Goal: Information Seeking & Learning: Learn about a topic

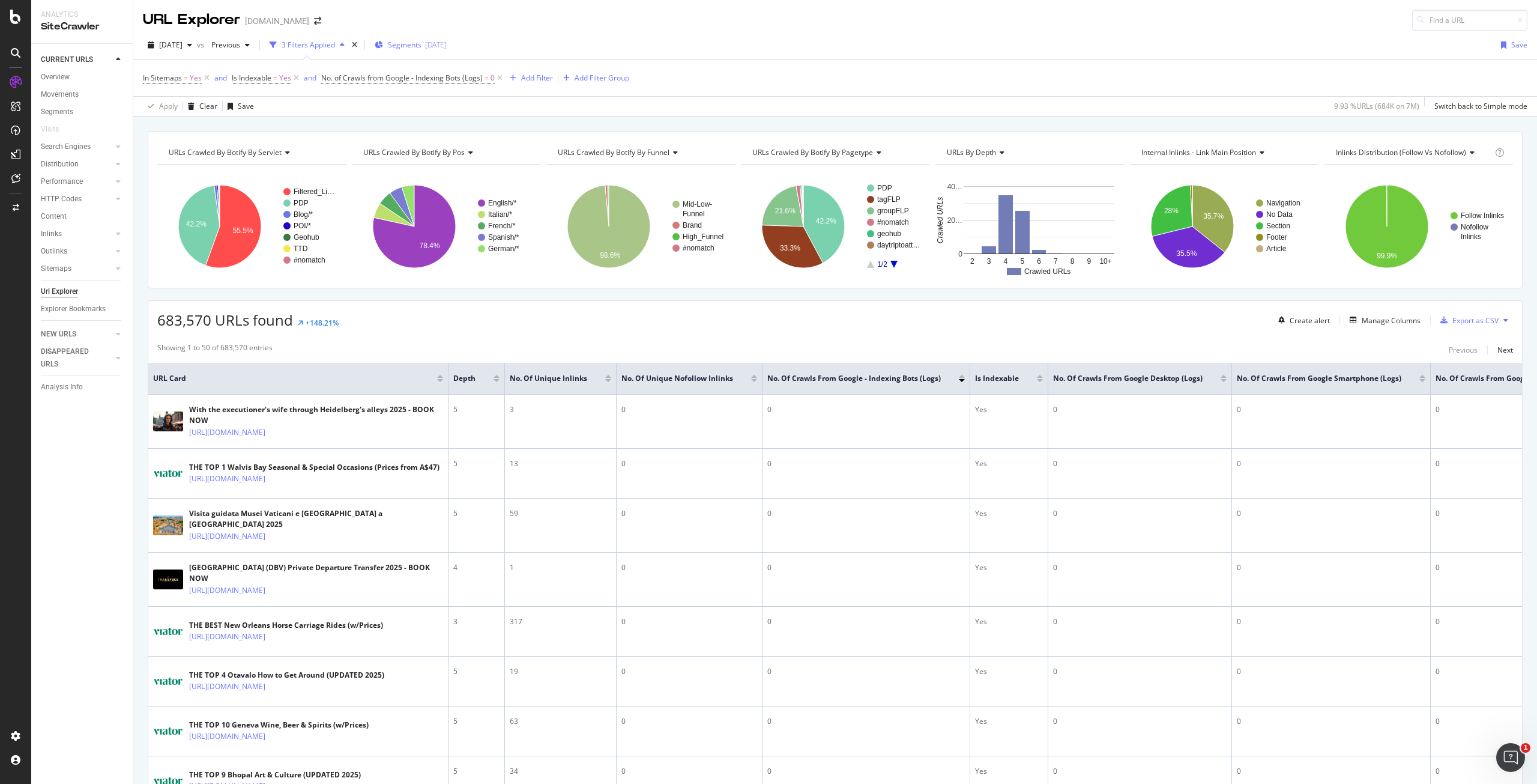
click at [408, 45] on span "Segments" at bounding box center [404, 45] width 33 height 11
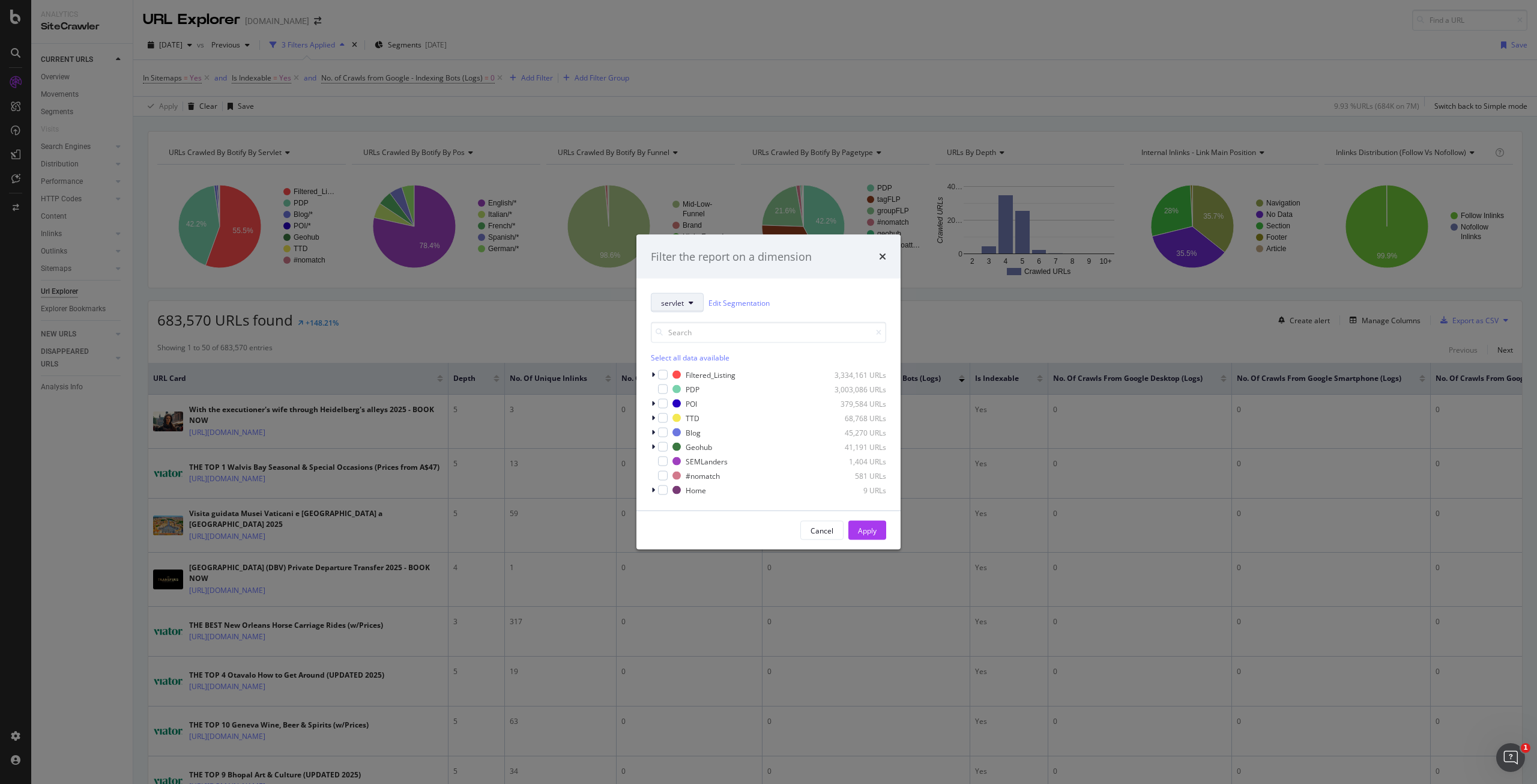
click at [684, 308] on button "servlet" at bounding box center [677, 303] width 53 height 20
click at [680, 369] on span "PoS" at bounding box center [741, 368] width 161 height 11
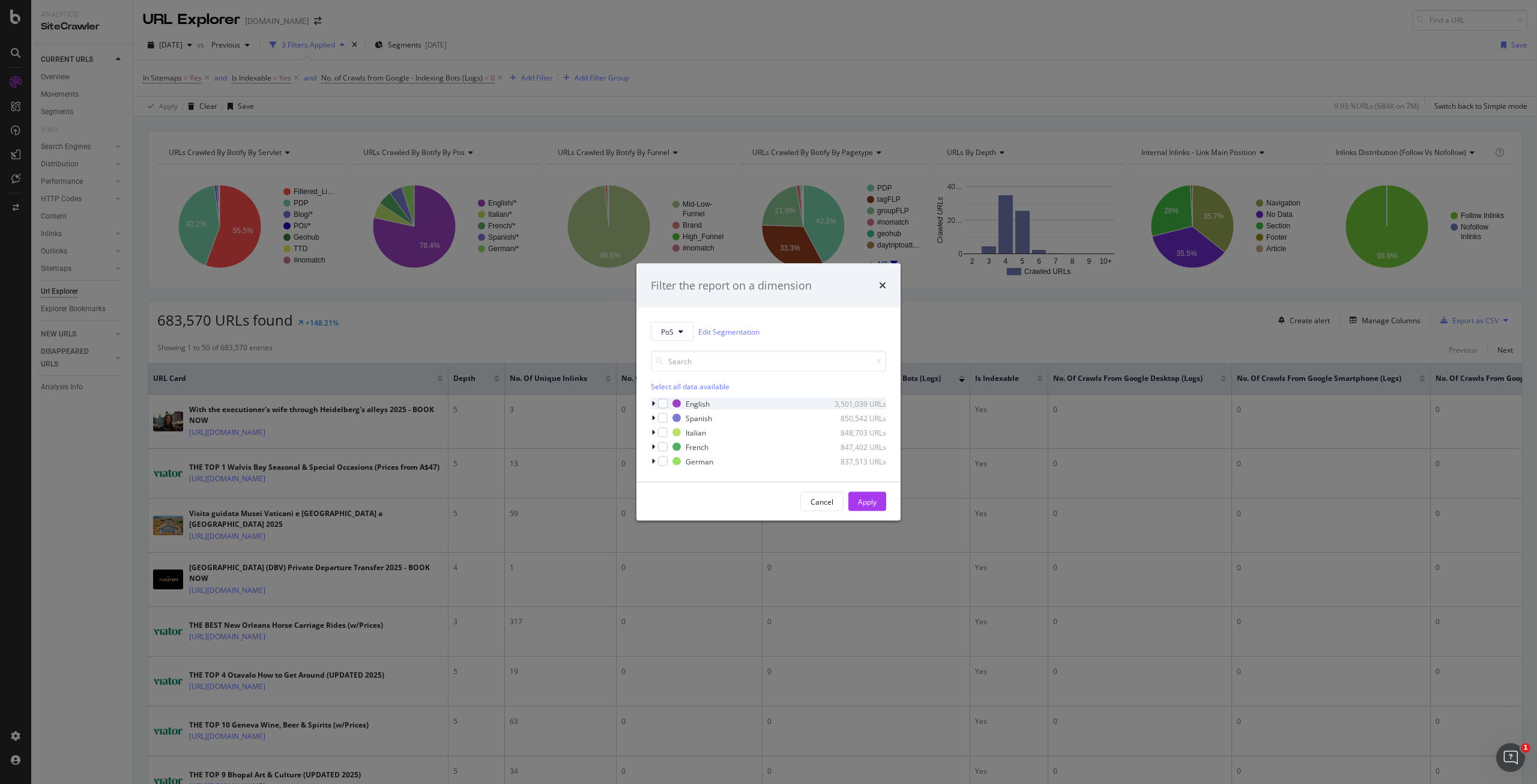
click at [652, 397] on div "modal" at bounding box center [654, 403] width 7 height 12
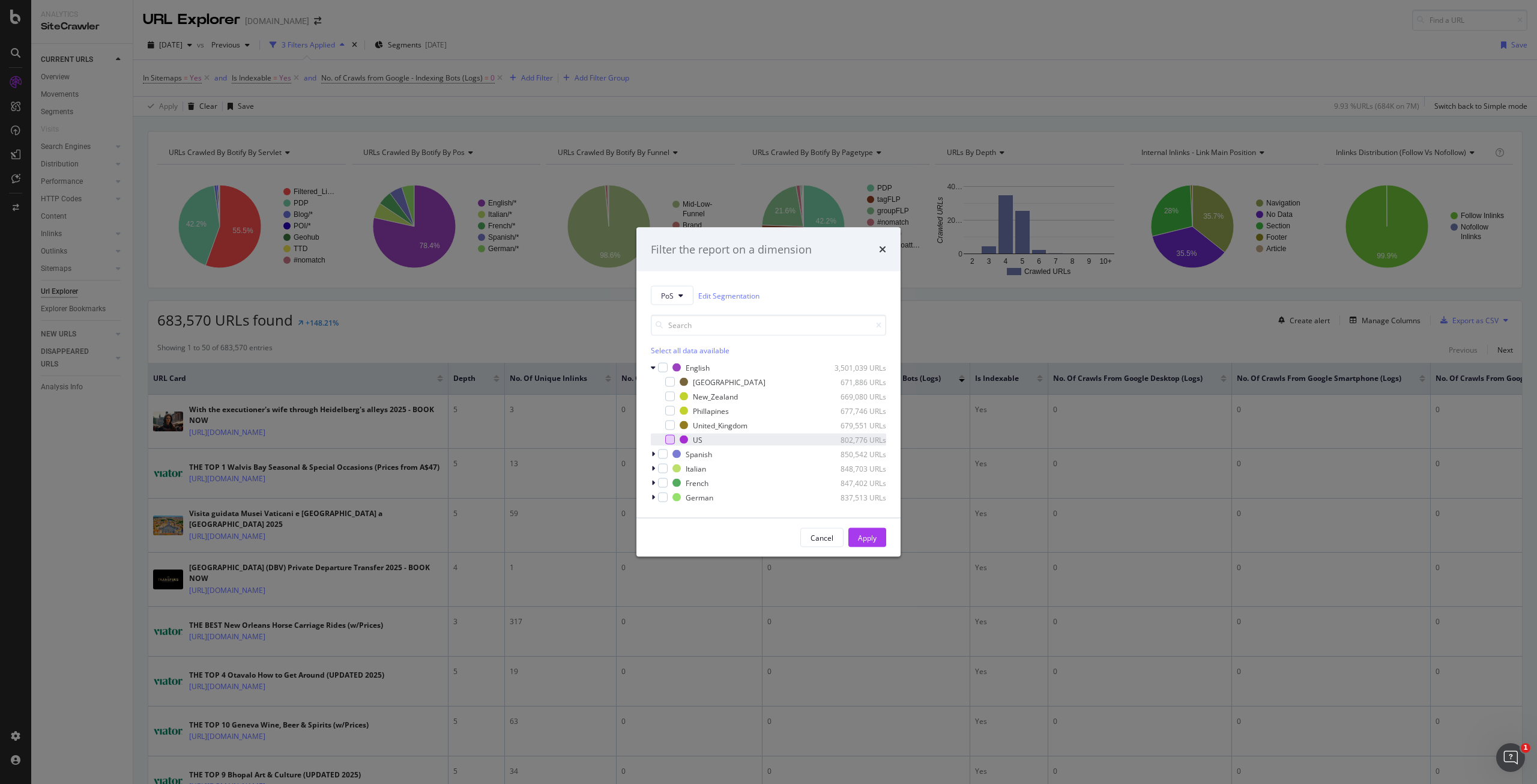
click at [671, 441] on div "modal" at bounding box center [671, 440] width 10 height 10
click at [870, 536] on div "Apply" at bounding box center [867, 537] width 19 height 11
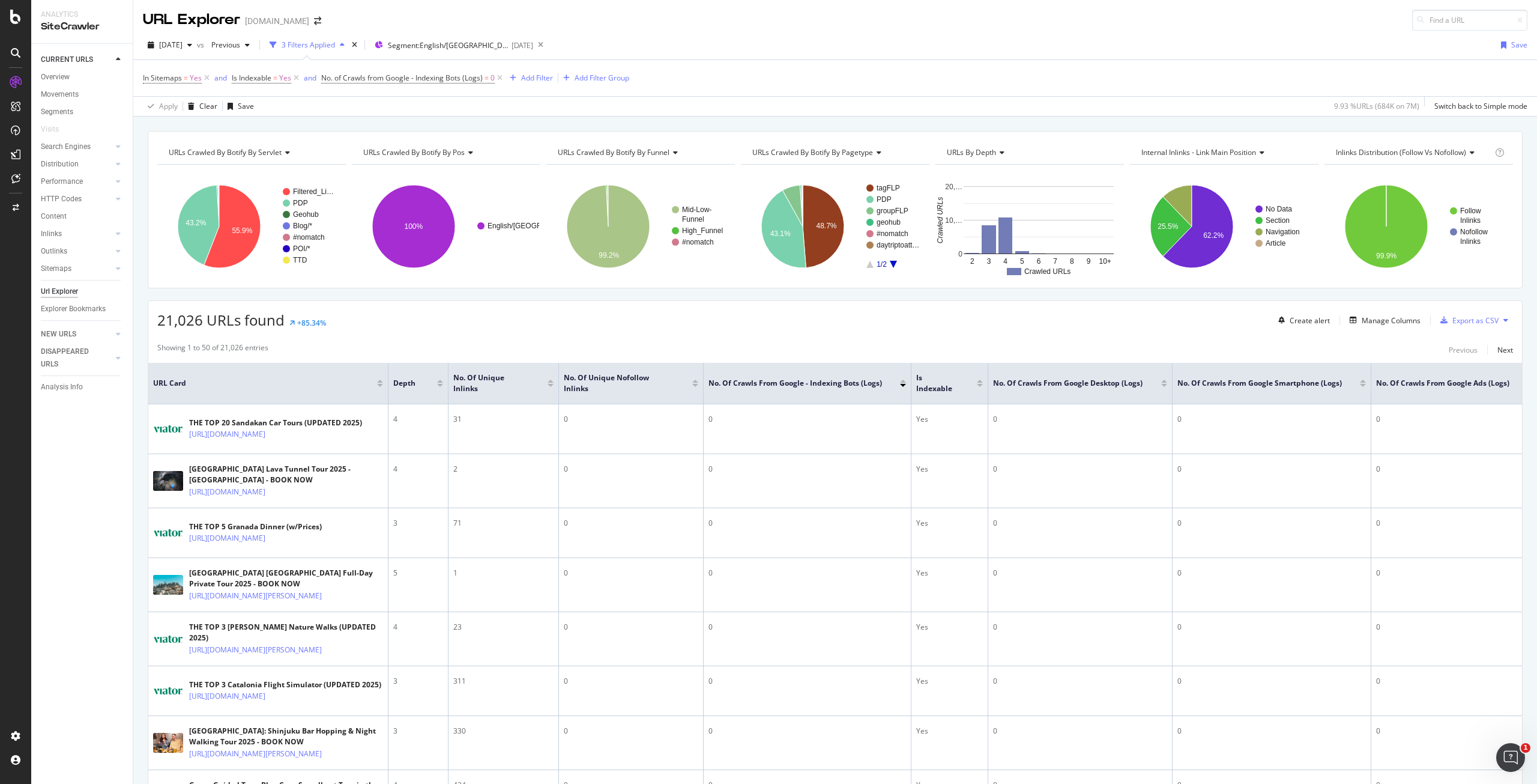
scroll to position [60, 0]
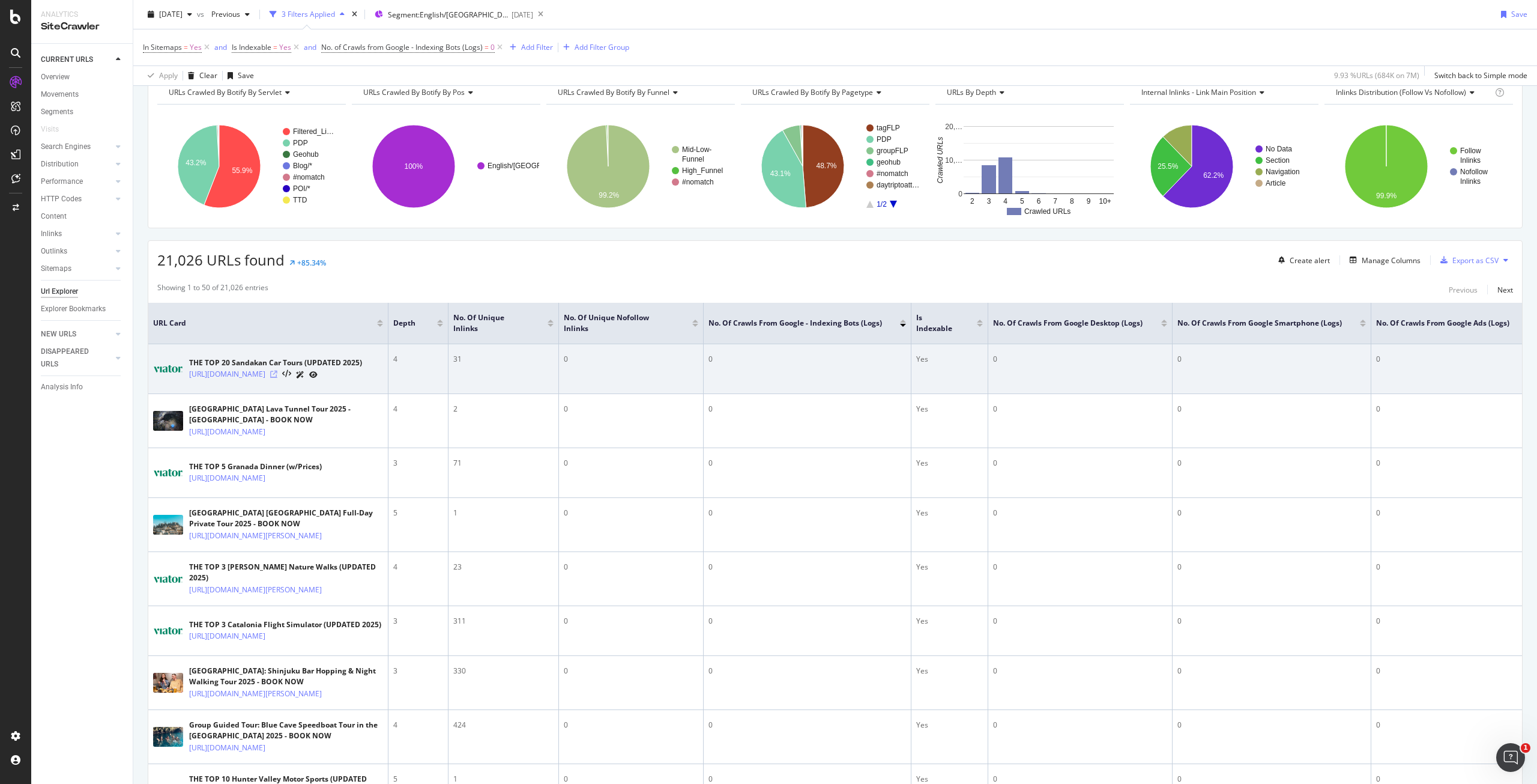
click at [277, 375] on icon at bounding box center [273, 374] width 7 height 7
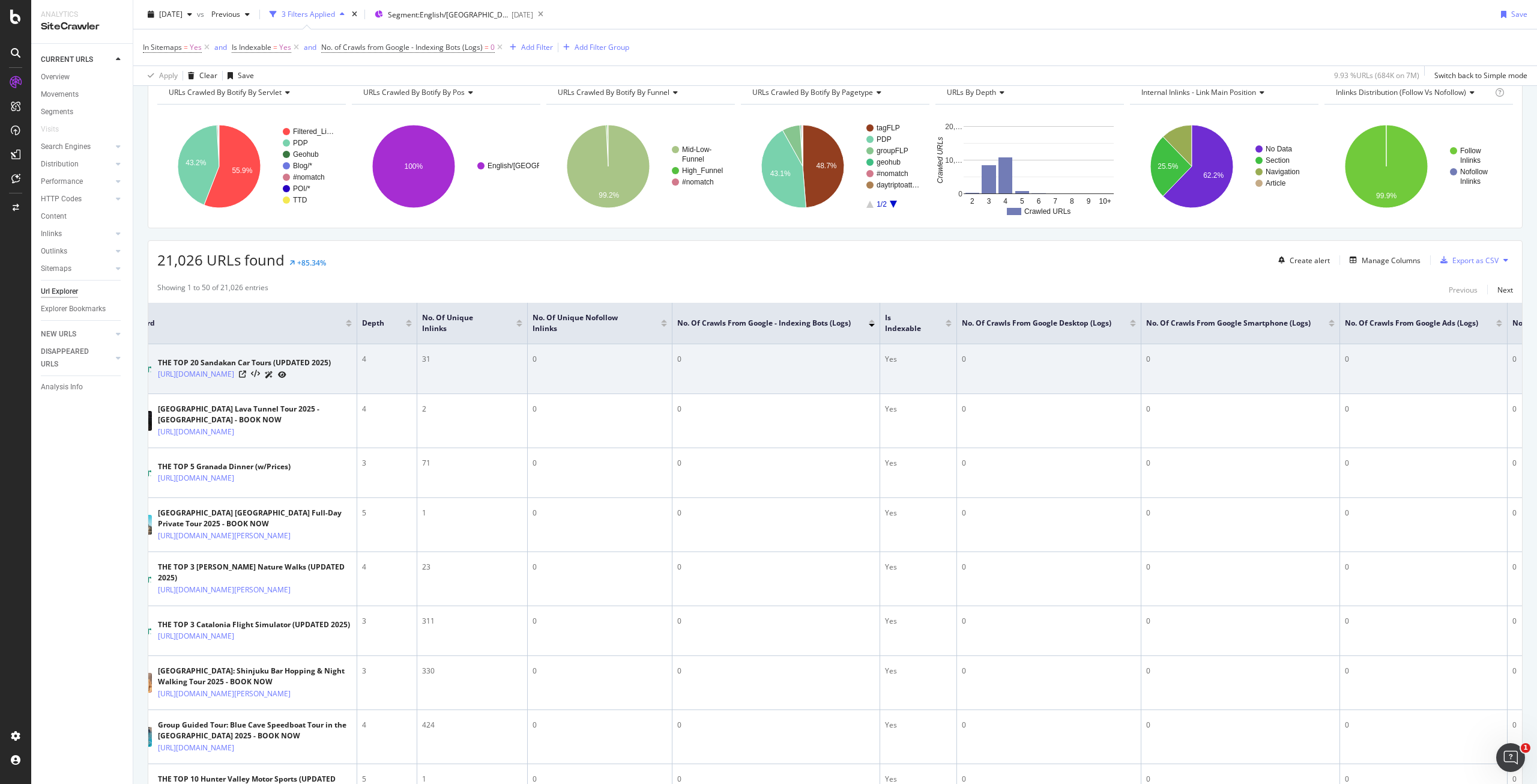
scroll to position [0, 0]
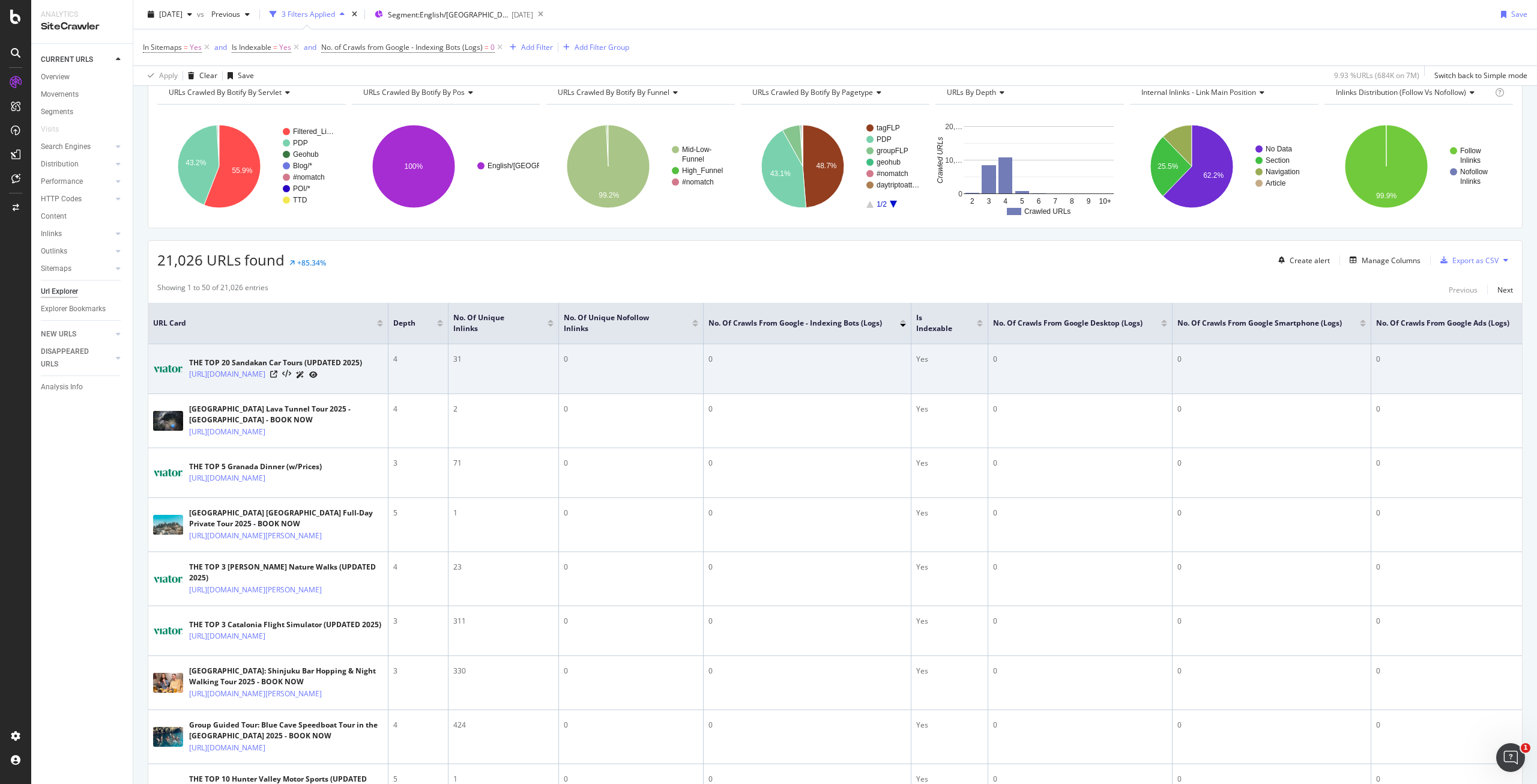
drag, startPoint x: 786, startPoint y: 386, endPoint x: 681, endPoint y: 386, distance: 105.0
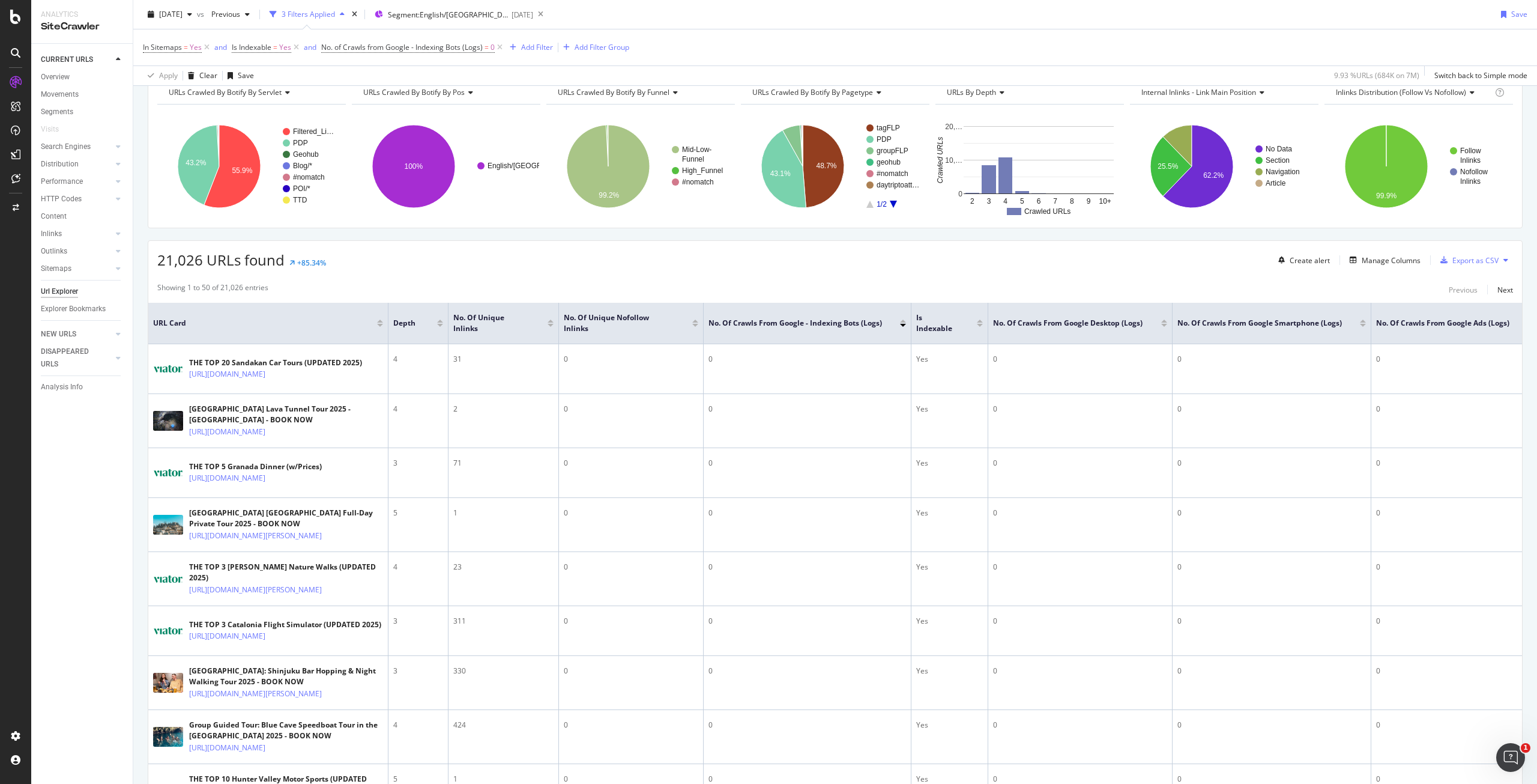
click at [479, 264] on div "21,026 URLs found +85.34% Create alert Manage Columns Export as CSV" at bounding box center [835, 255] width 1374 height 29
click at [417, 48] on span "No. of Crawls from Google - Indexing Bots (Logs)" at bounding box center [402, 47] width 162 height 11
click at [384, 76] on span "On Current Crawl" at bounding box center [361, 75] width 58 height 11
click at [394, 63] on div "On Current Crawl On Current Crawl On Compared Crawl Diff Between Crawls From Go…" at bounding box center [397, 116] width 151 height 120
click at [327, 44] on icon at bounding box center [328, 46] width 3 height 7
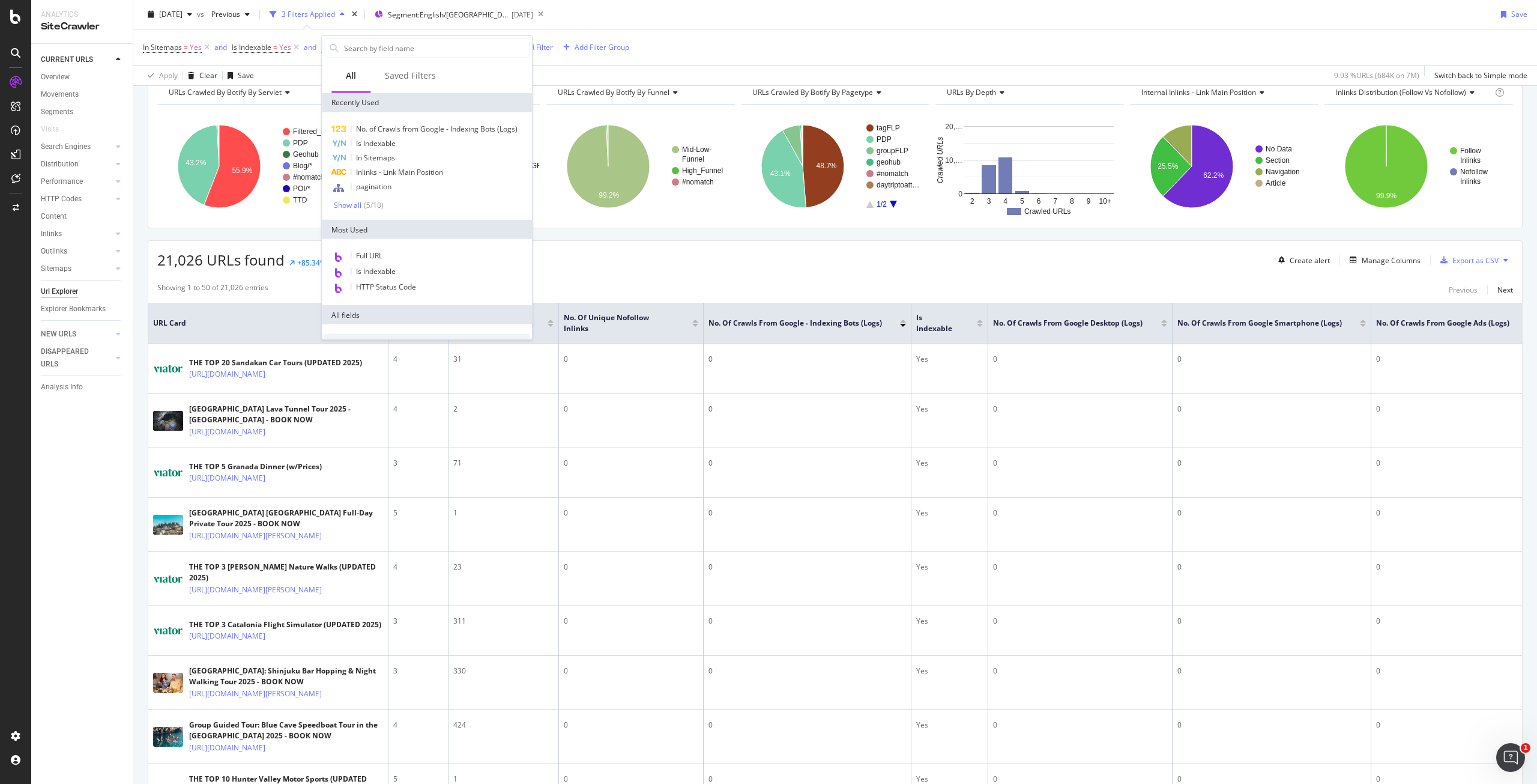
click at [811, 37] on div "In Sitemaps = Yes and Is Indexable = Yes and No. of Crawls from Google - Indexi…" at bounding box center [835, 47] width 1384 height 36
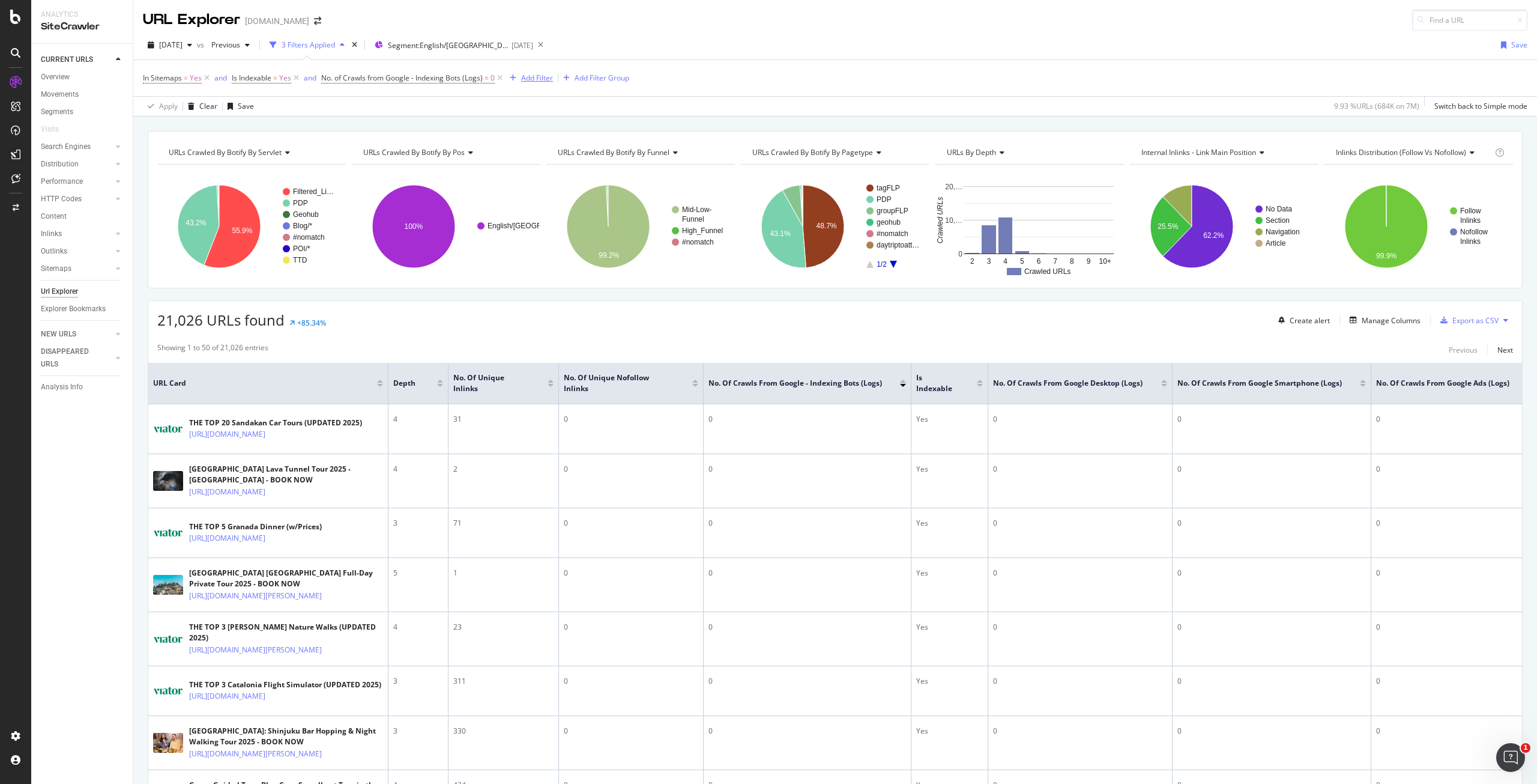
click at [531, 75] on div "Add Filter" at bounding box center [537, 78] width 32 height 11
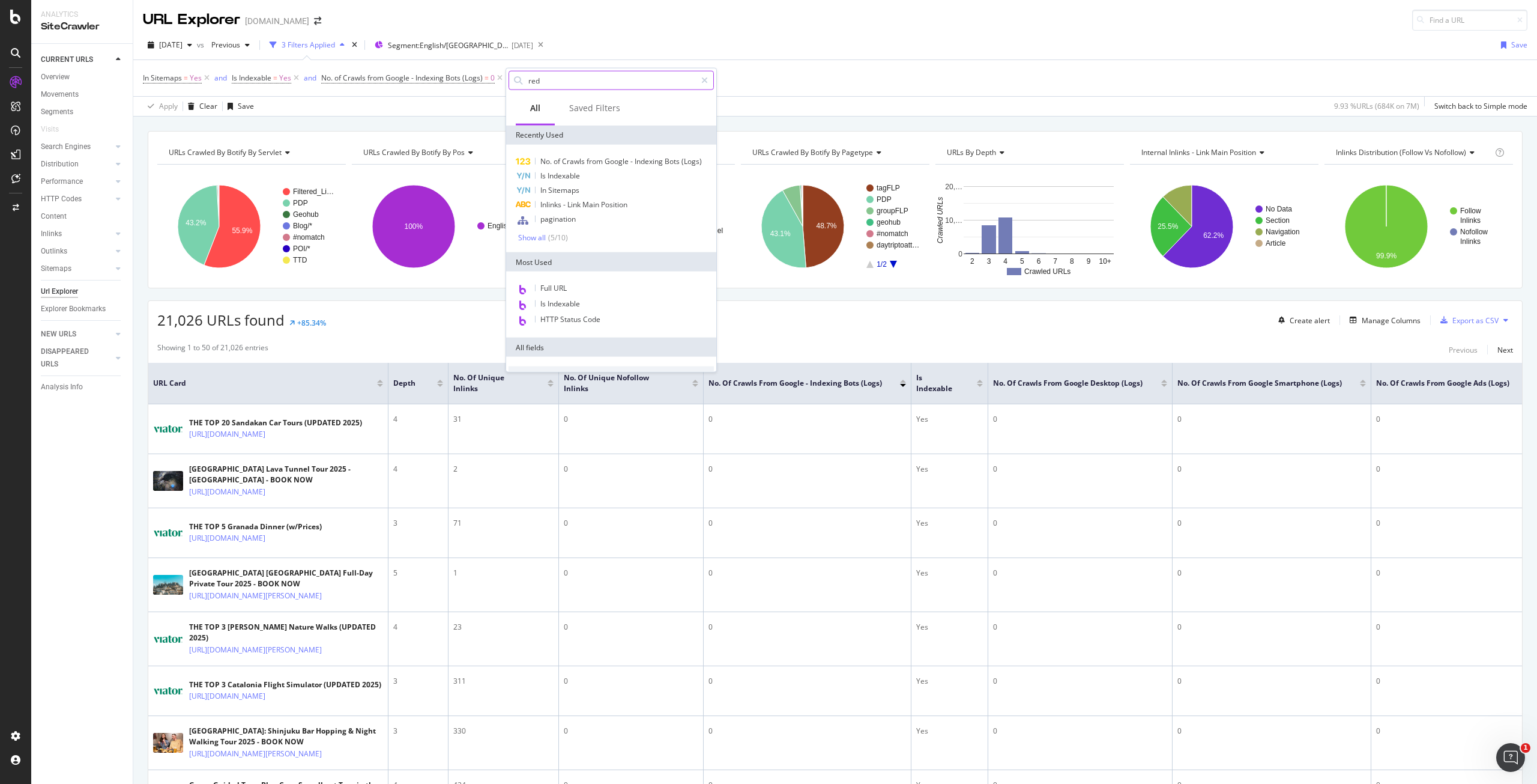
type input "redi"
click at [747, 86] on div "In Sitemaps = Yes and Is Indexable = Yes and No. of Crawls from Google - Indexi…" at bounding box center [835, 78] width 1384 height 36
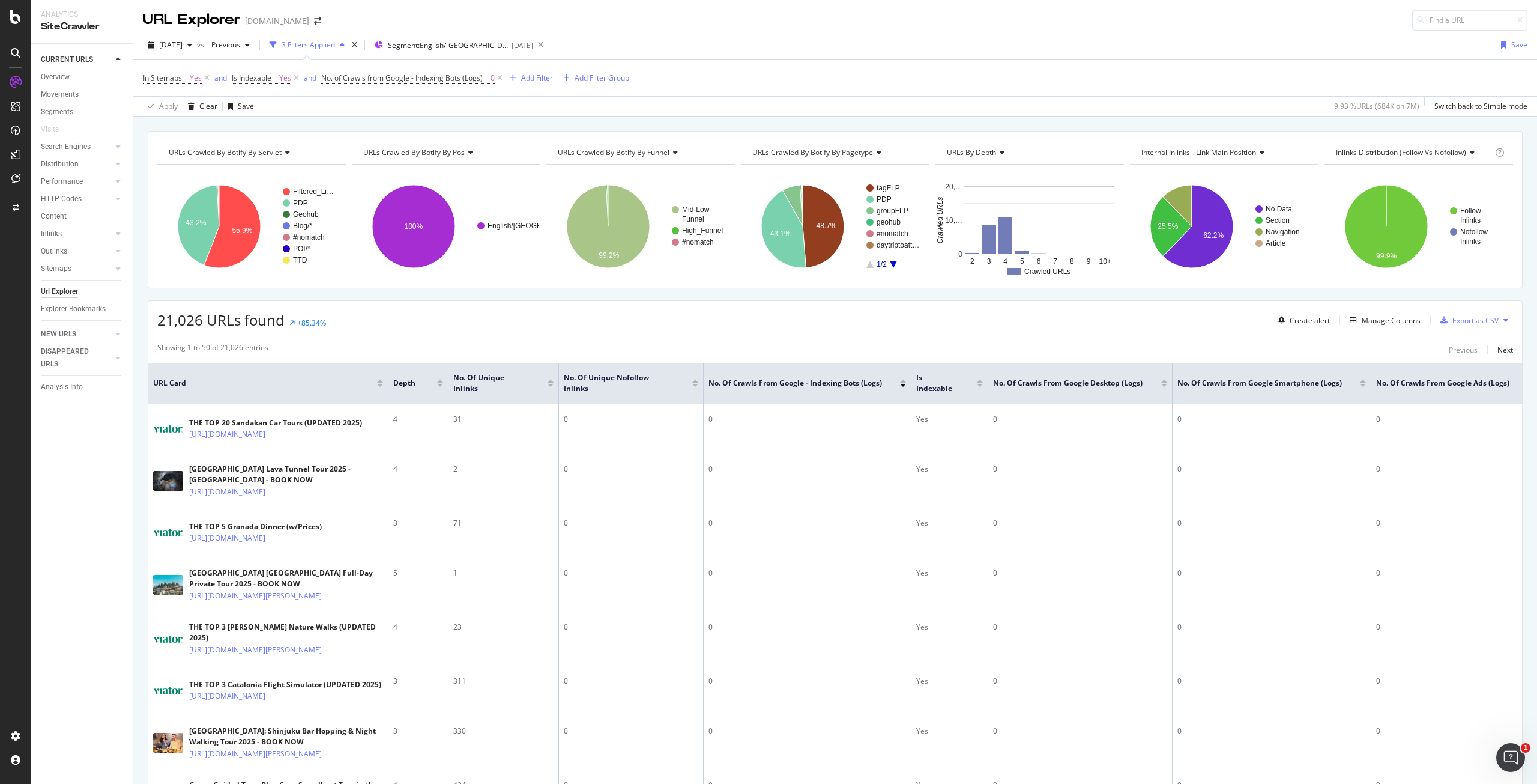
click at [1402, 157] on div "Inlinks Distribution (Follow vs Nofollow)" at bounding box center [1413, 153] width 159 height 20
type input "redirect"
click at [1384, 184] on span "URLs Crawled By Botify By redirected_tags" at bounding box center [1414, 184] width 142 height 12
click at [1362, 153] on span "URLs Crawled By Botify By redirected_tags" at bounding box center [1407, 152] width 143 height 11
click at [527, 74] on div "Add Filter" at bounding box center [537, 78] width 32 height 11
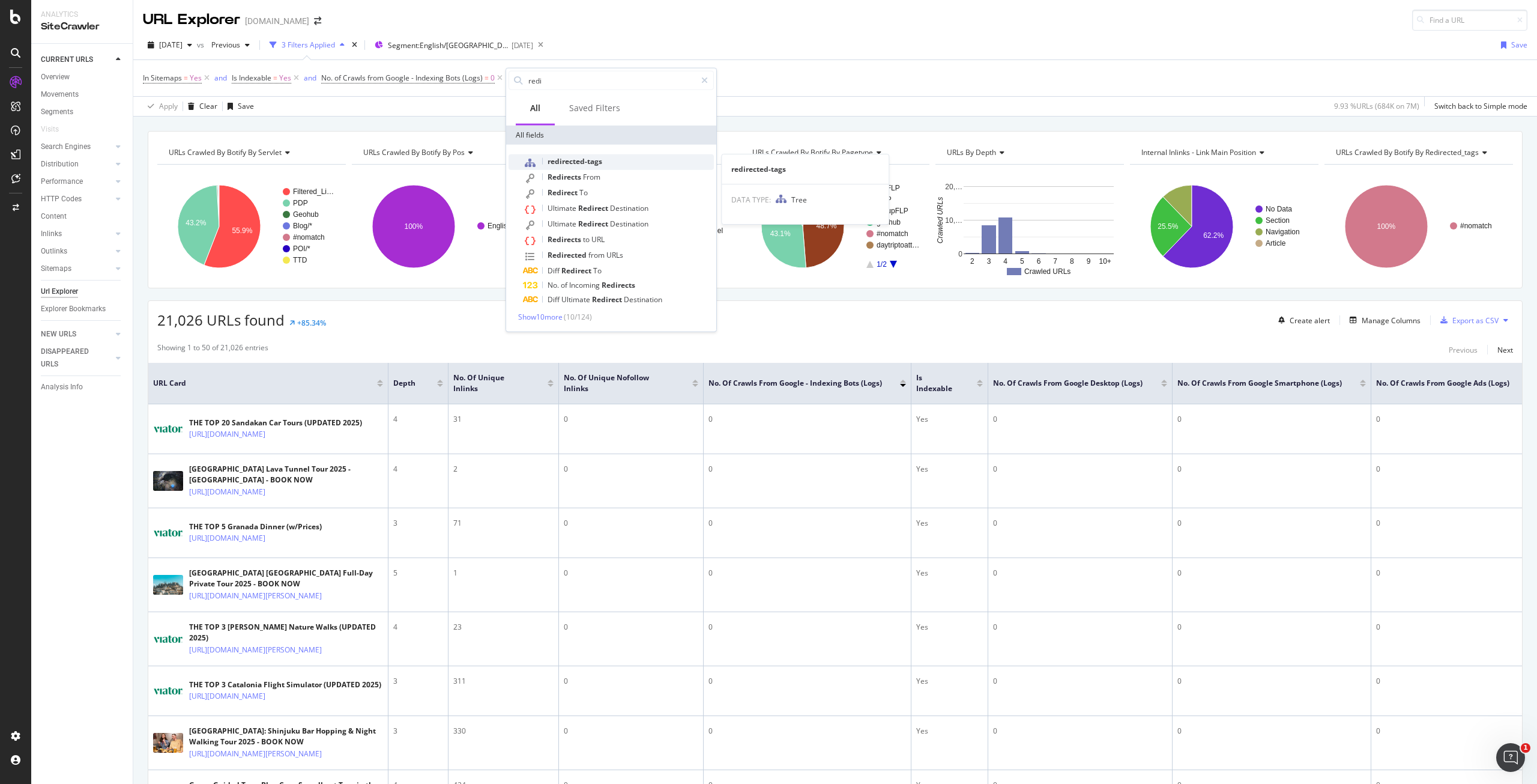
click at [597, 165] on span "redirected-tags" at bounding box center [574, 161] width 55 height 11
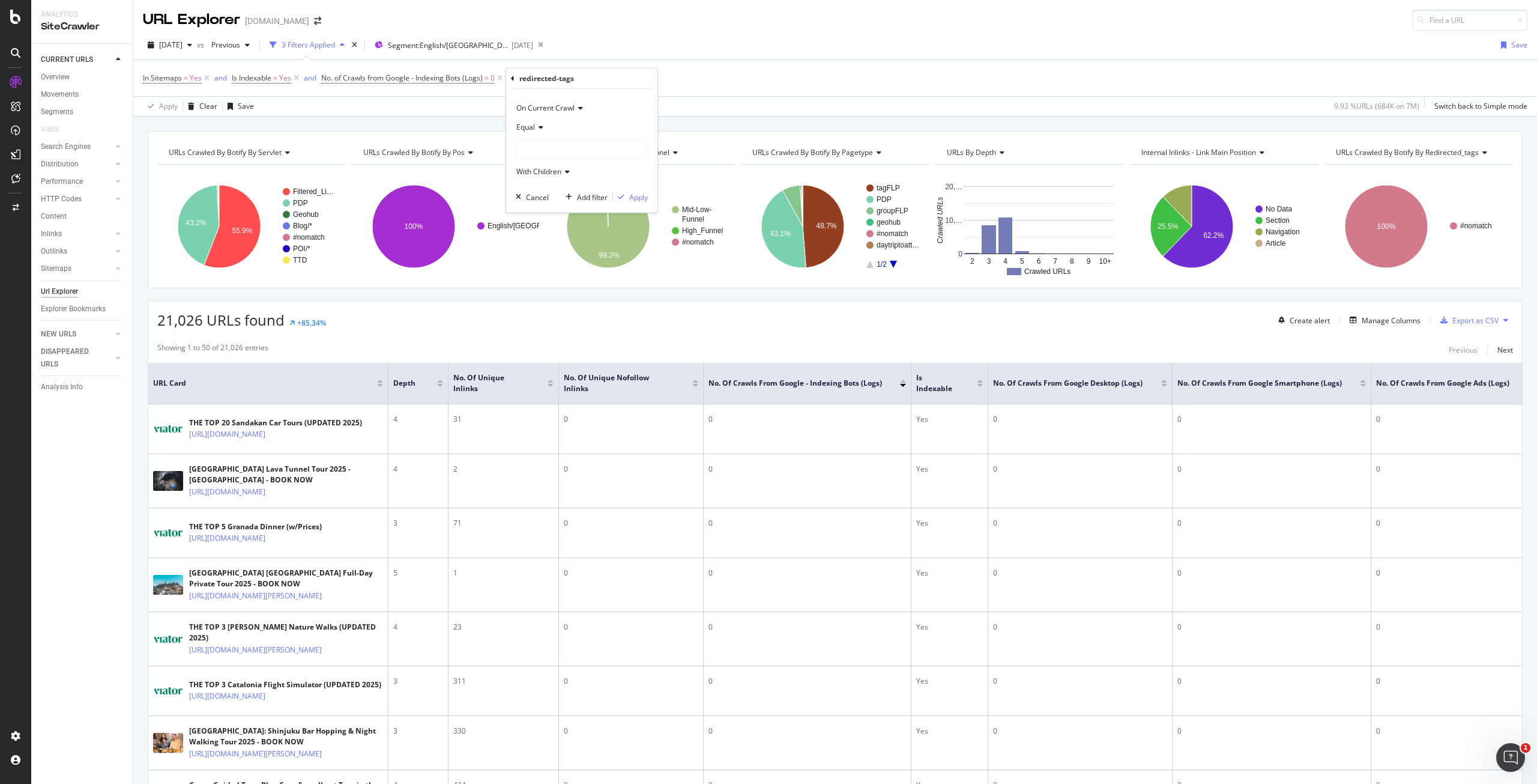
click at [571, 152] on div at bounding box center [582, 149] width 131 height 20
click at [512, 76] on icon at bounding box center [512, 78] width 3 height 7
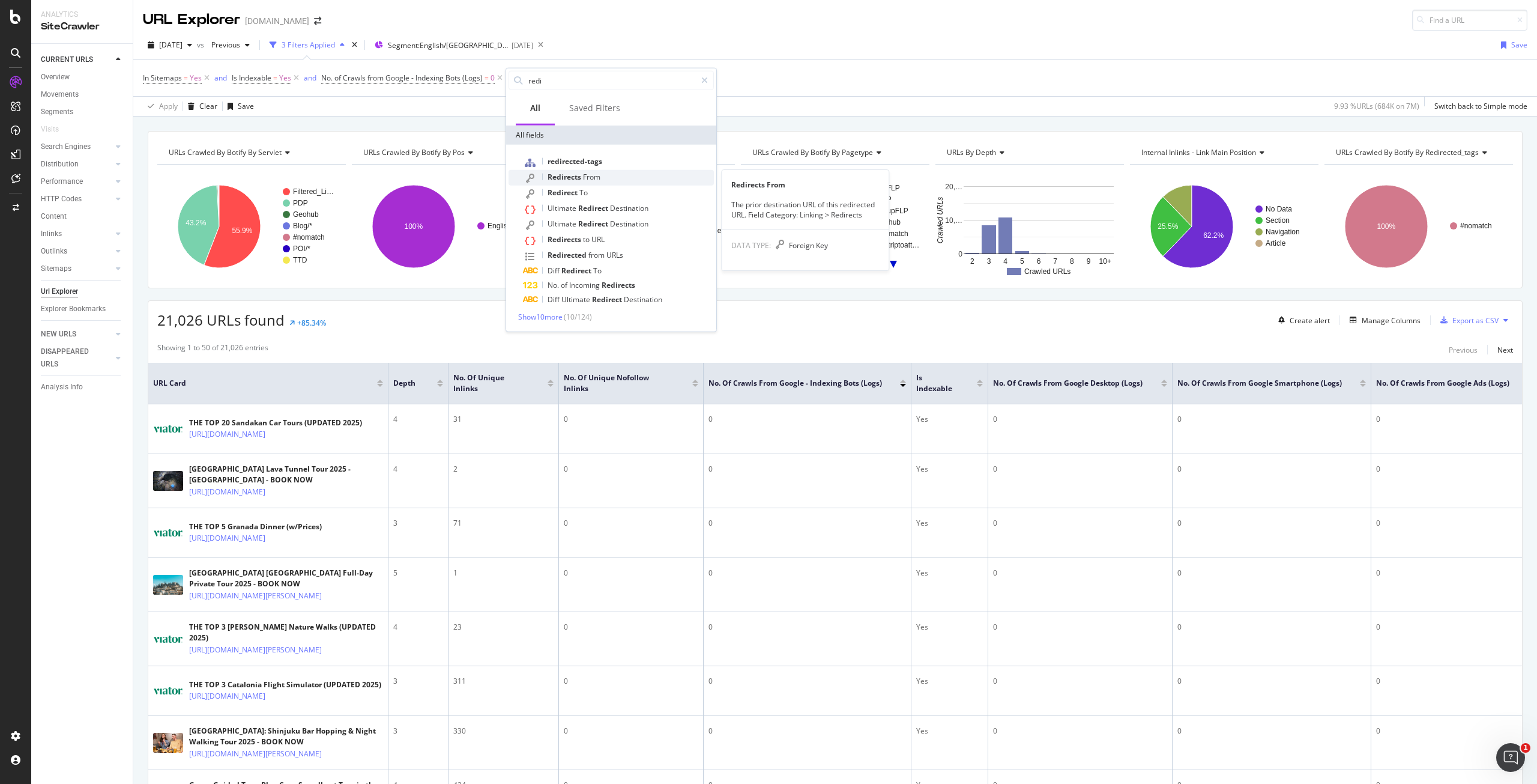
click at [593, 179] on span "From" at bounding box center [591, 177] width 17 height 11
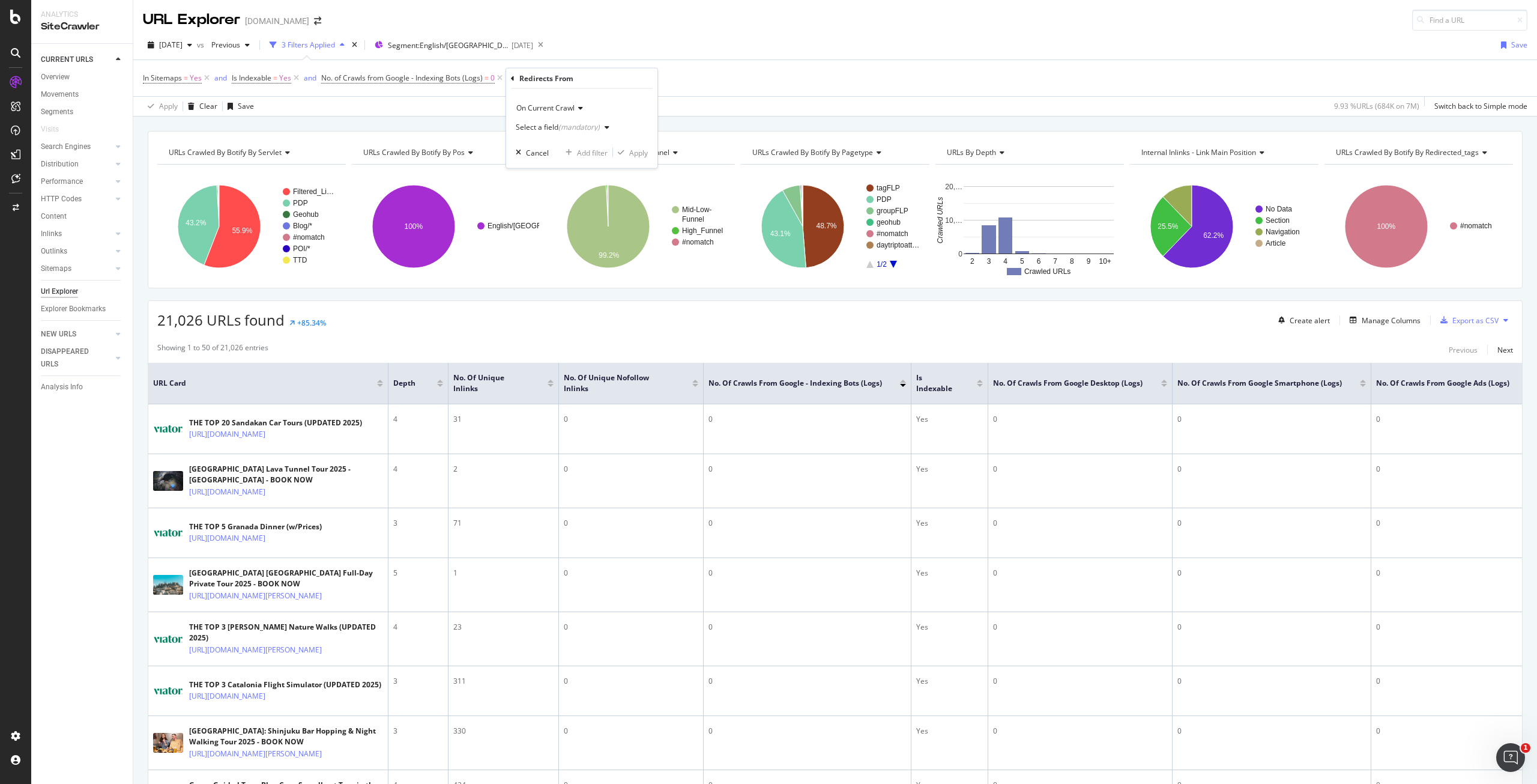
click at [568, 126] on div "(mandatory)" at bounding box center [579, 126] width 42 height 11
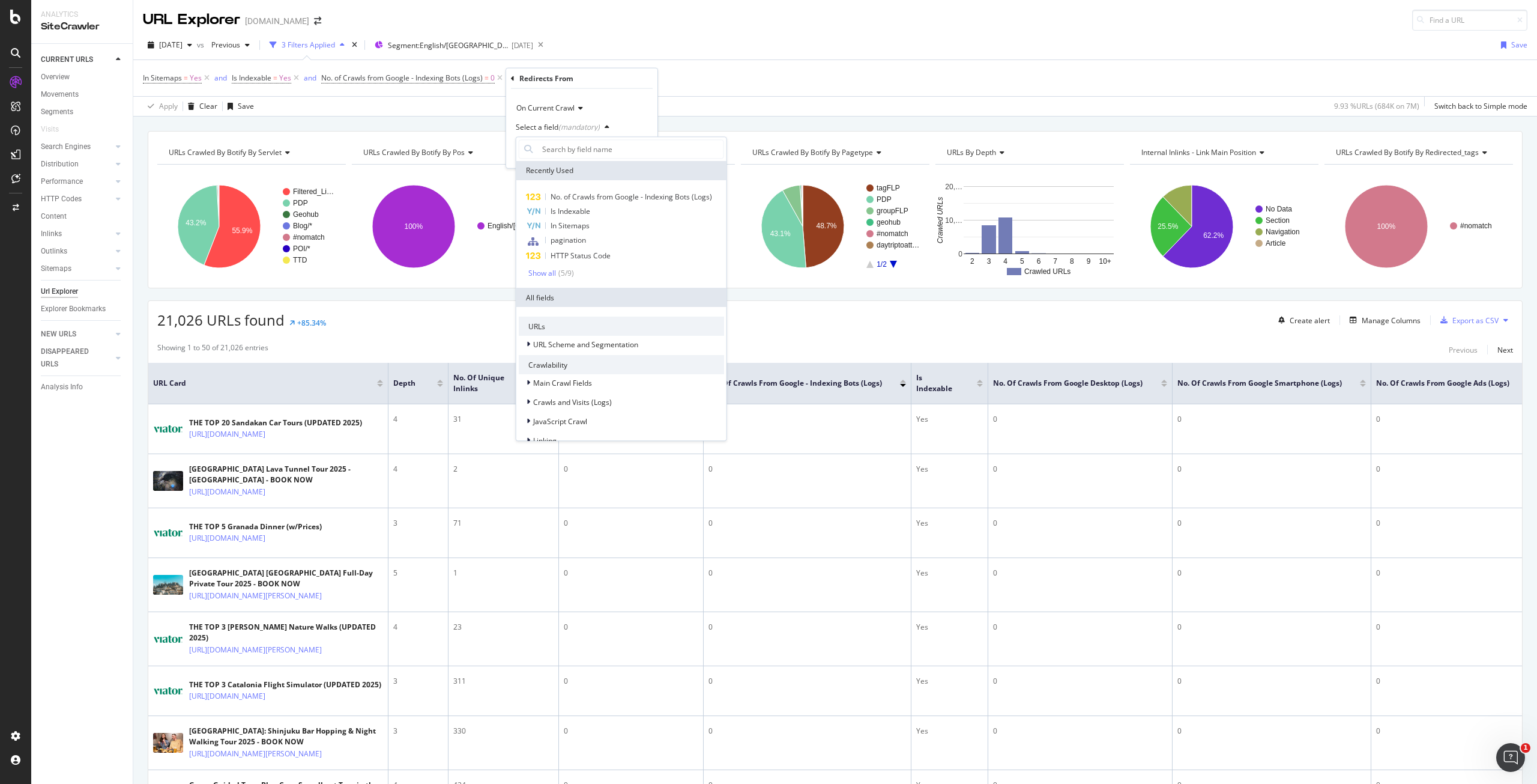
click at [513, 76] on icon at bounding box center [512, 78] width 3 height 7
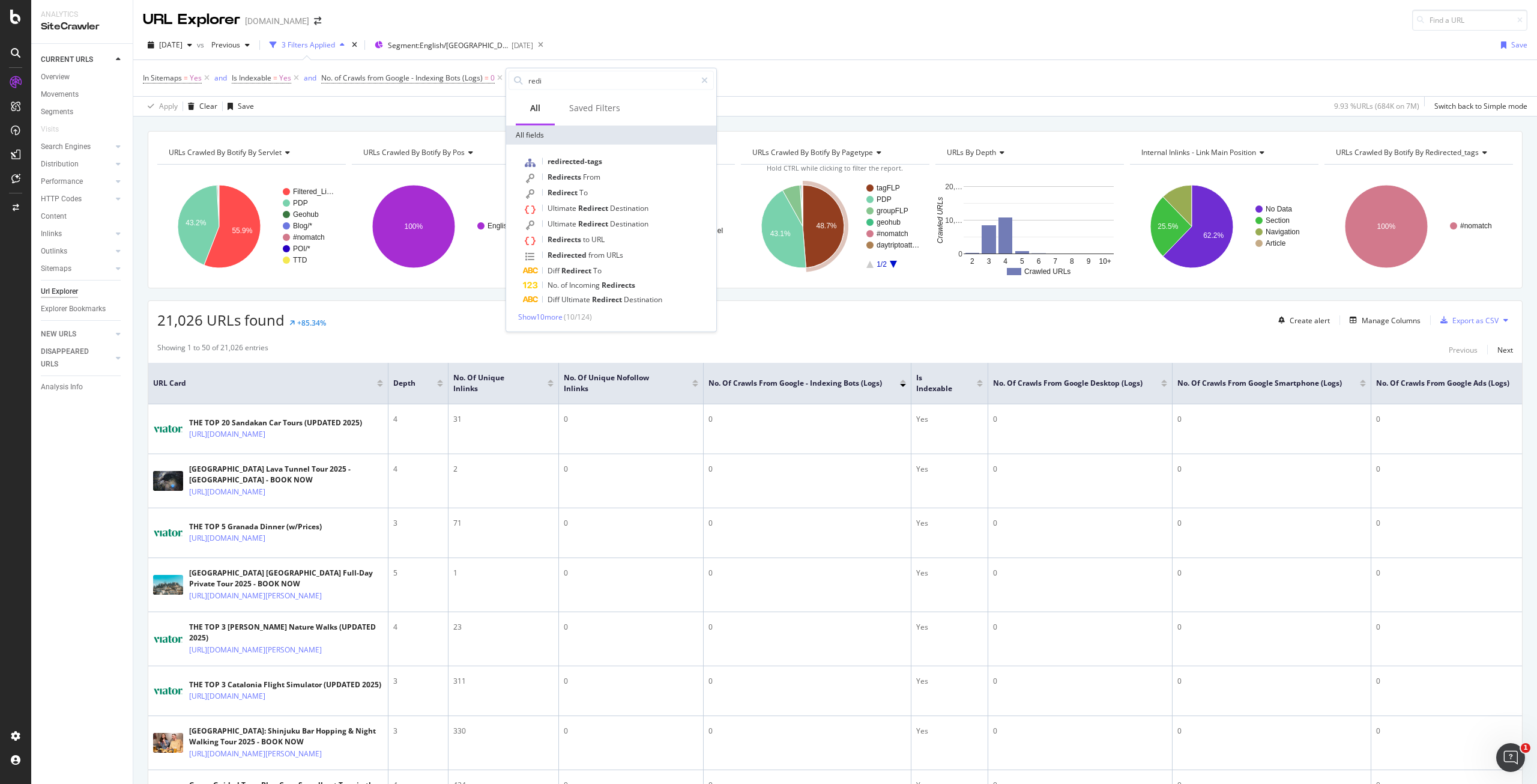
click at [742, 88] on div "In Sitemaps = Yes and Is Indexable = Yes and No. of Crawls from Google - Indexi…" at bounding box center [835, 78] width 1384 height 36
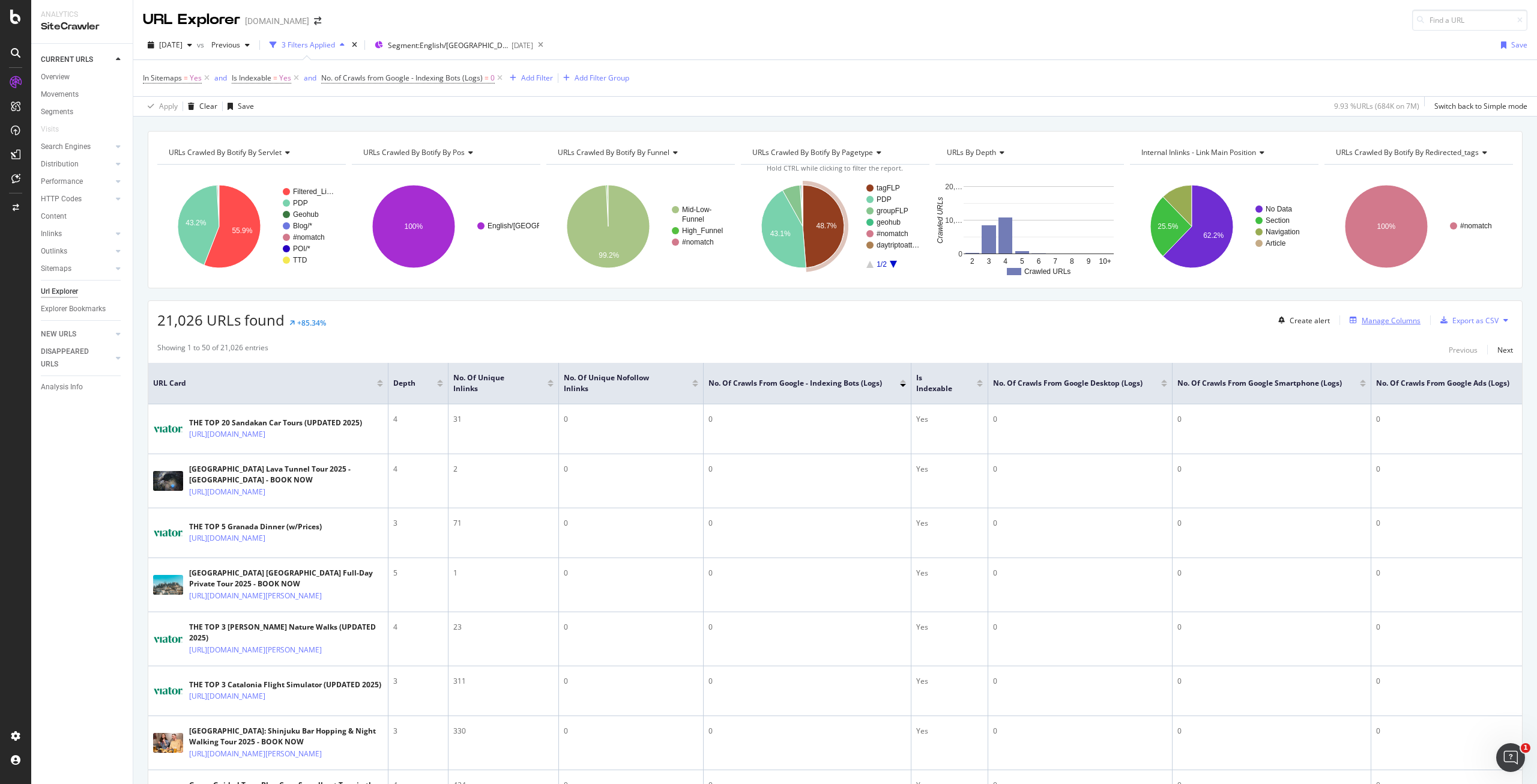
click at [1380, 321] on div "Manage Columns" at bounding box center [1391, 320] width 59 height 11
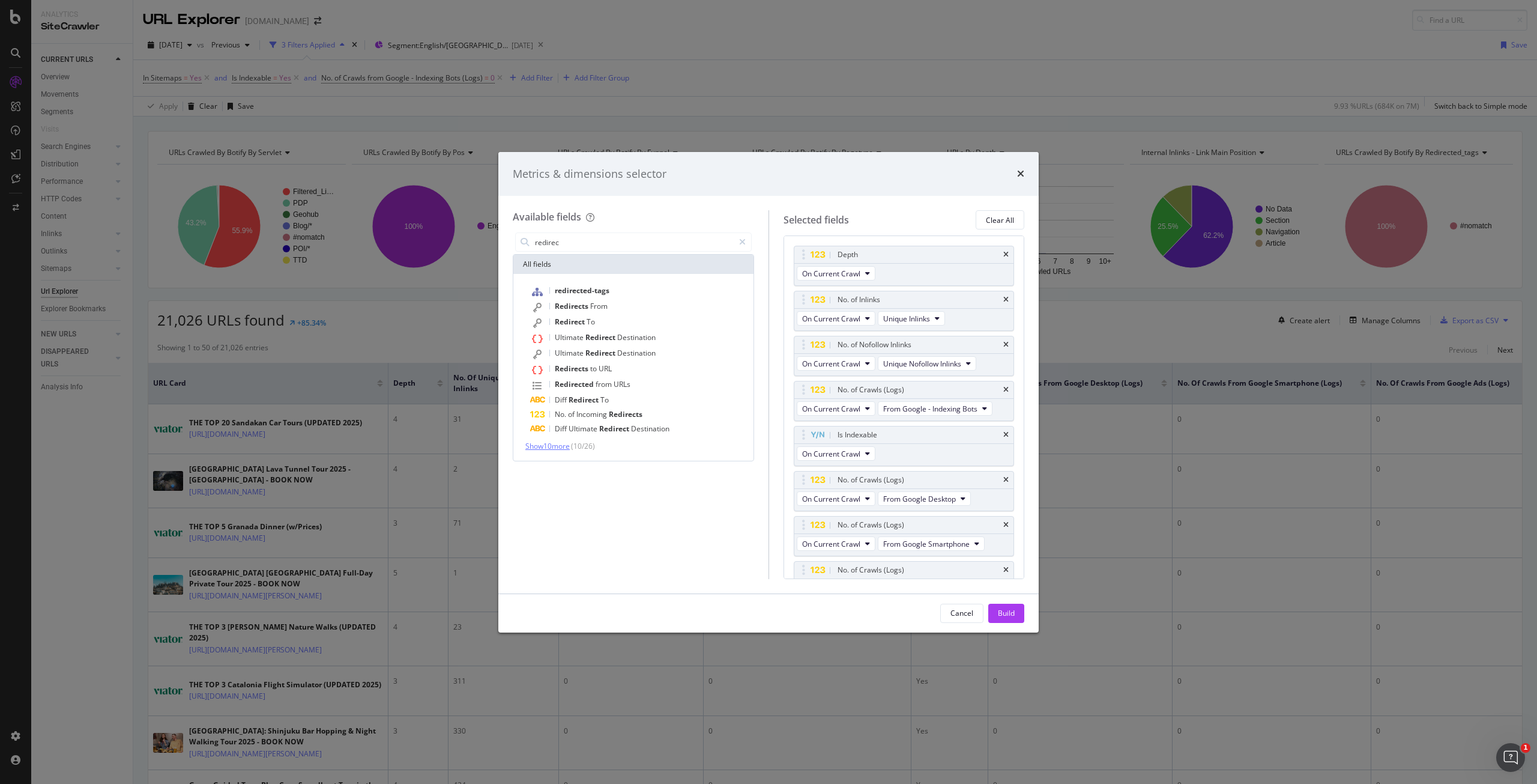
type input "redirec"
click at [543, 445] on span "Show 10 more" at bounding box center [547, 445] width 44 height 11
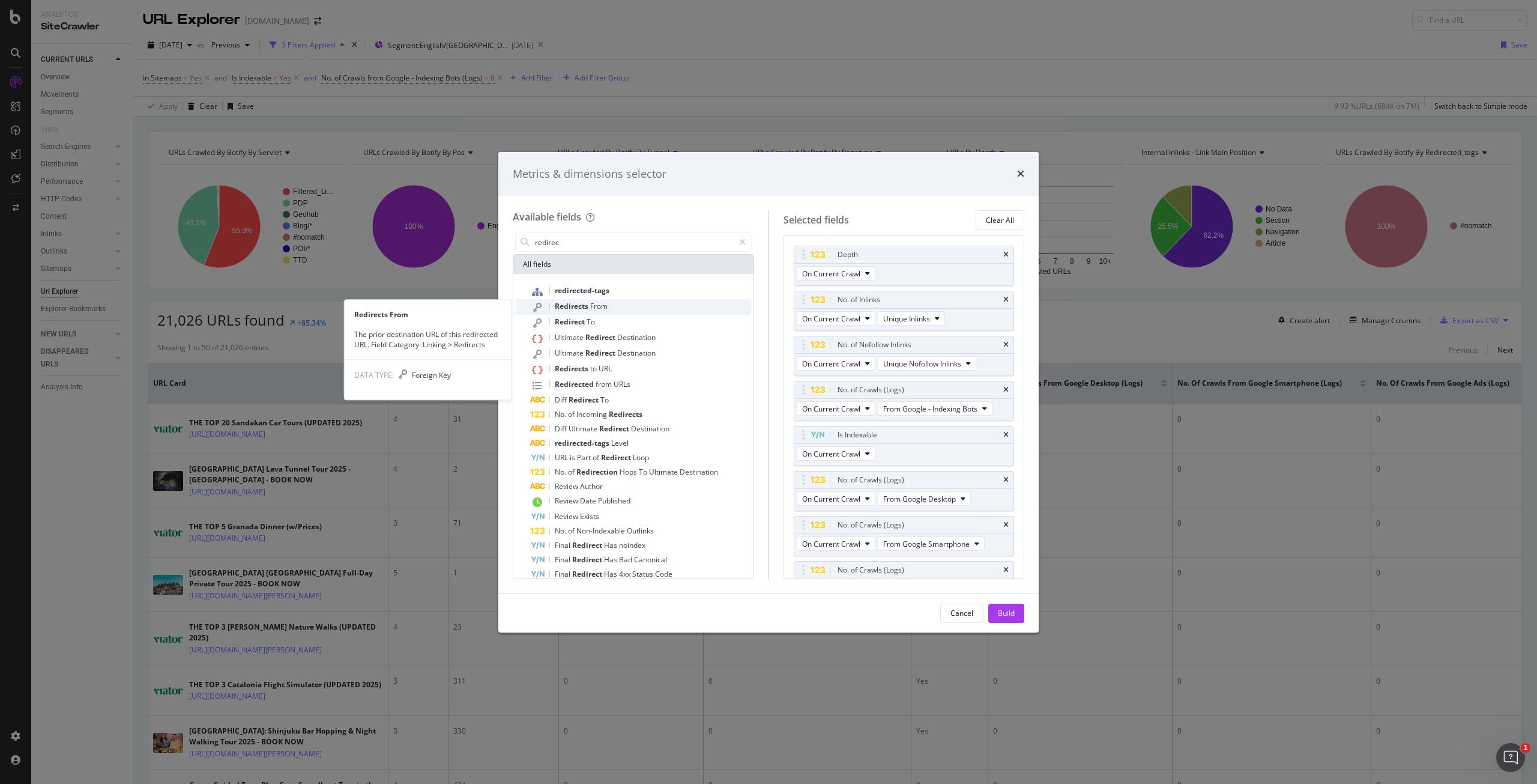
click at [610, 306] on div "Redirects From" at bounding box center [640, 307] width 221 height 16
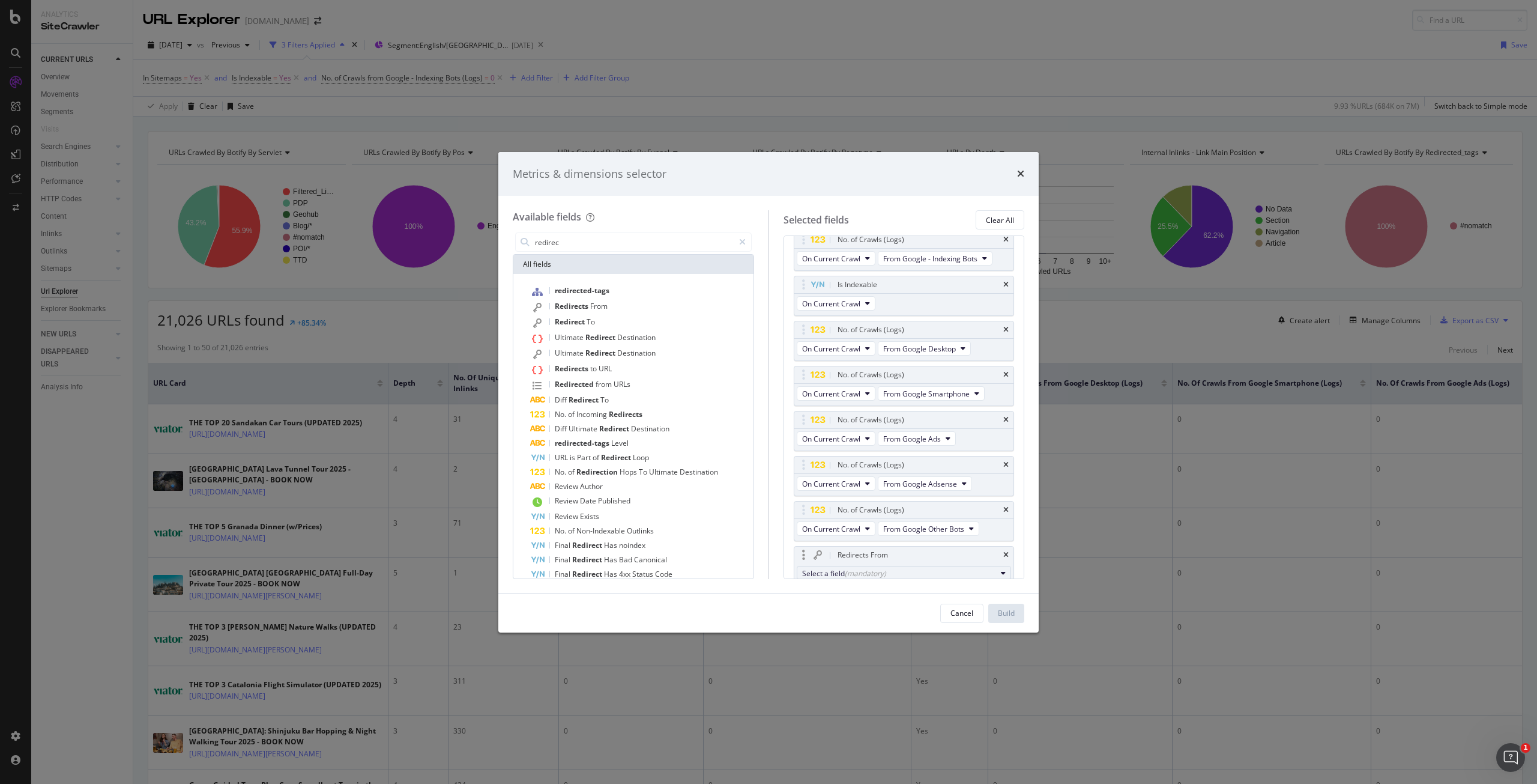
click at [865, 569] on div "(mandatory)" at bounding box center [866, 573] width 42 height 11
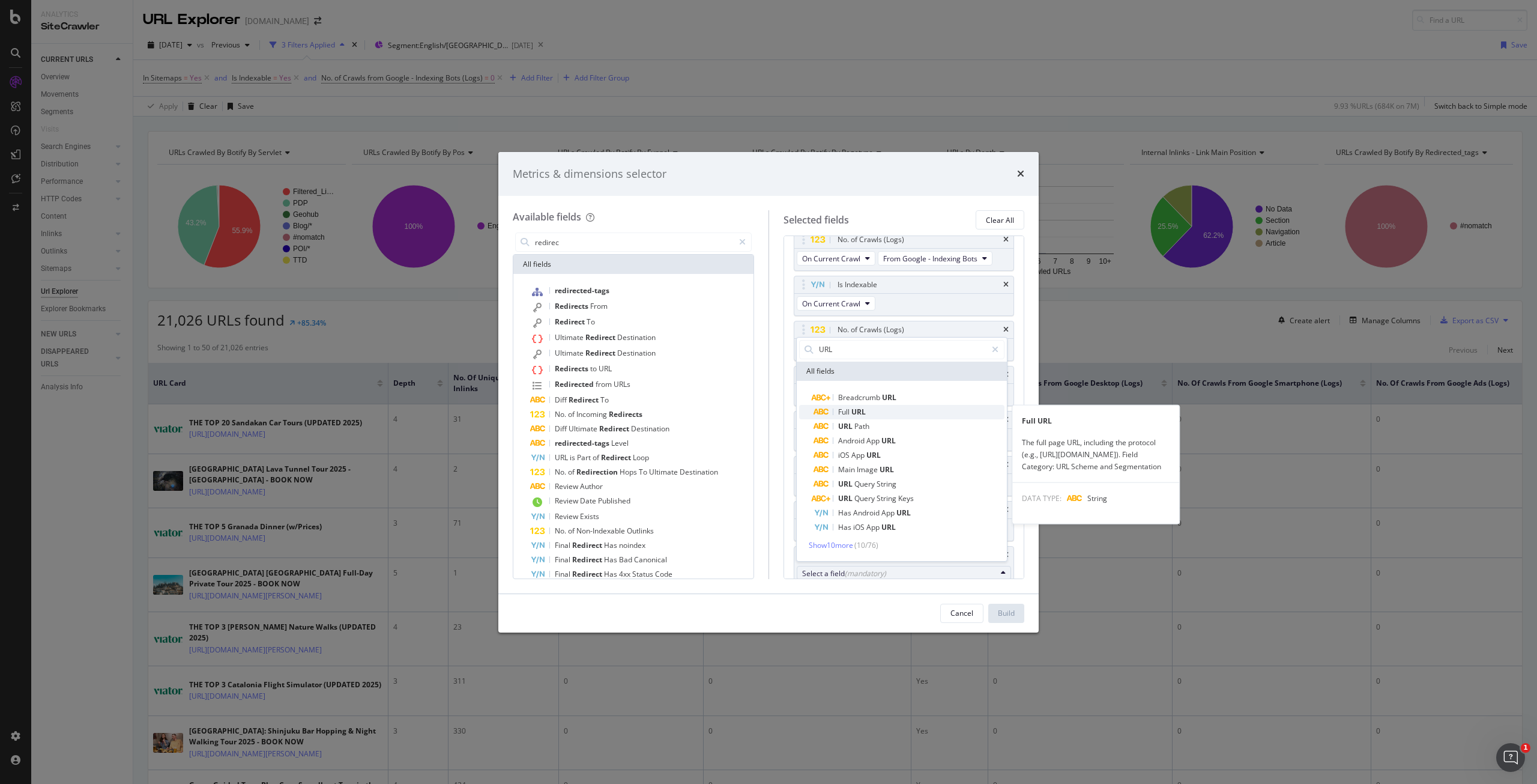
type input "URL"
click at [884, 411] on span "Full URL" at bounding box center [909, 412] width 191 height 15
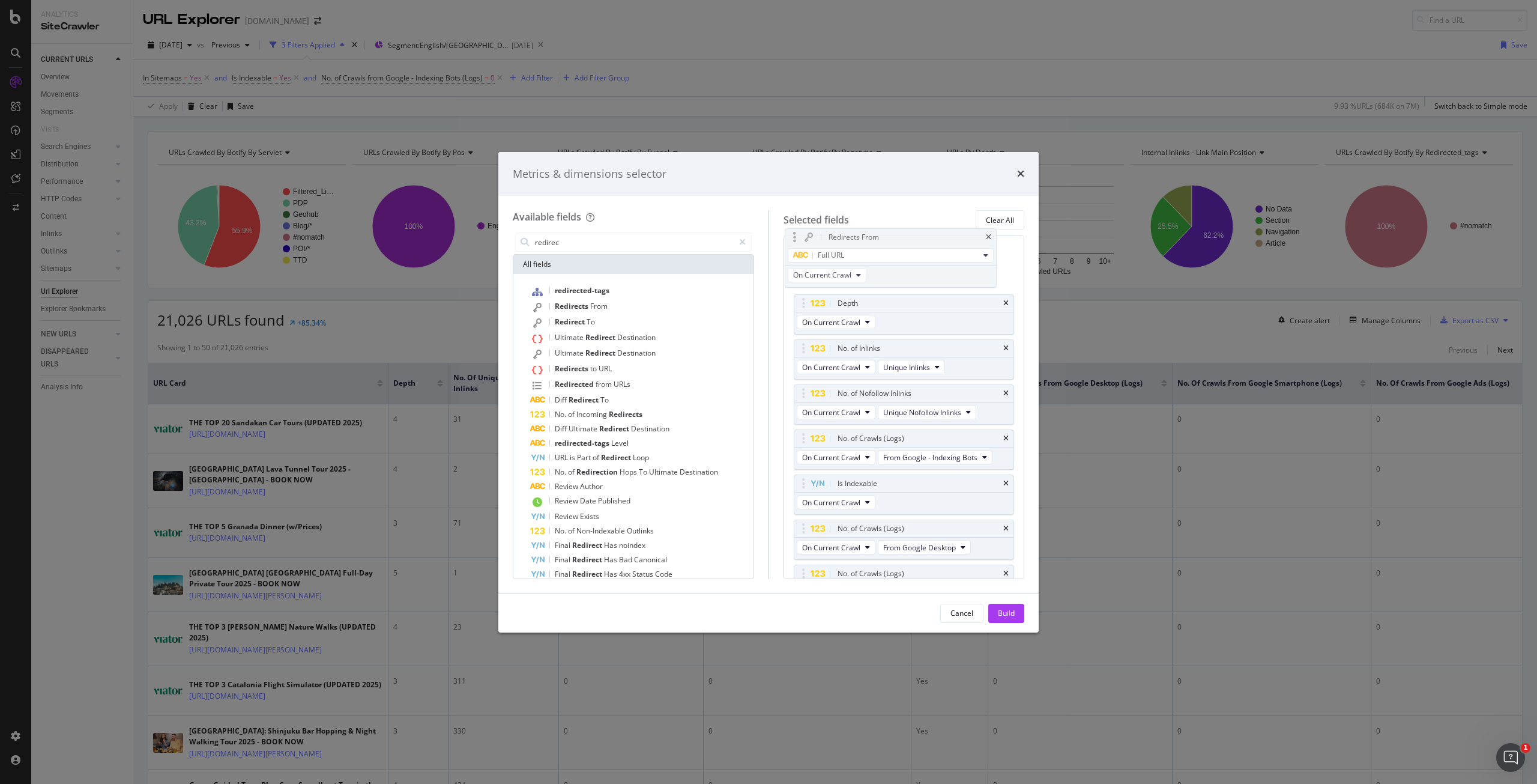
scroll to position [0, 0]
drag, startPoint x: 968, startPoint y: 517, endPoint x: 965, endPoint y: 251, distance: 266.0
click at [964, 251] on body "Analytics SiteCrawler CURRENT URLS Overview Movements Segments Visits Search En…" at bounding box center [768, 392] width 1537 height 784
click at [1013, 610] on div "Build" at bounding box center [1006, 613] width 17 height 11
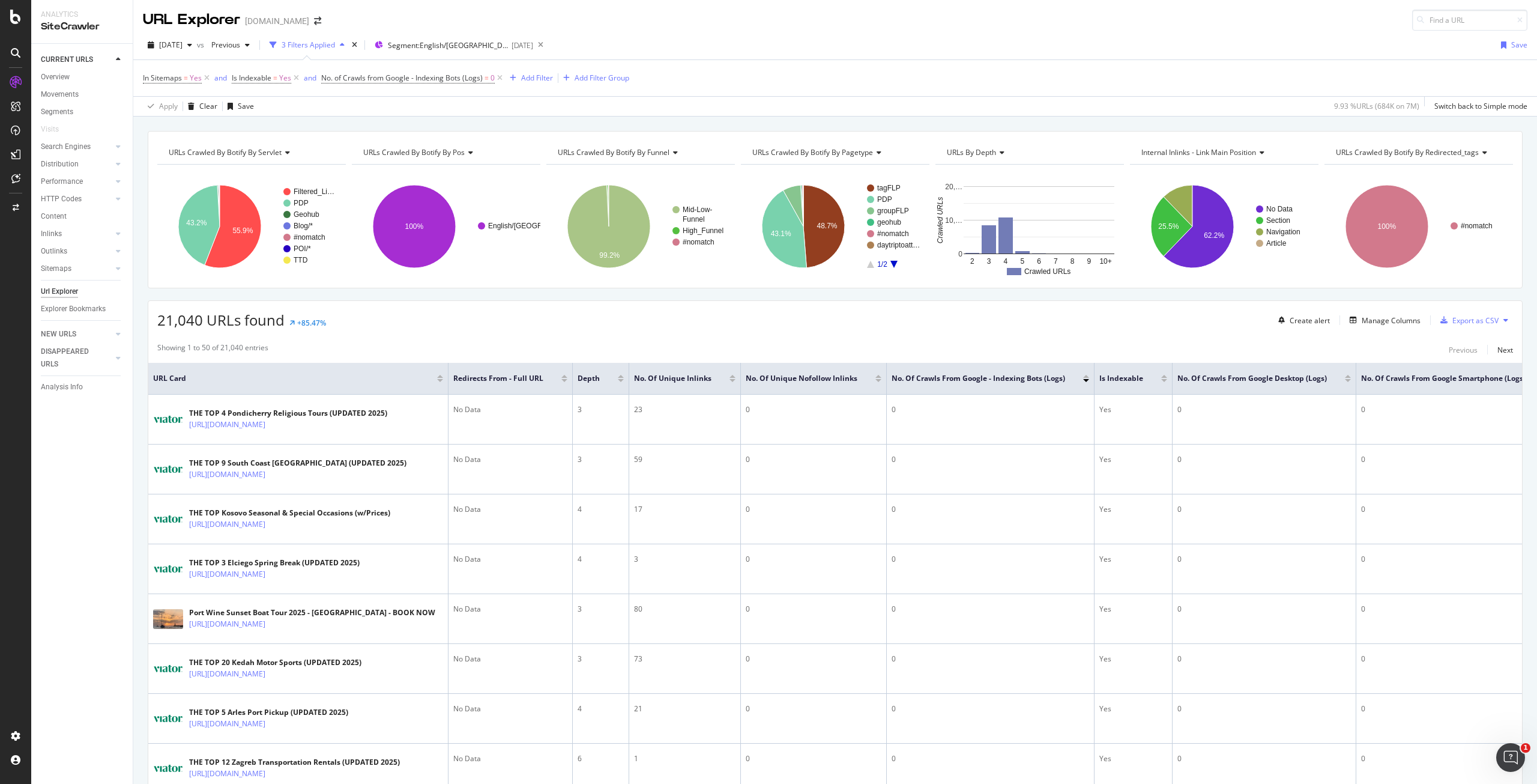
click at [565, 373] on div "Redirects From - Full URL" at bounding box center [511, 378] width 114 height 12
click at [565, 380] on div at bounding box center [564, 380] width 6 height 3
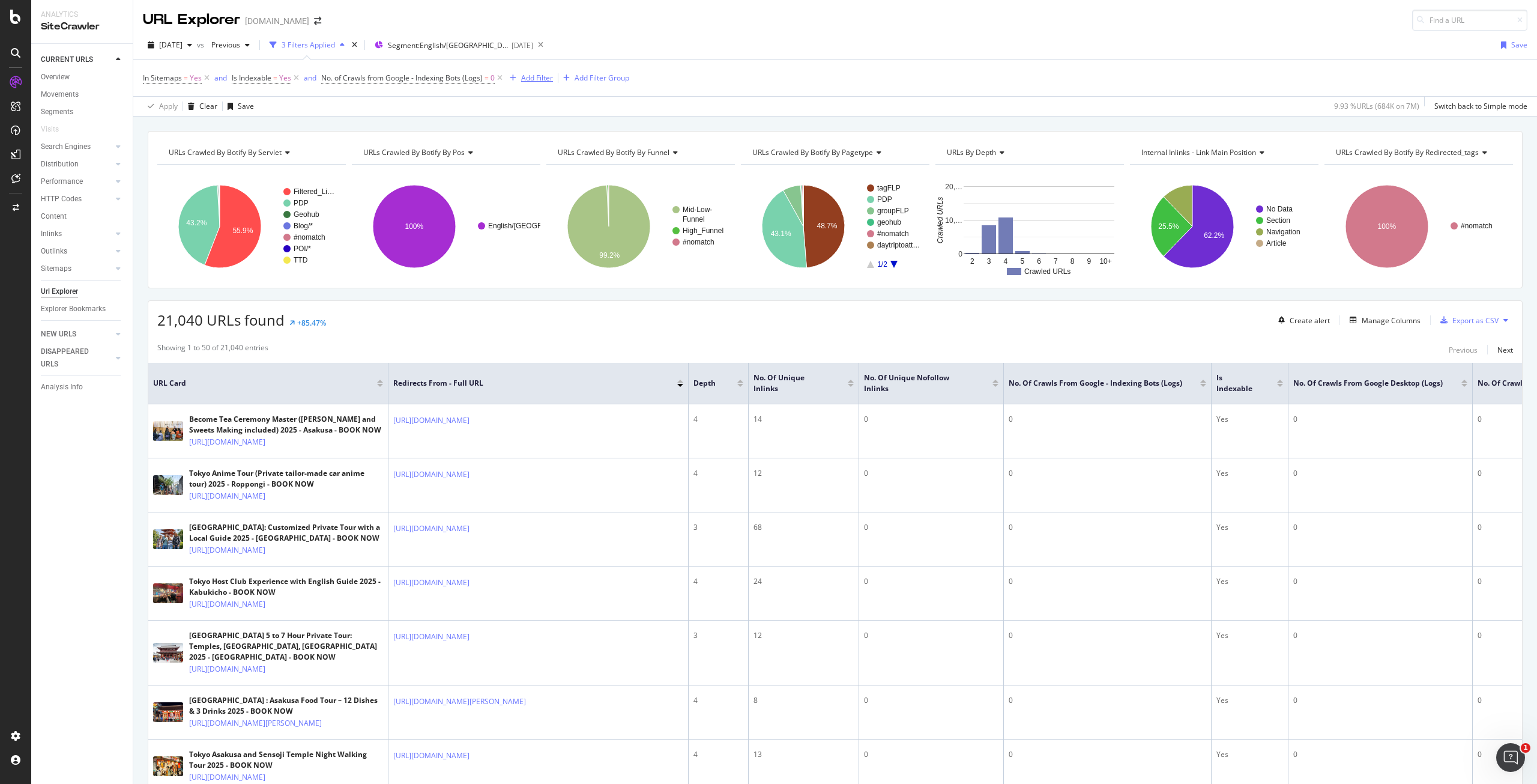
click at [536, 75] on div "Add Filter" at bounding box center [537, 78] width 32 height 11
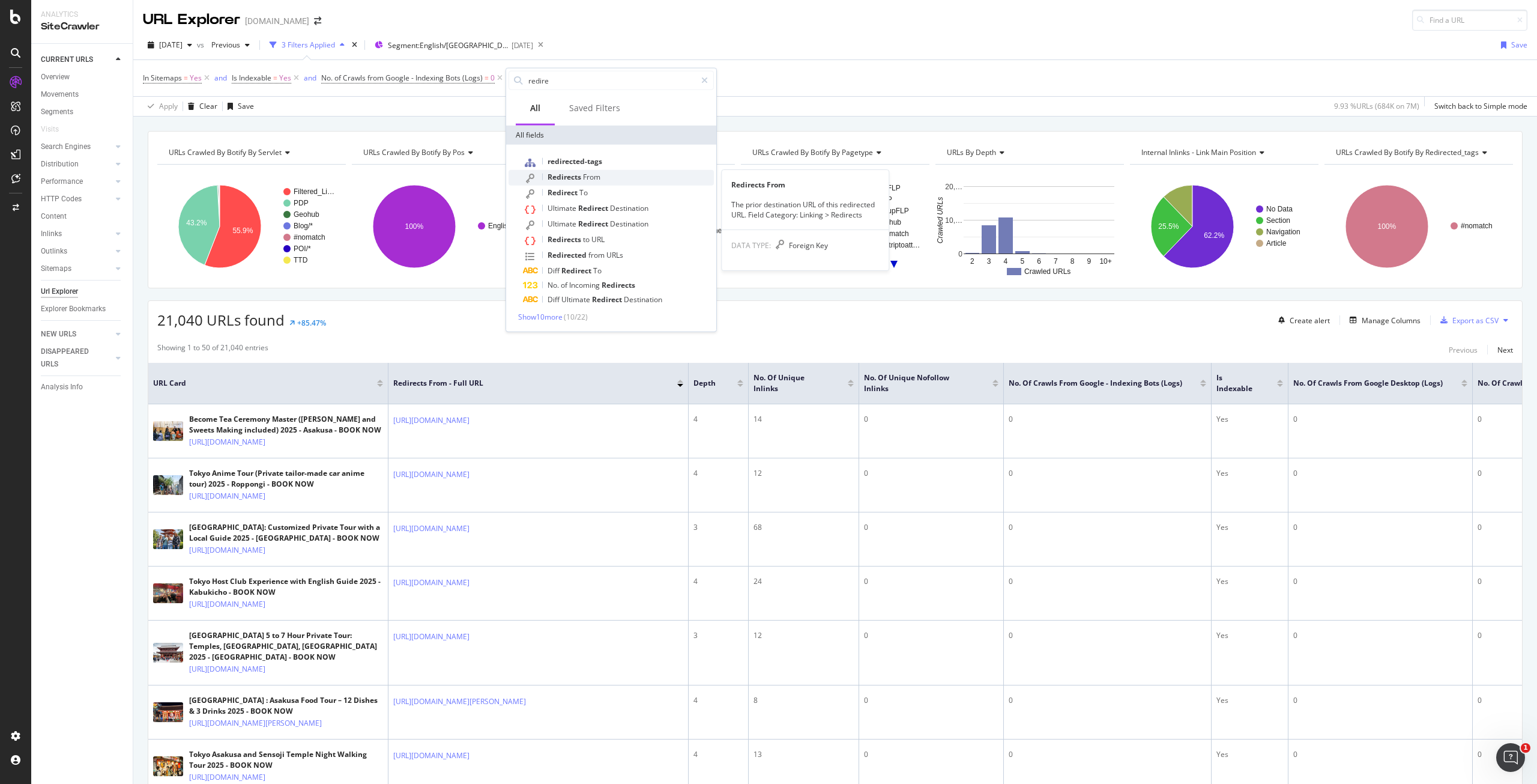
type input "redire"
click at [573, 179] on span "Redirects" at bounding box center [565, 177] width 35 height 11
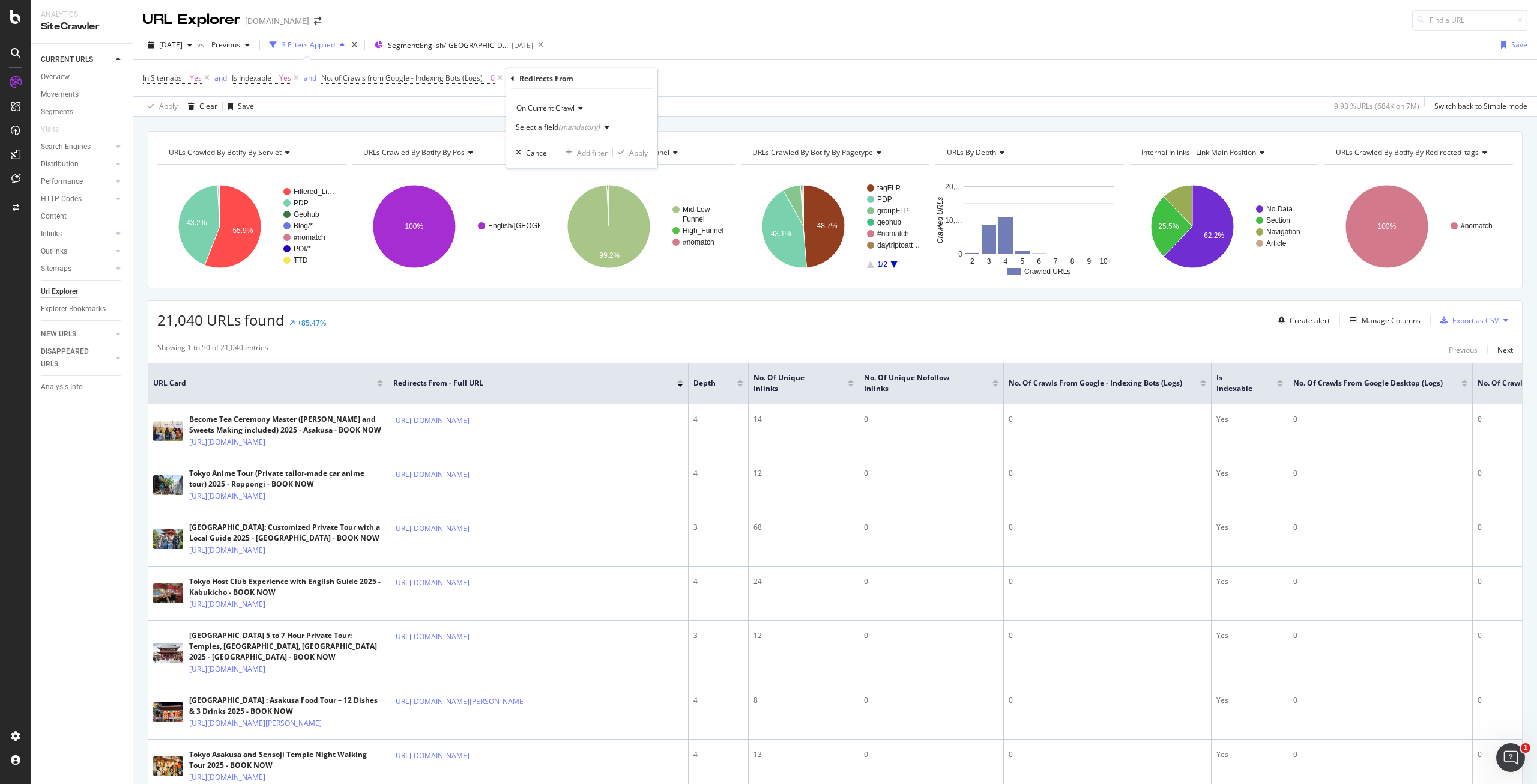
click at [574, 133] on div "Select a field (mandatory)" at bounding box center [565, 127] width 99 height 18
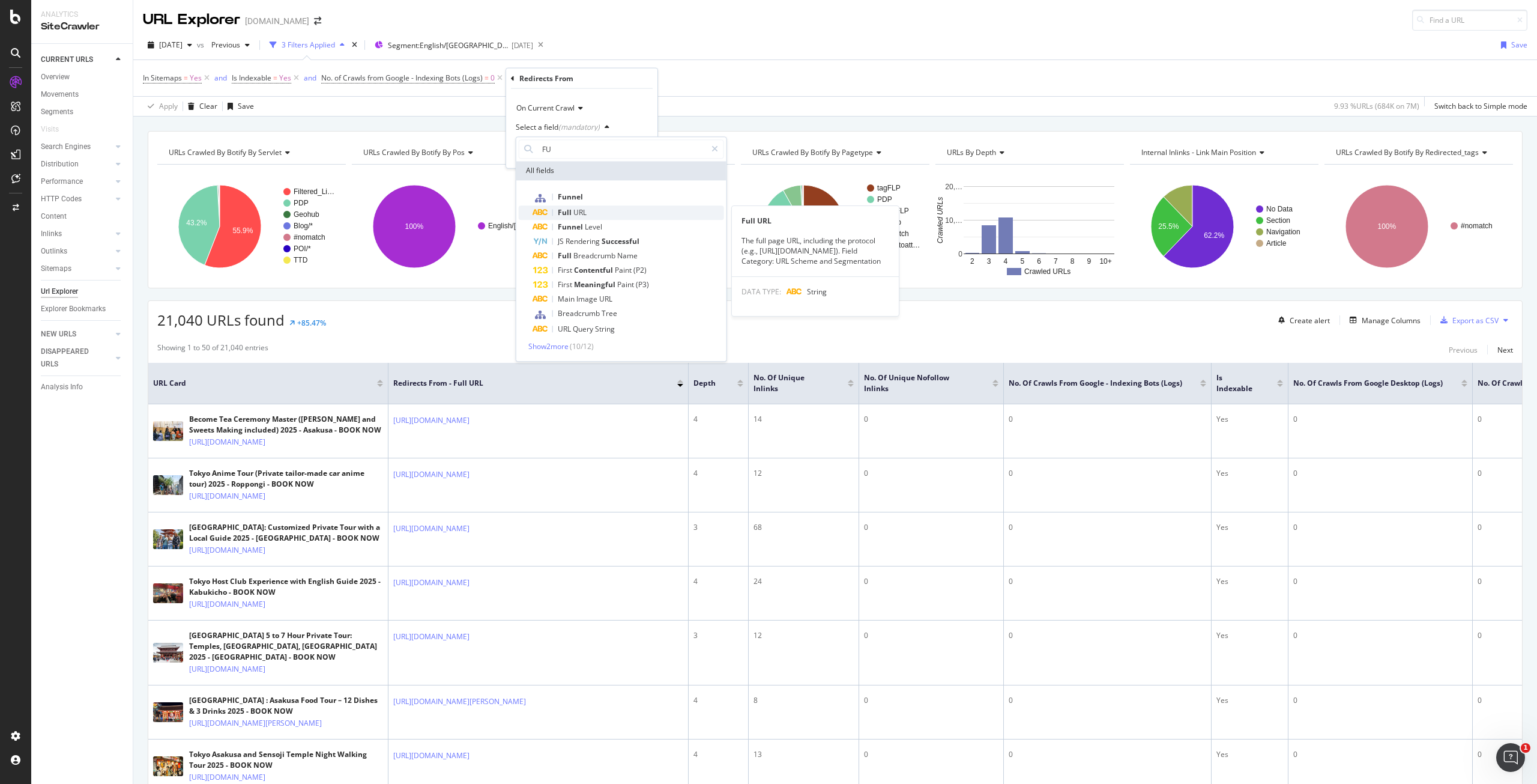
type input "FU"
click at [591, 209] on div "Full URL" at bounding box center [629, 213] width 191 height 15
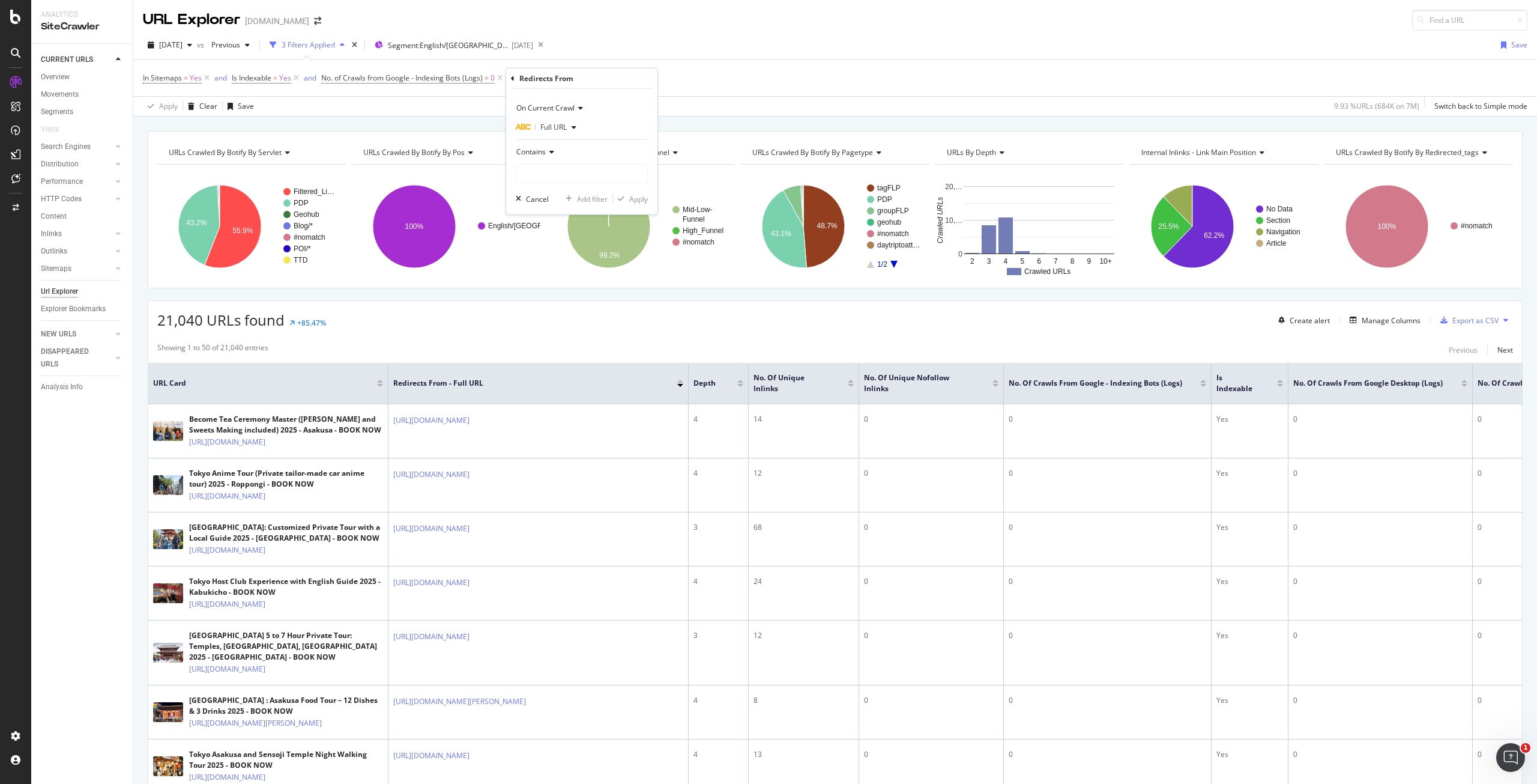
click at [562, 148] on div "Contains" at bounding box center [582, 152] width 132 height 20
click at [550, 330] on div "Exists" at bounding box center [583, 332] width 129 height 16
click at [639, 175] on div "Apply" at bounding box center [638, 177] width 19 height 11
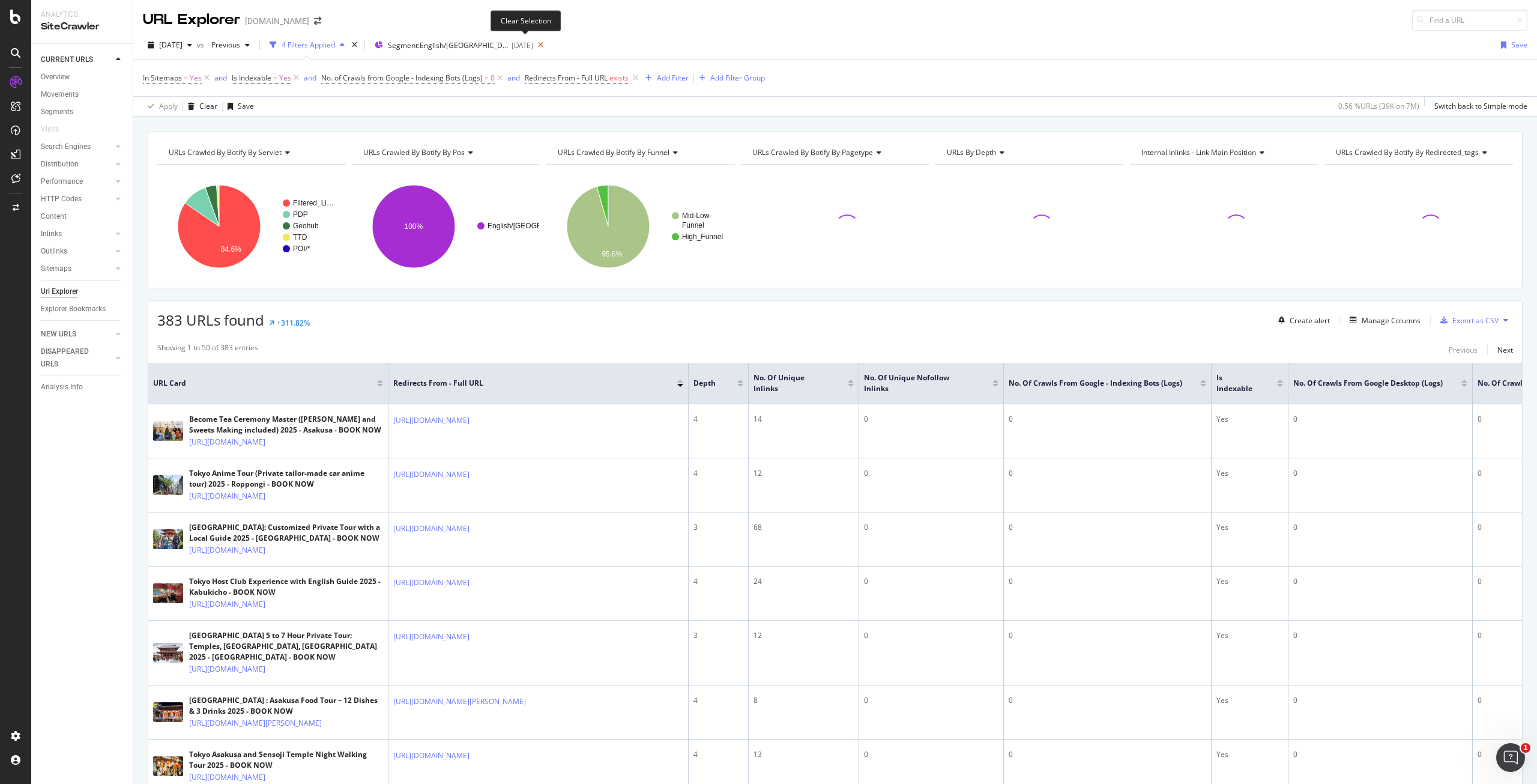
click at [534, 45] on icon at bounding box center [541, 45] width 15 height 17
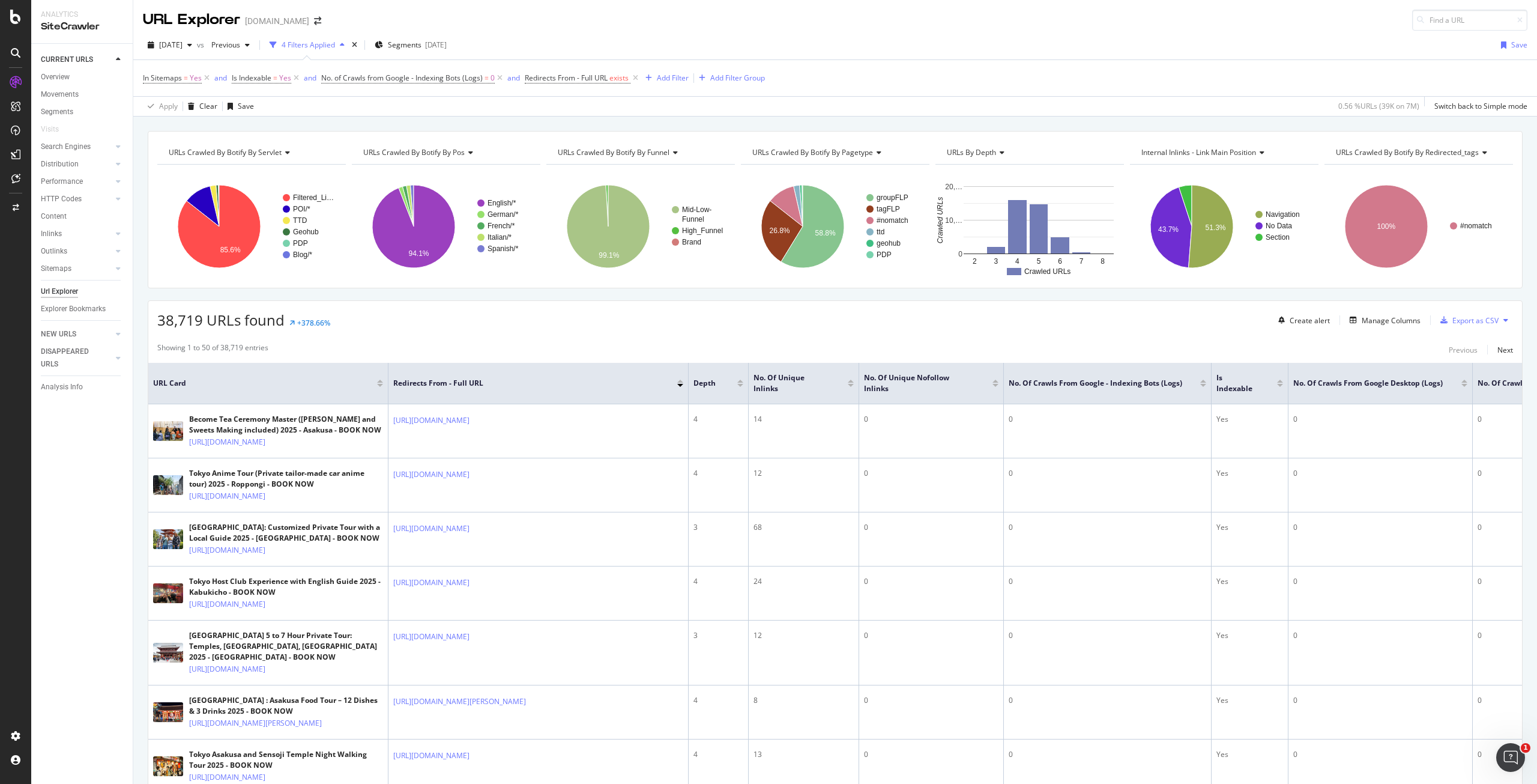
click at [579, 16] on div "URL Explorer [DOMAIN_NAME]" at bounding box center [835, 16] width 1404 height 31
click at [1393, 315] on div "Manage Columns" at bounding box center [1391, 320] width 59 height 11
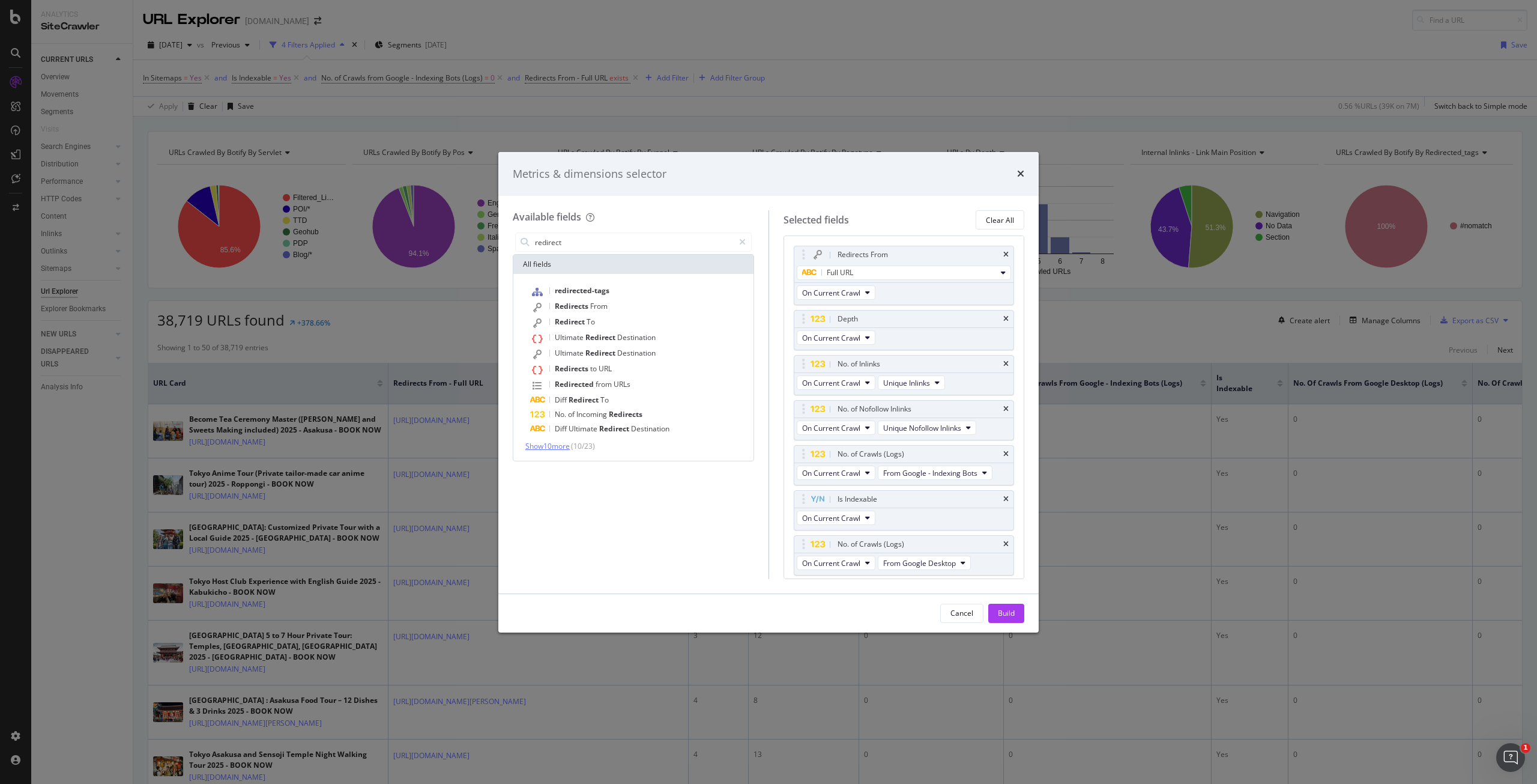
type input "redirect"
click at [552, 445] on span "Show 10 more" at bounding box center [547, 445] width 44 height 11
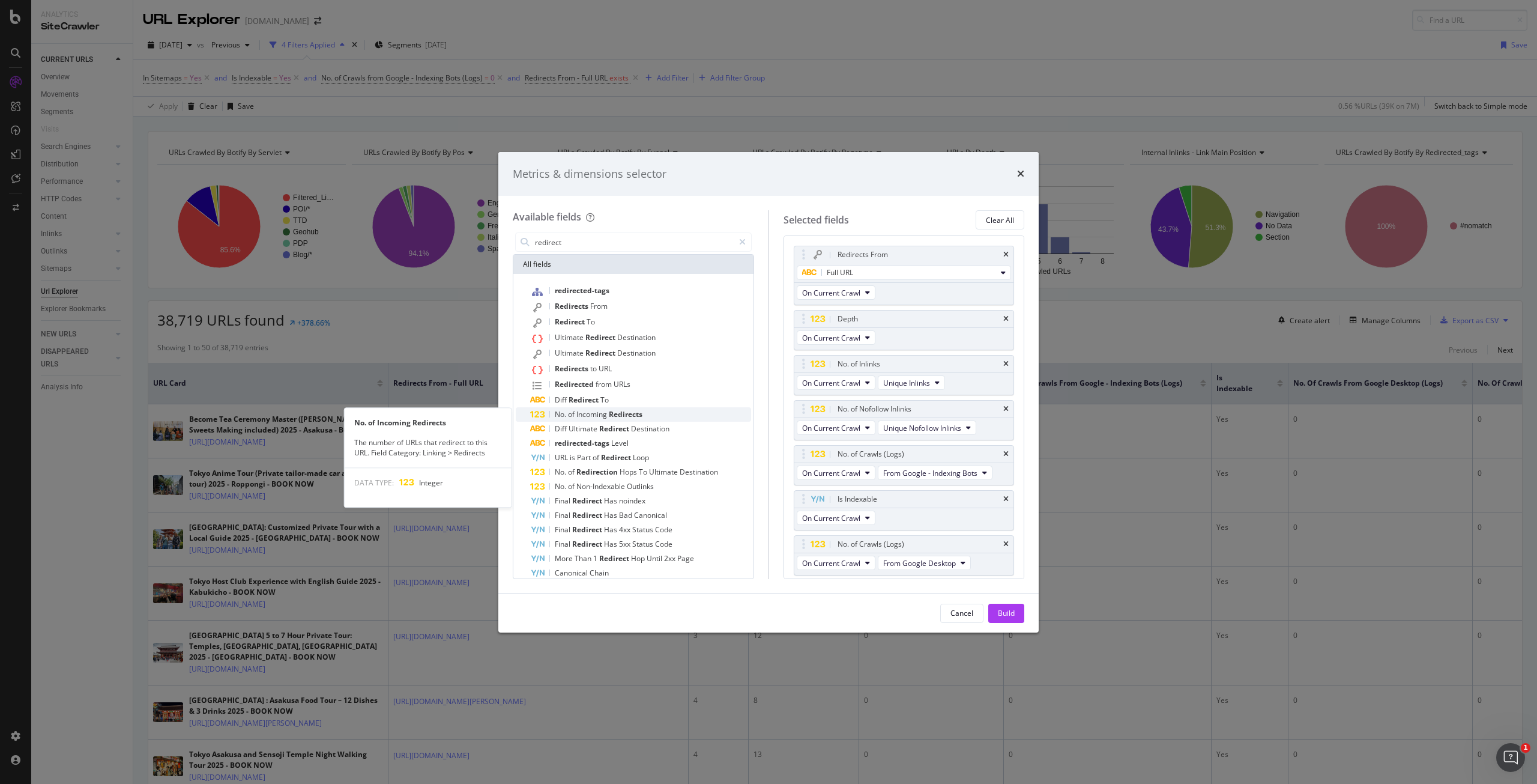
click at [596, 417] on span "Incoming" at bounding box center [593, 414] width 33 height 11
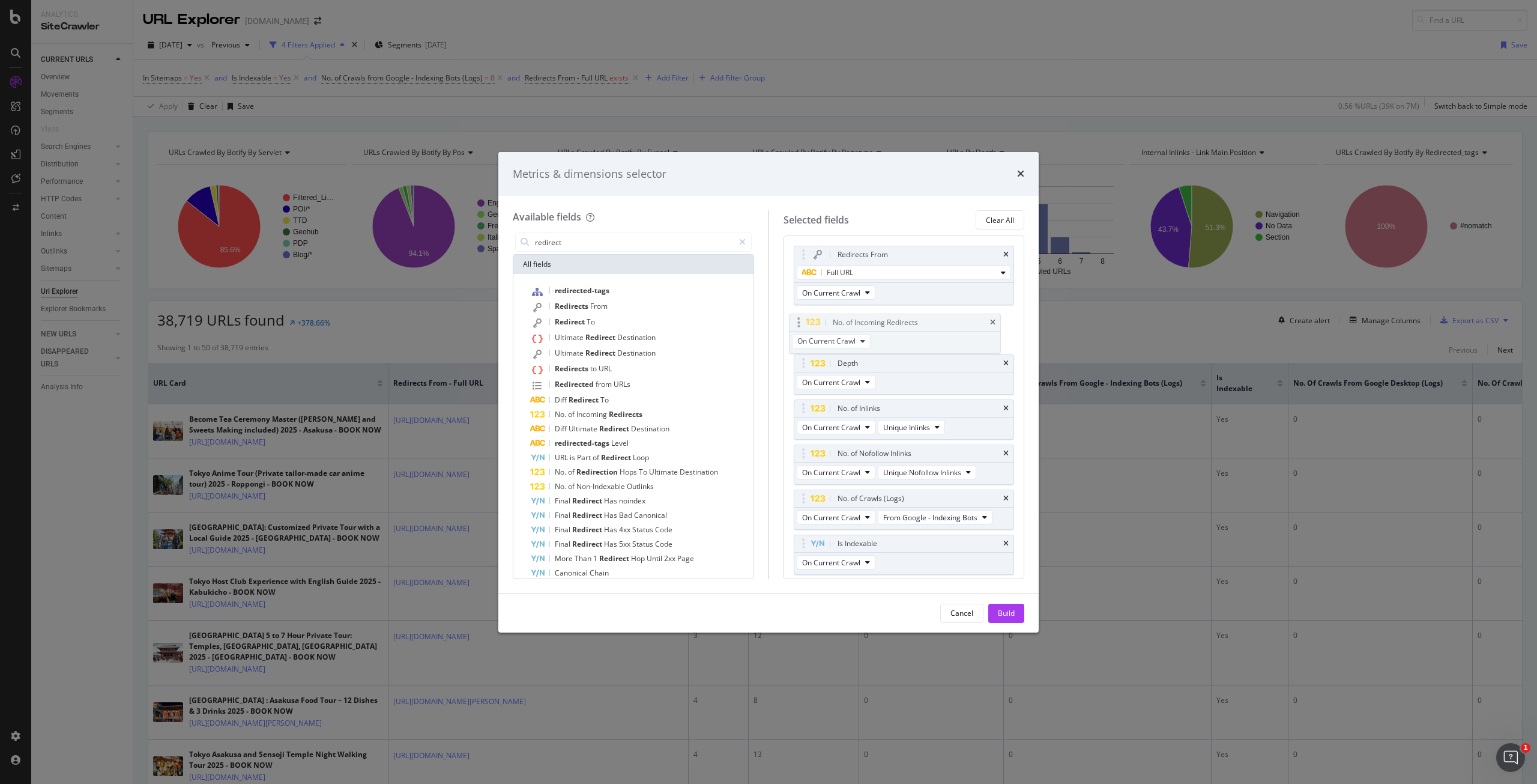
drag, startPoint x: 859, startPoint y: 547, endPoint x: 854, endPoint y: 322, distance: 225.1
click at [854, 322] on body "Analytics SiteCrawler CURRENT URLS Overview Movements Segments Visits Search En…" at bounding box center [768, 392] width 1537 height 784
click at [999, 612] on div "Build" at bounding box center [1006, 613] width 17 height 11
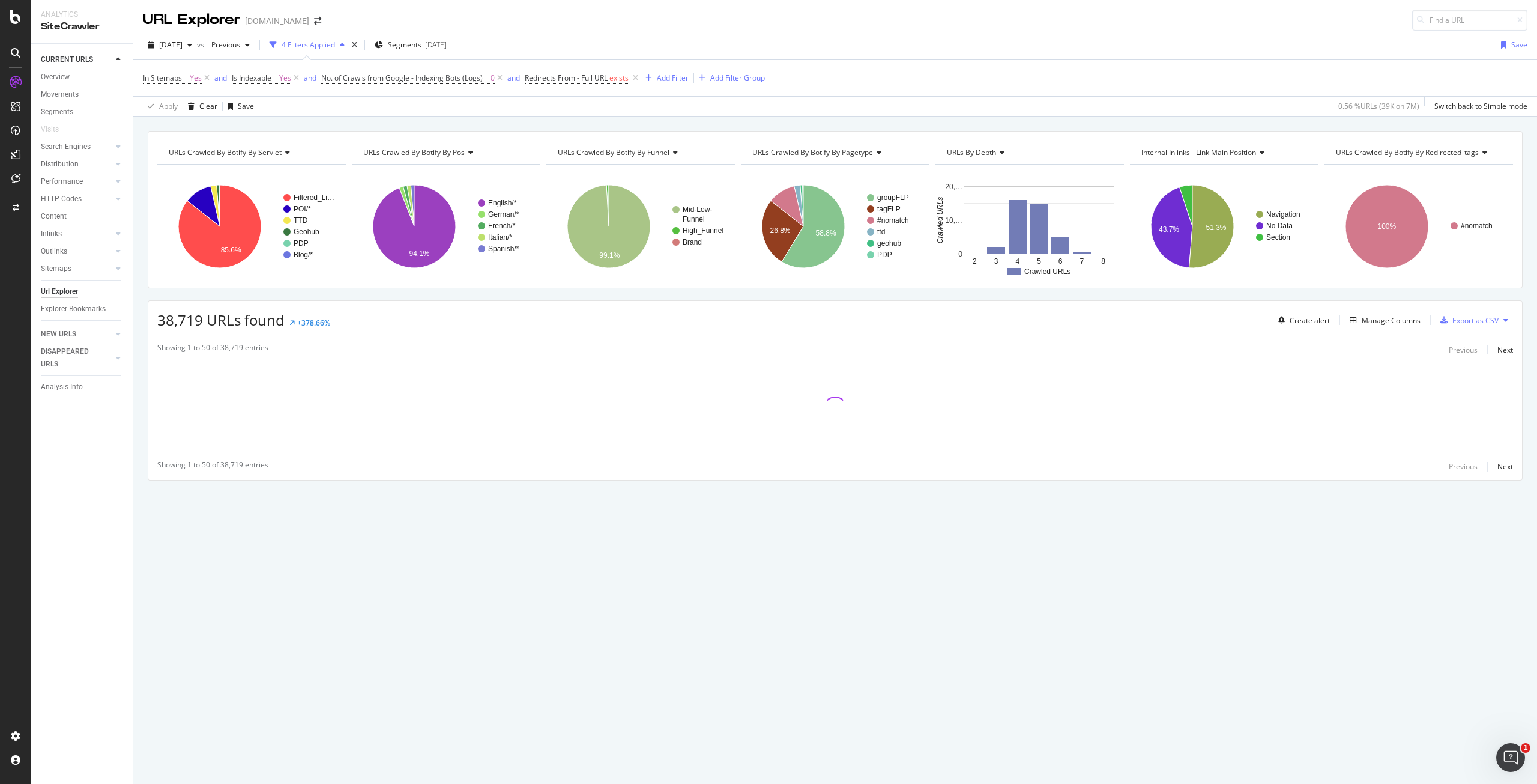
click at [1350, 153] on span "URLs Crawled By Botify By redirected_tags" at bounding box center [1407, 152] width 143 height 11
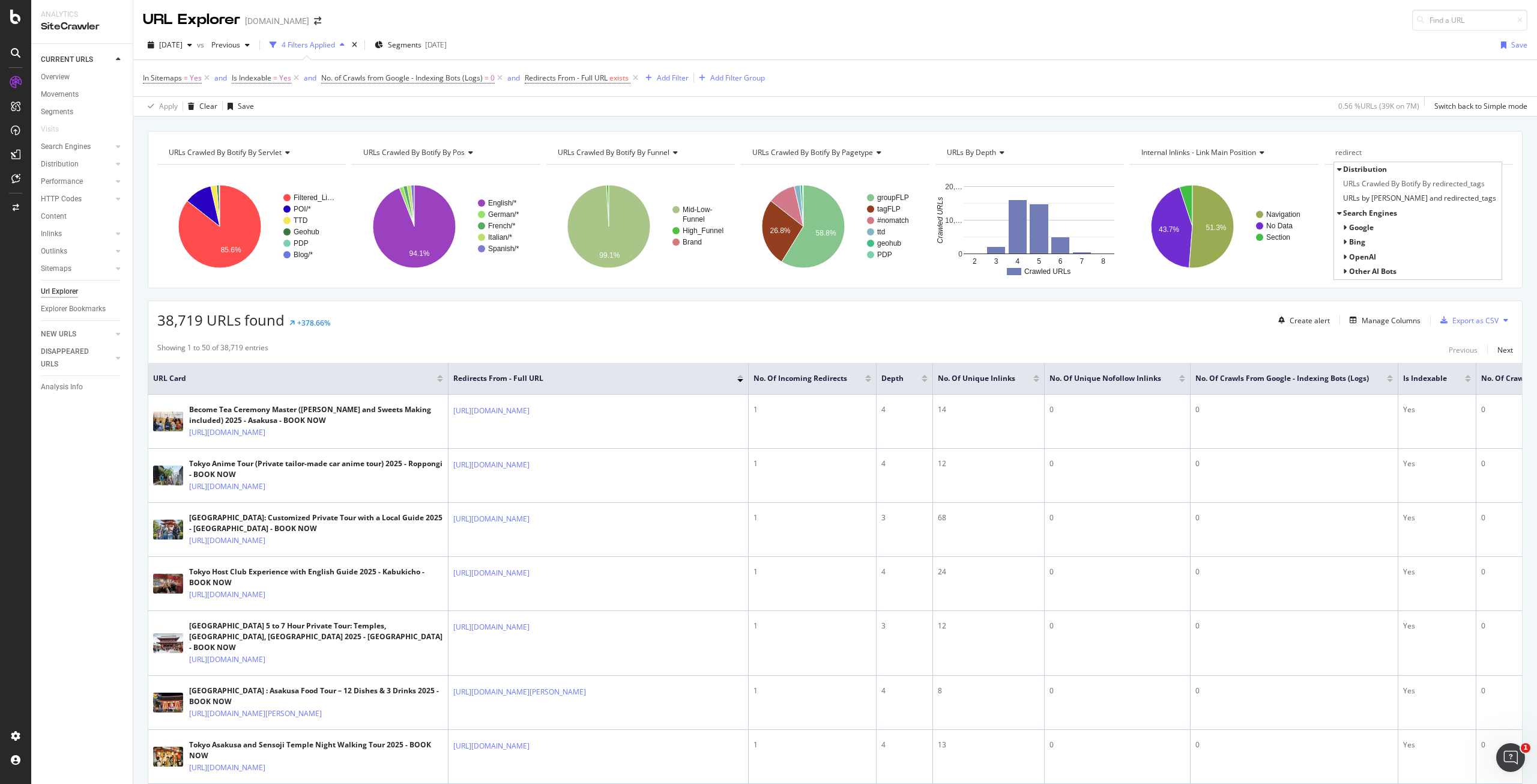
click at [1349, 225] on span "Google" at bounding box center [1362, 227] width 24 height 11
click at [1358, 241] on span "All Bots" at bounding box center [1371, 241] width 27 height 11
type input "redirects"
click at [1363, 133] on div "URLs Crawled By Botify By servlet Chart (by Value) Table Expand Export as CSV E…" at bounding box center [835, 209] width 1375 height 157
click at [871, 379] on th "No. of Incoming Redirects" at bounding box center [813, 379] width 128 height 32
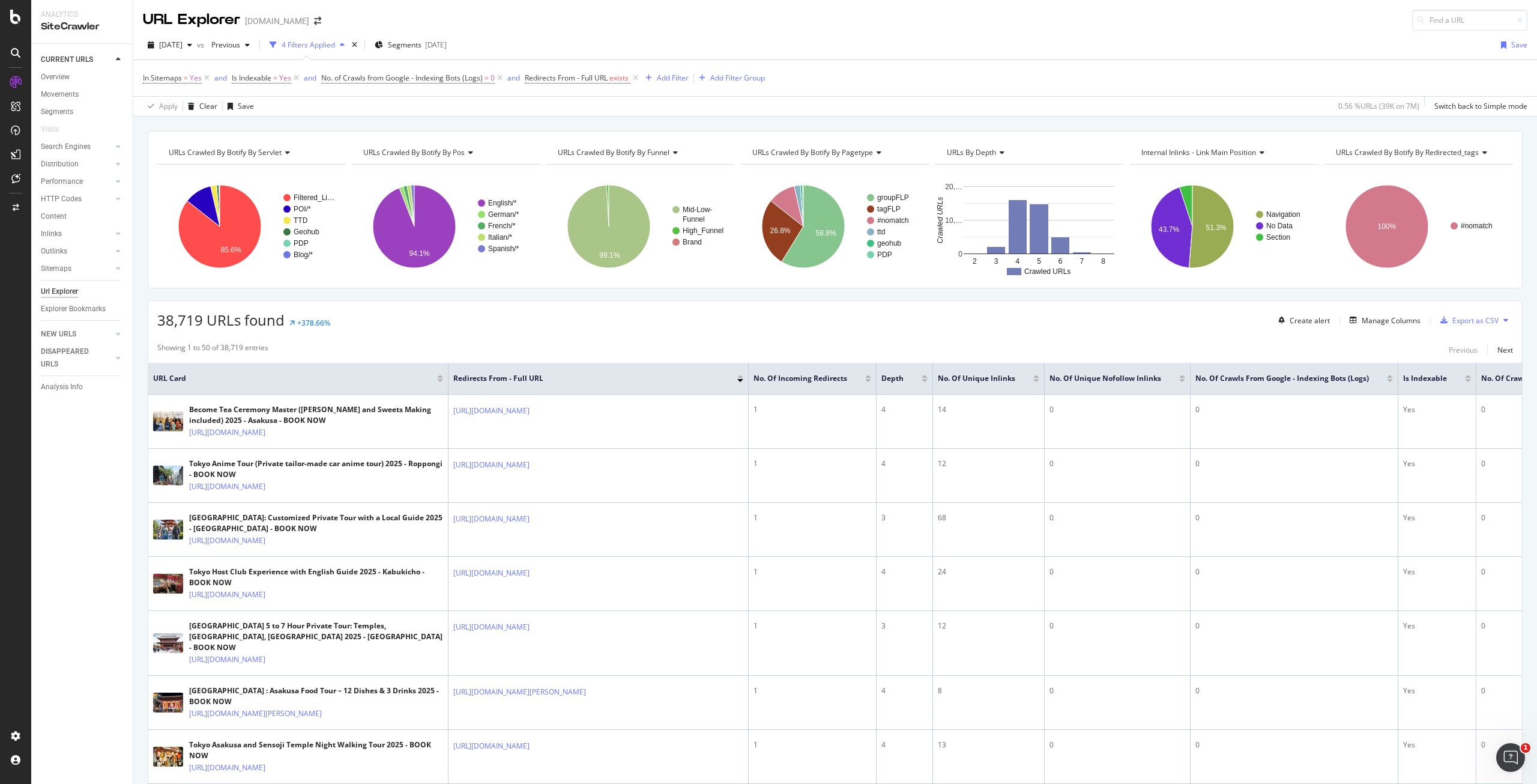
click at [870, 379] on div at bounding box center [868, 380] width 6 height 3
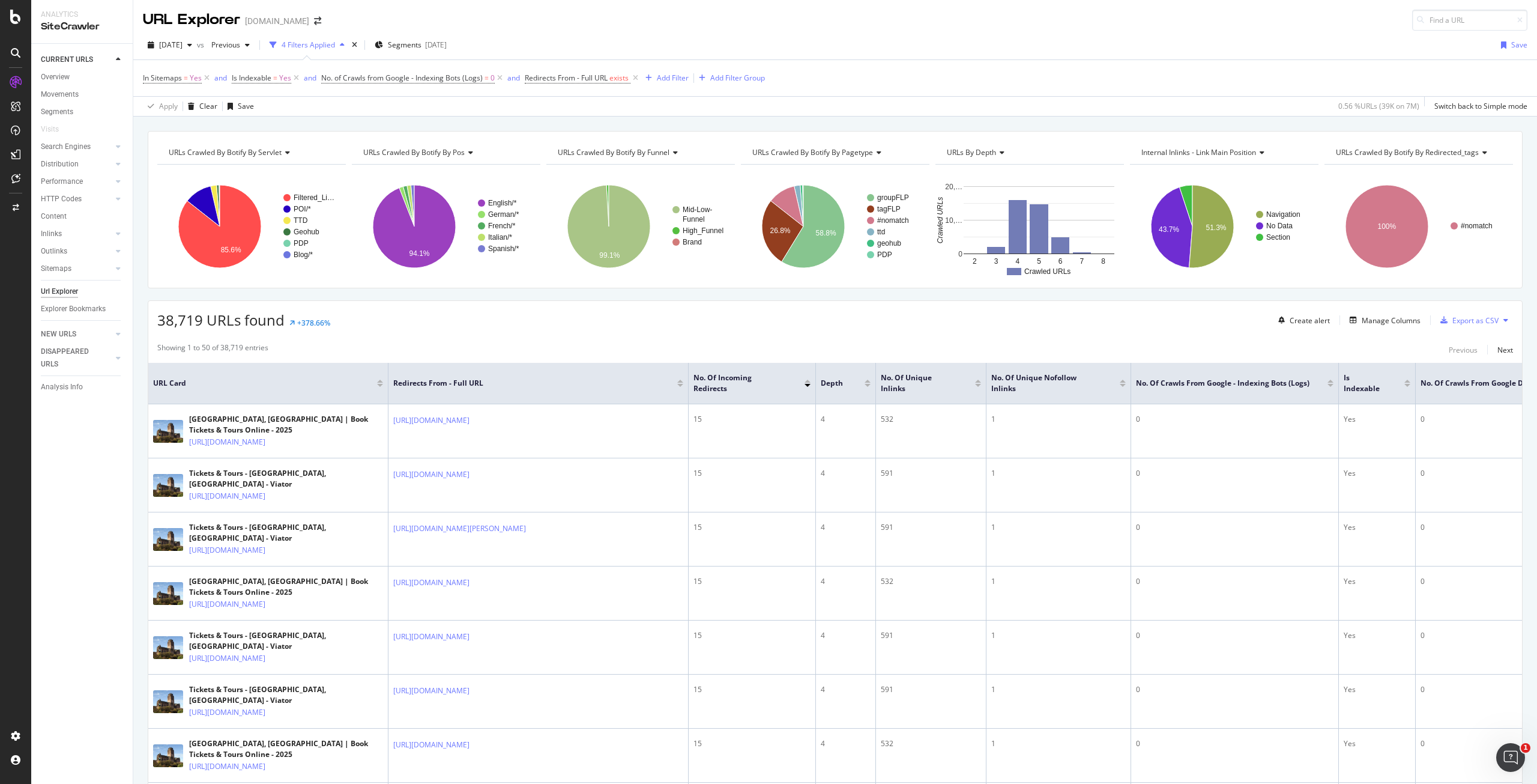
click at [896, 64] on div "In Sitemaps = Yes and Is Indexable = Yes and No. of Crawls from Google - Indexi…" at bounding box center [835, 78] width 1384 height 36
click at [636, 80] on icon at bounding box center [636, 78] width 11 height 12
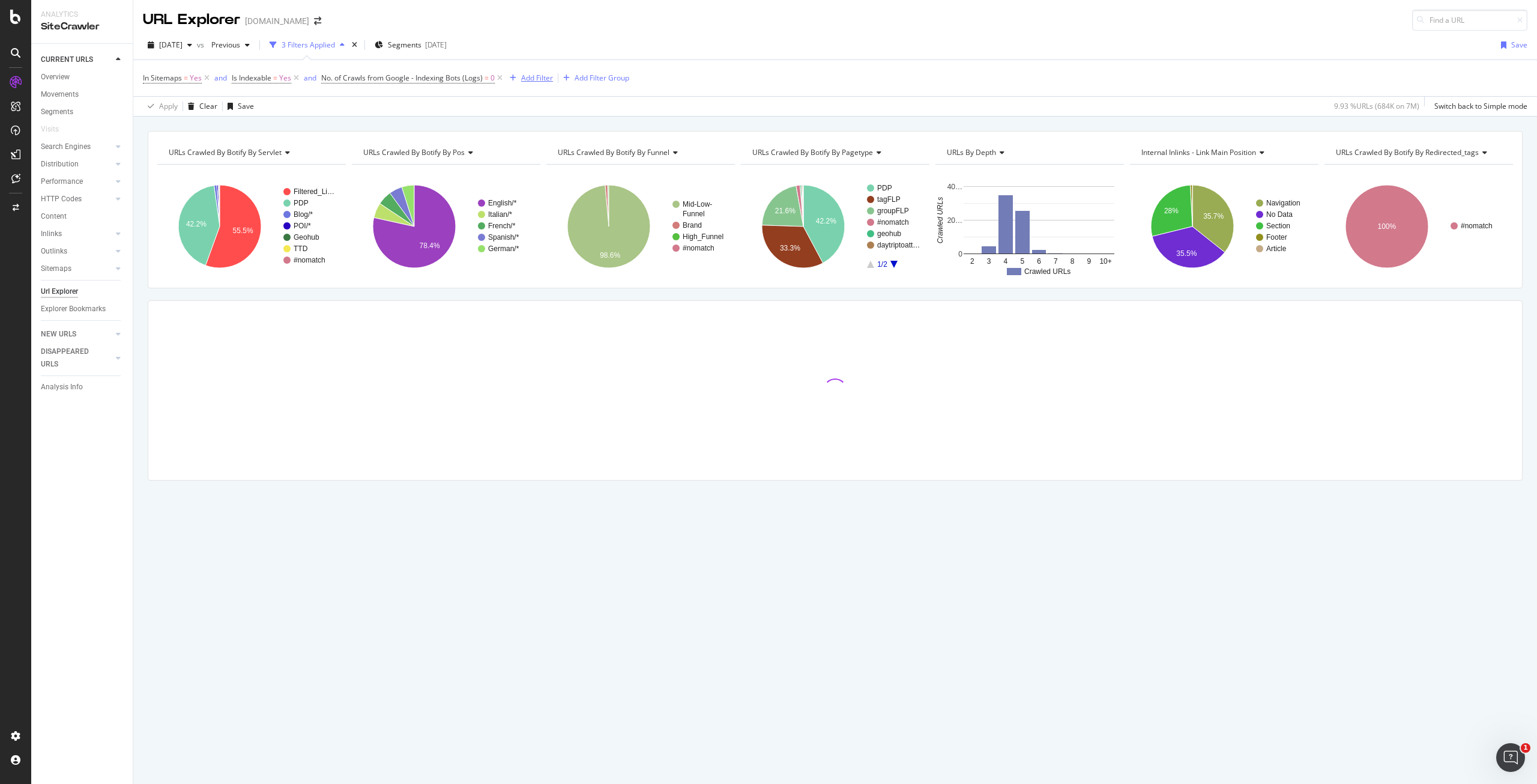
click at [525, 78] on div "Add Filter" at bounding box center [537, 78] width 32 height 11
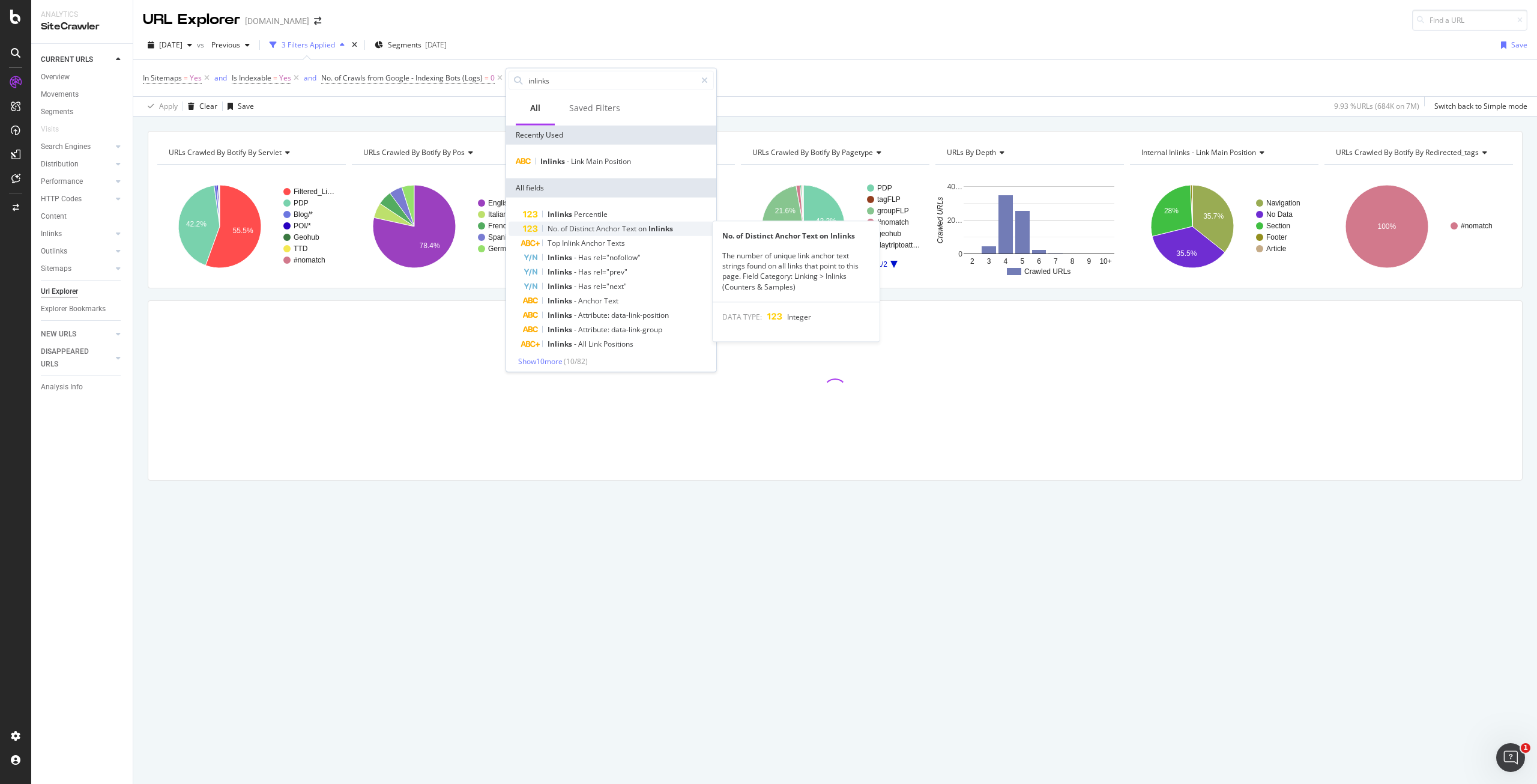
scroll to position [3, 0]
type input "inlinks"
click at [543, 356] on span "Show 10 more" at bounding box center [540, 357] width 44 height 11
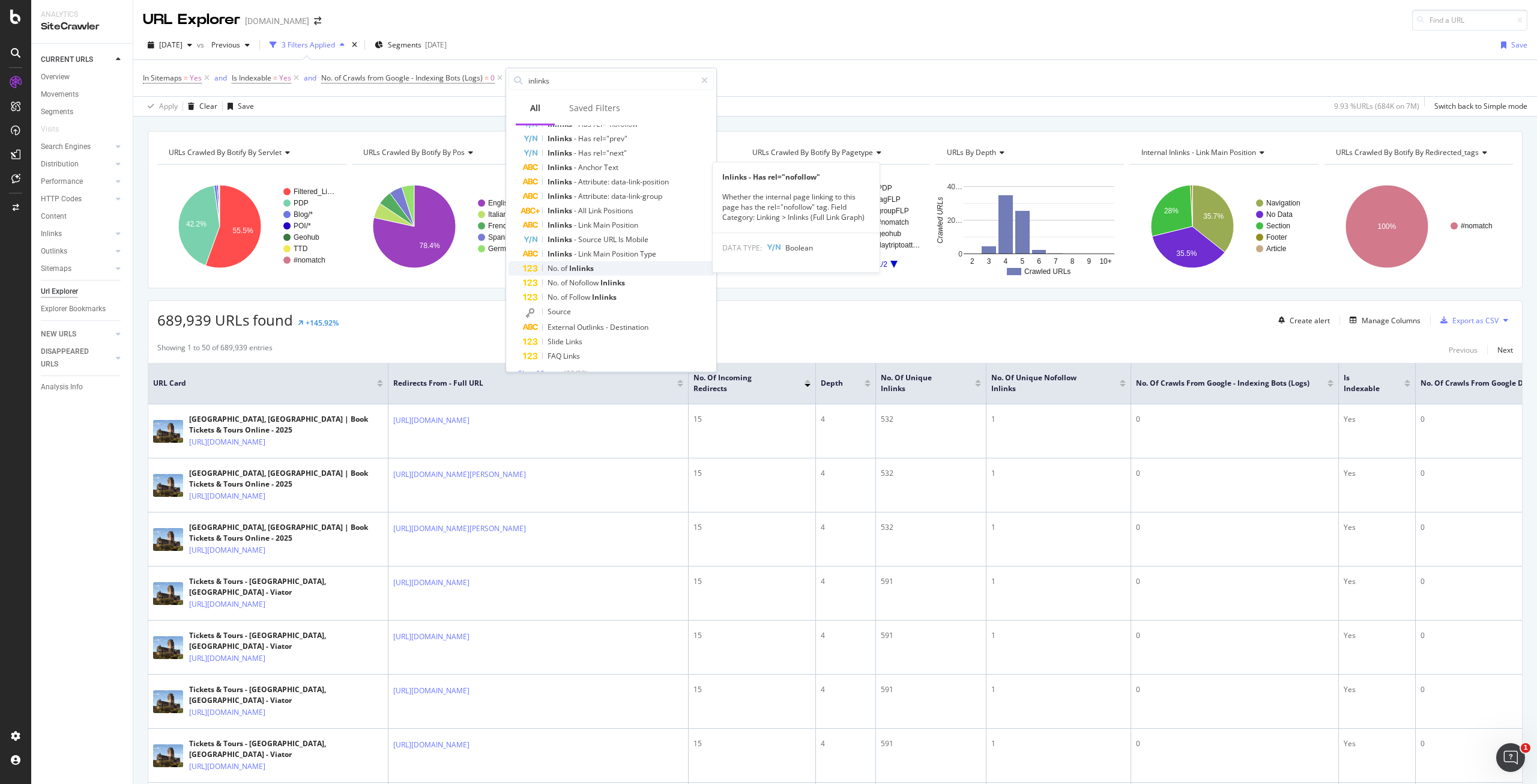
scroll to position [149, 0]
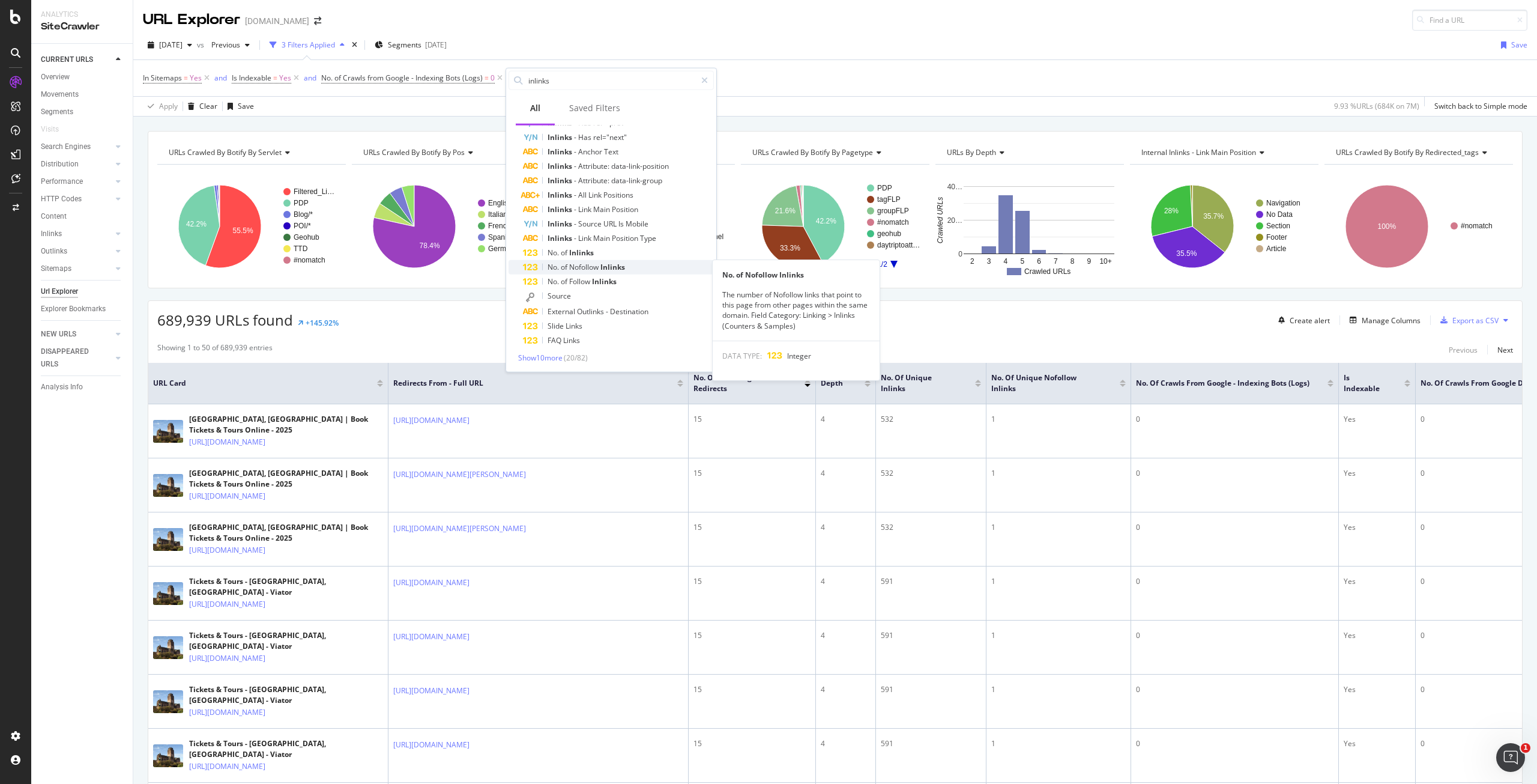
click at [586, 265] on span "Nofollow" at bounding box center [585, 267] width 31 height 11
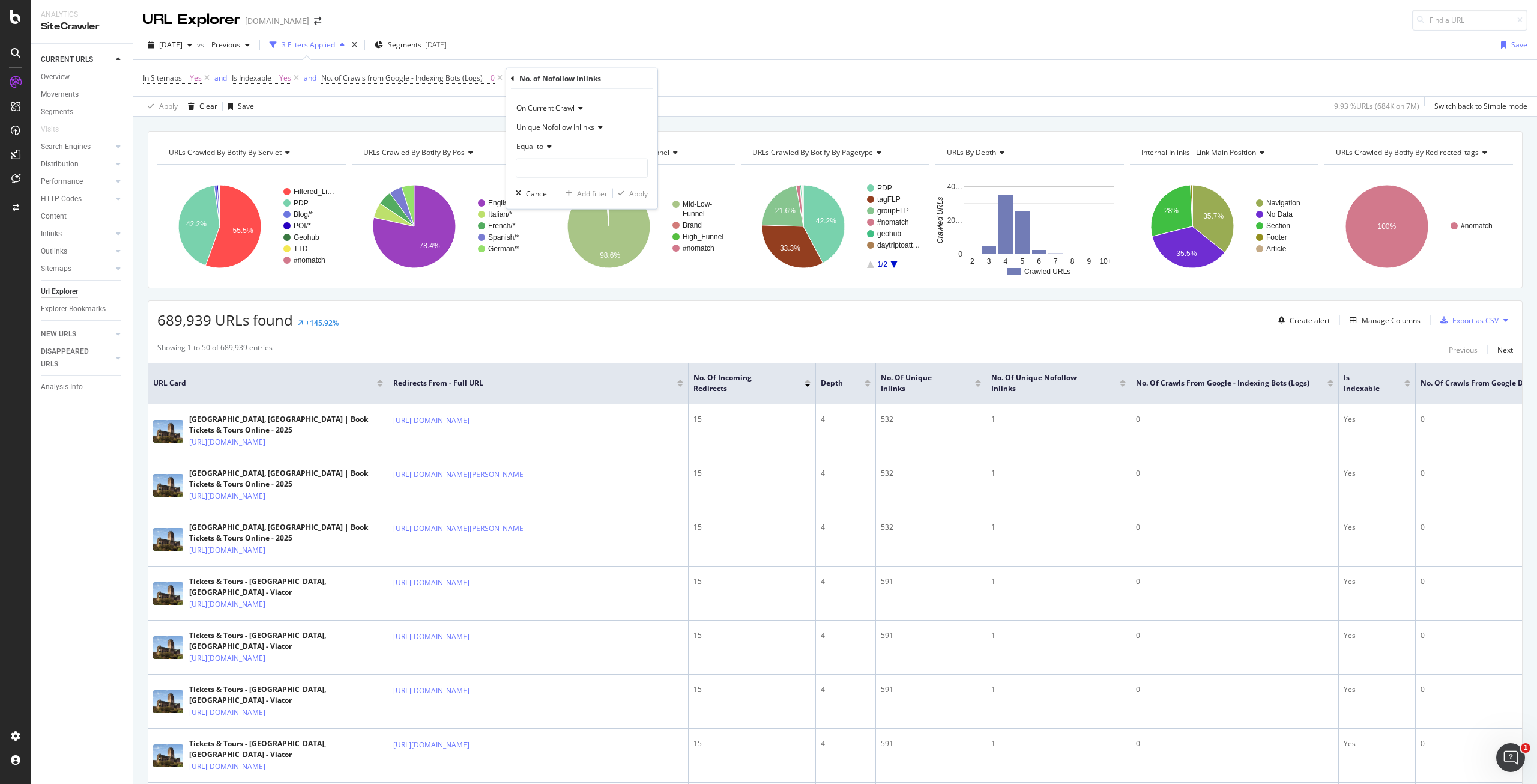
click at [544, 142] on div "Equal to" at bounding box center [582, 147] width 132 height 20
click at [540, 200] on span "Less than" at bounding box center [538, 202] width 32 height 11
click at [559, 171] on input "number" at bounding box center [582, 168] width 132 height 20
type input "1"
click at [633, 191] on div "Apply" at bounding box center [638, 193] width 19 height 11
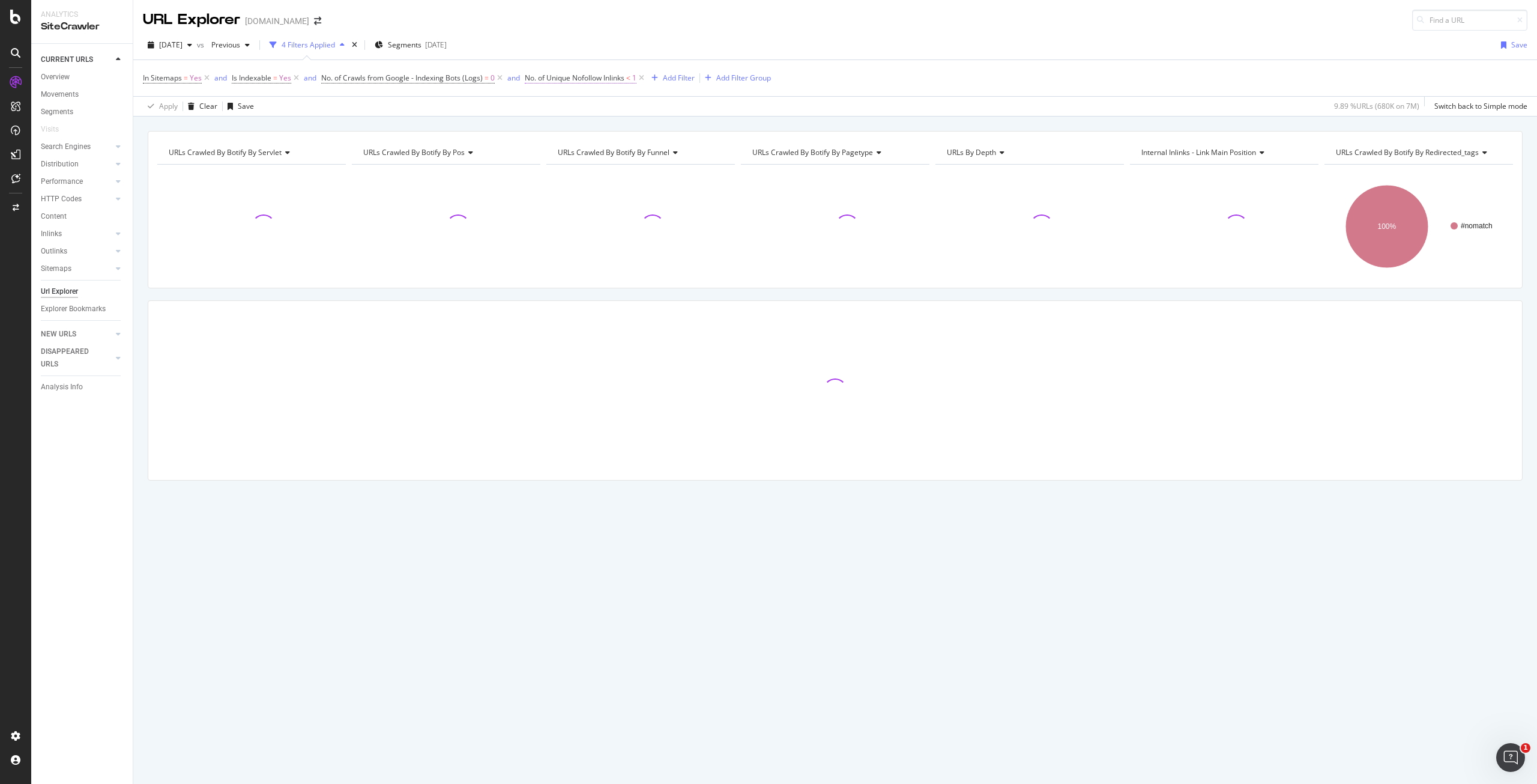
click at [582, 75] on span "No. of Unique Nofollow Inlinks" at bounding box center [574, 78] width 100 height 11
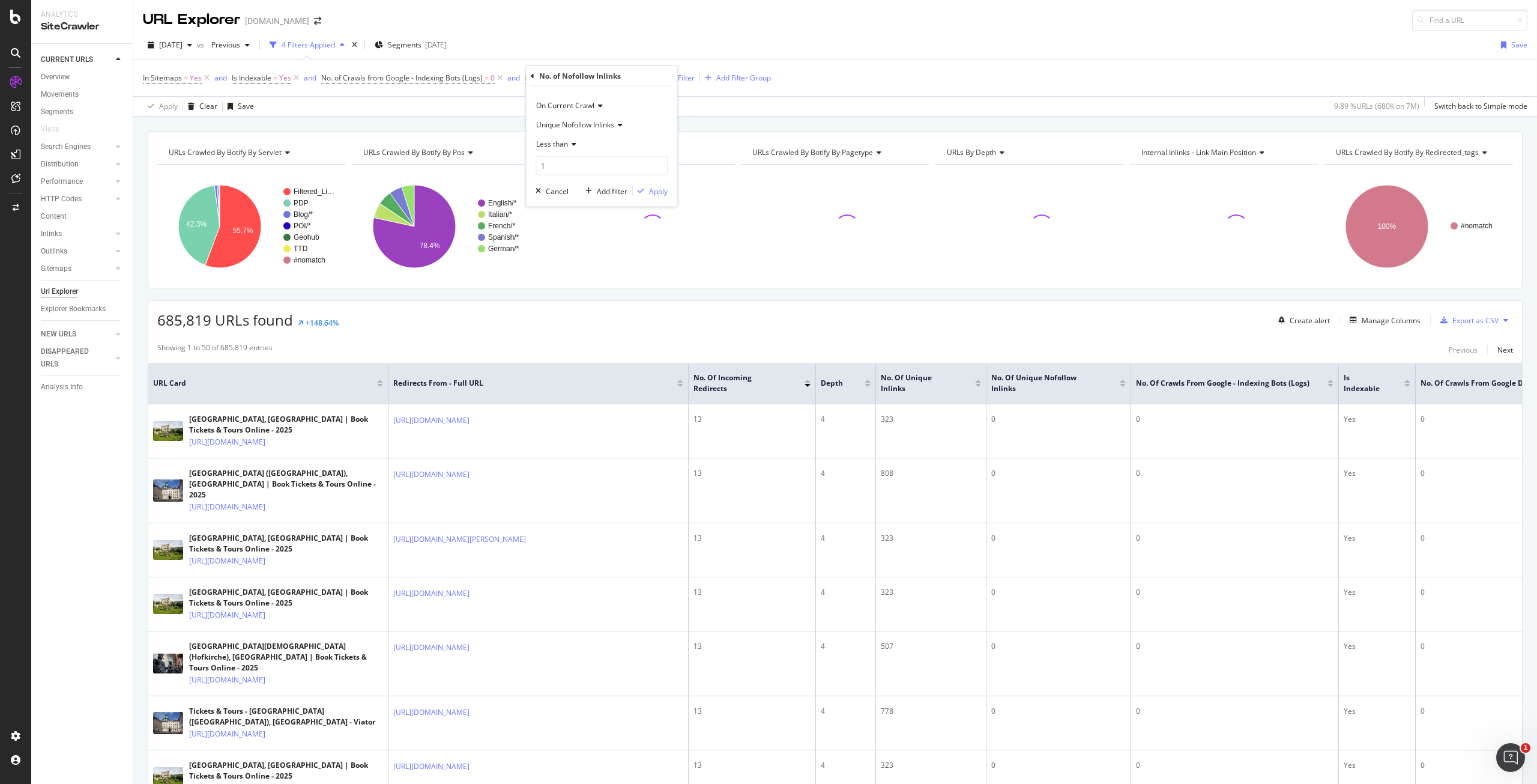
click at [528, 74] on div "No. of Nofollow Inlinks On Current Crawl Unique Nofollow Inlinks Less than 1 Ca…" at bounding box center [601, 136] width 151 height 140
click at [534, 74] on icon at bounding box center [533, 75] width 3 height 7
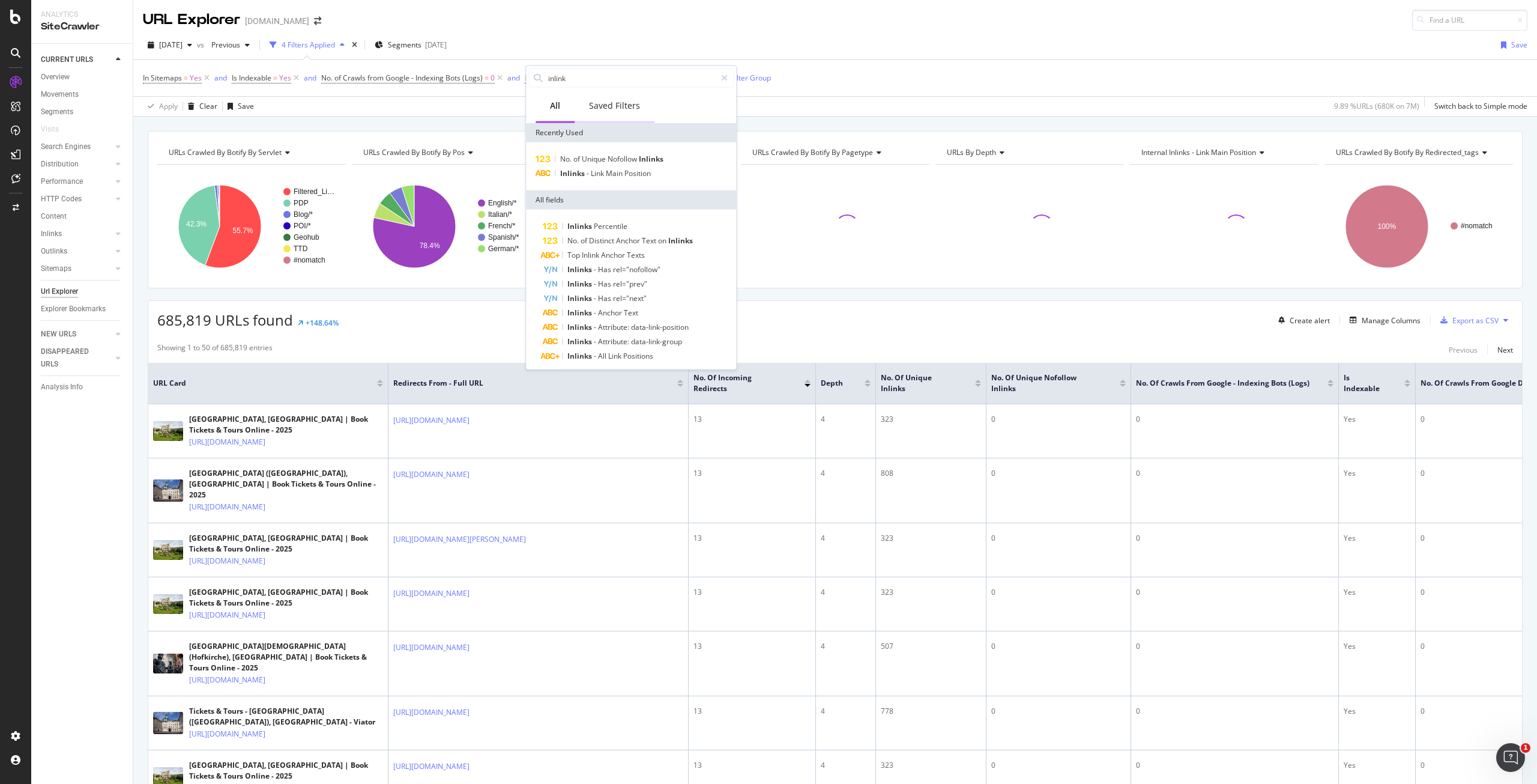
type input "inlinks"
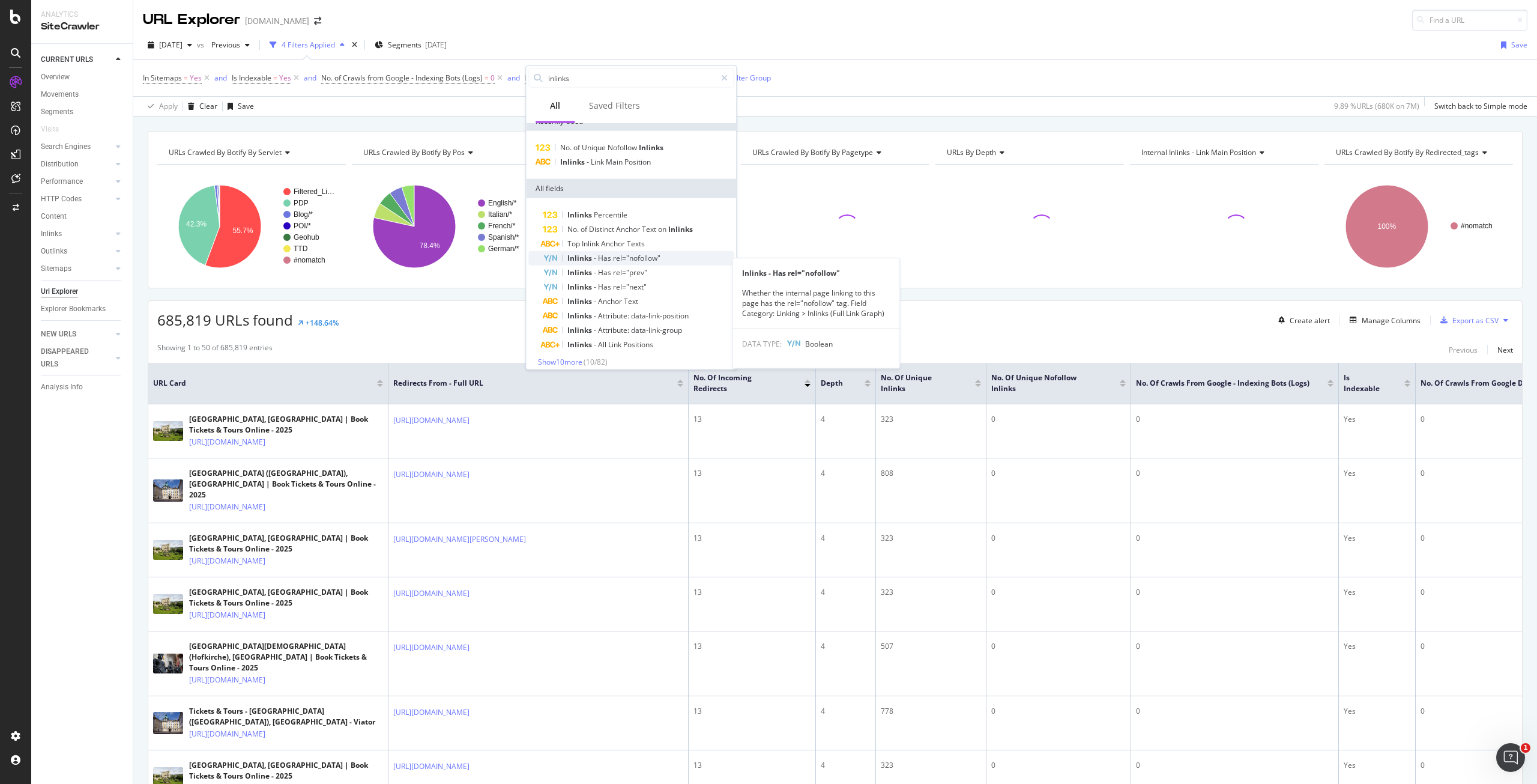
scroll to position [18, 0]
click at [572, 352] on span "Show 10 more" at bounding box center [560, 355] width 44 height 11
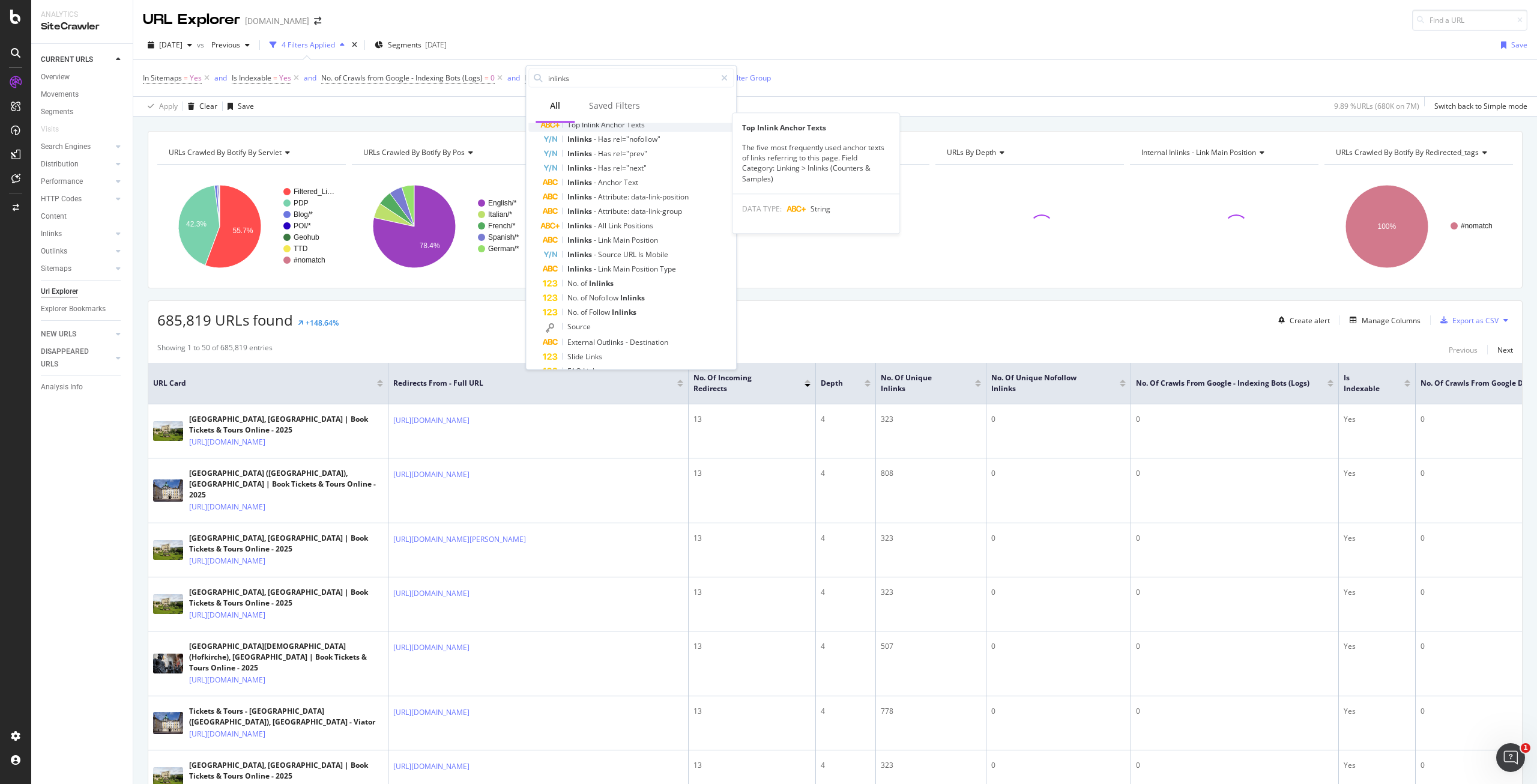
scroll to position [138, 0]
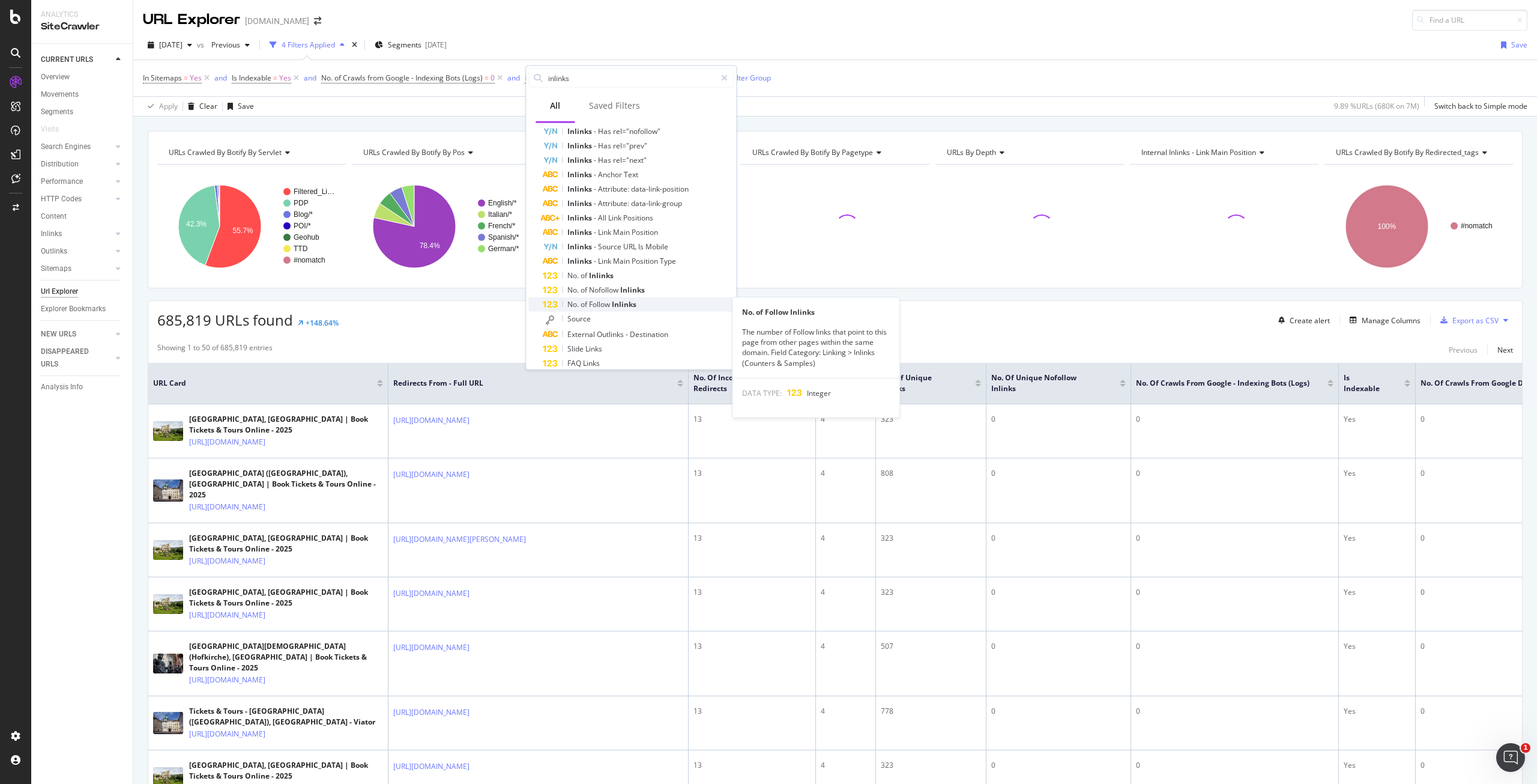
click at [605, 299] on span "Follow" at bounding box center [600, 304] width 23 height 11
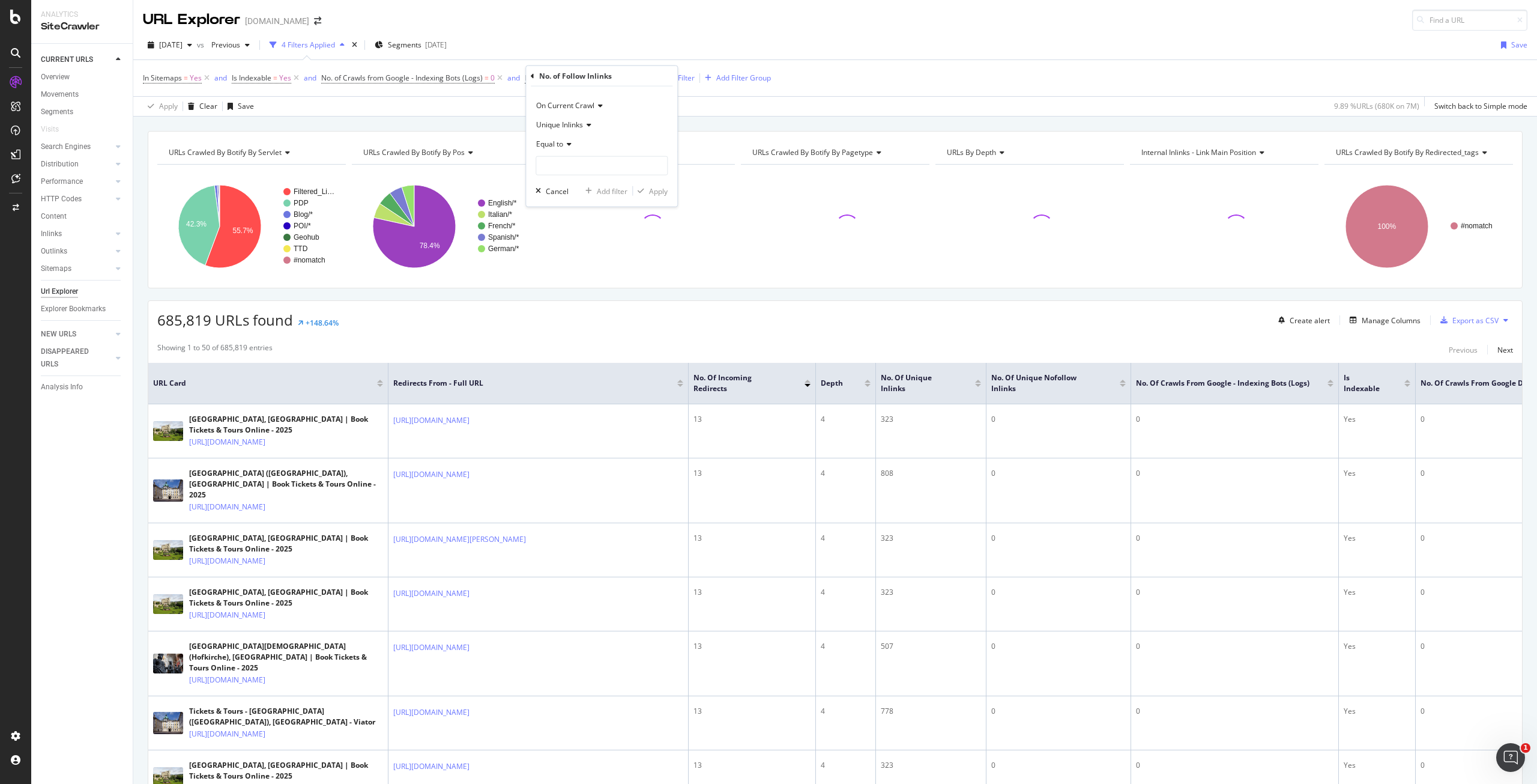
click at [559, 140] on span "Equal to" at bounding box center [549, 144] width 27 height 11
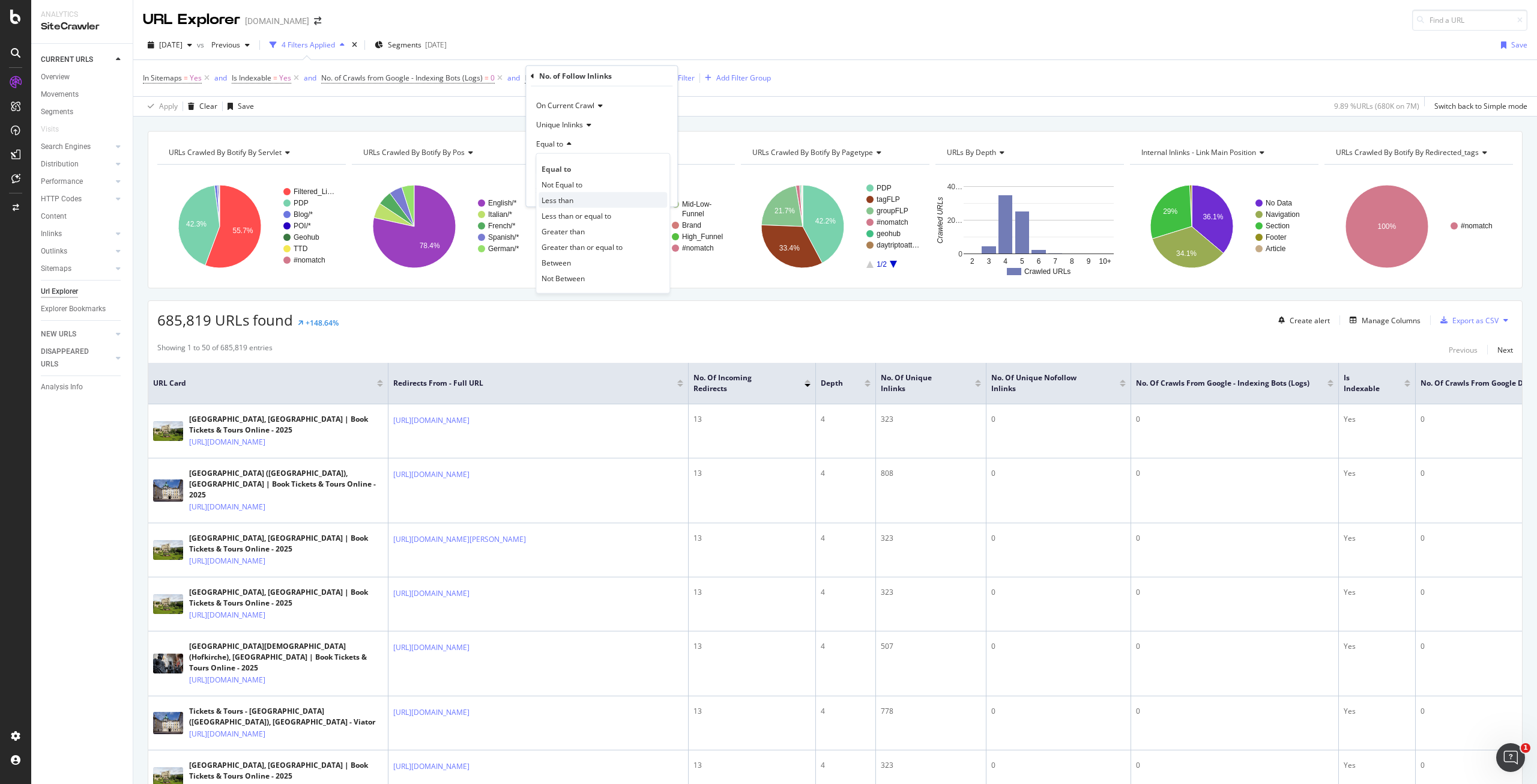
click at [569, 198] on span "Less than" at bounding box center [557, 199] width 32 height 11
click at [590, 161] on input "number" at bounding box center [602, 166] width 132 height 20
type input "1"
click at [652, 190] on div "Apply" at bounding box center [658, 190] width 19 height 11
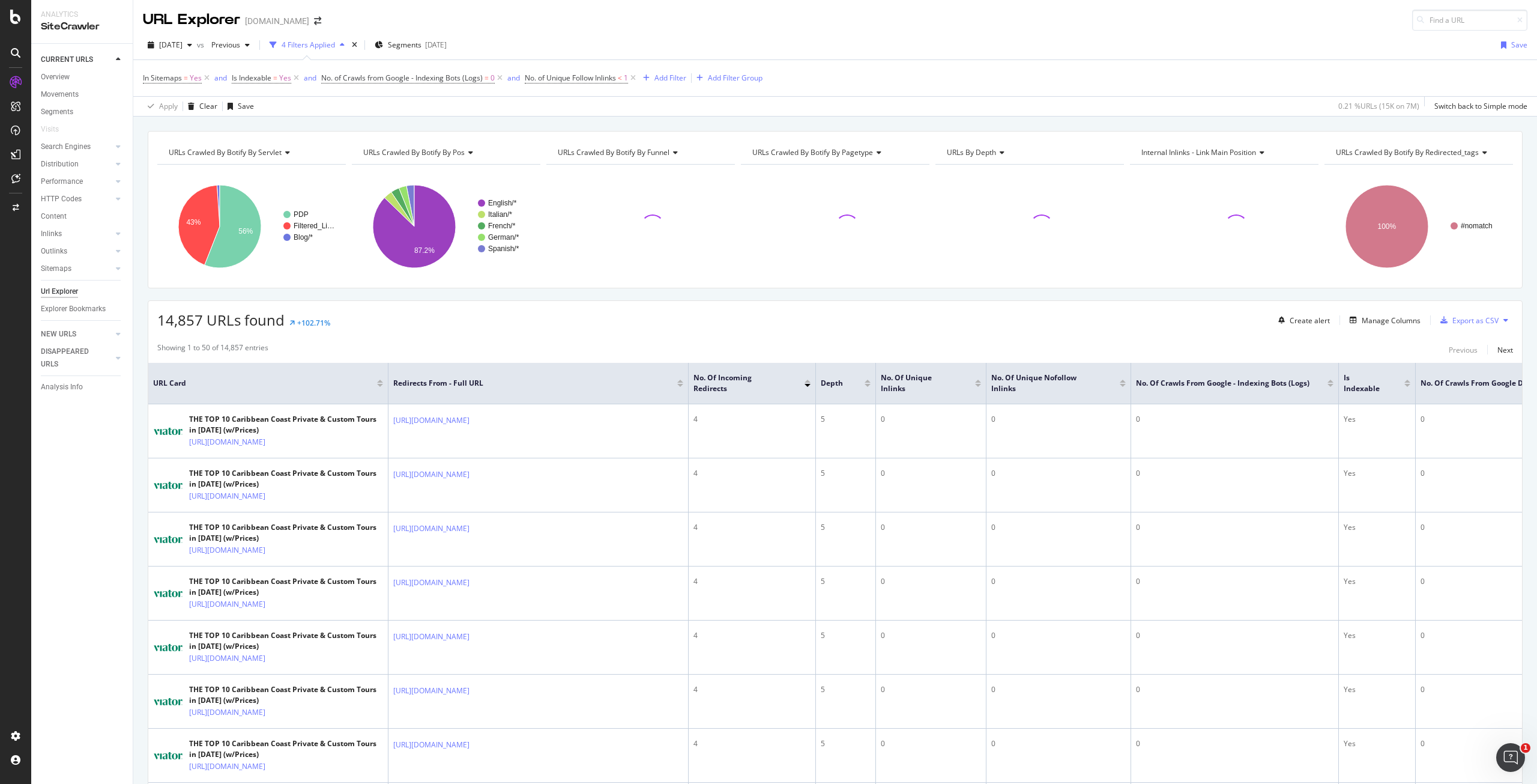
click at [609, 47] on div "[DATE] vs Previous 4 Filters Applied Segments [DATE] Save" at bounding box center [835, 47] width 1404 height 24
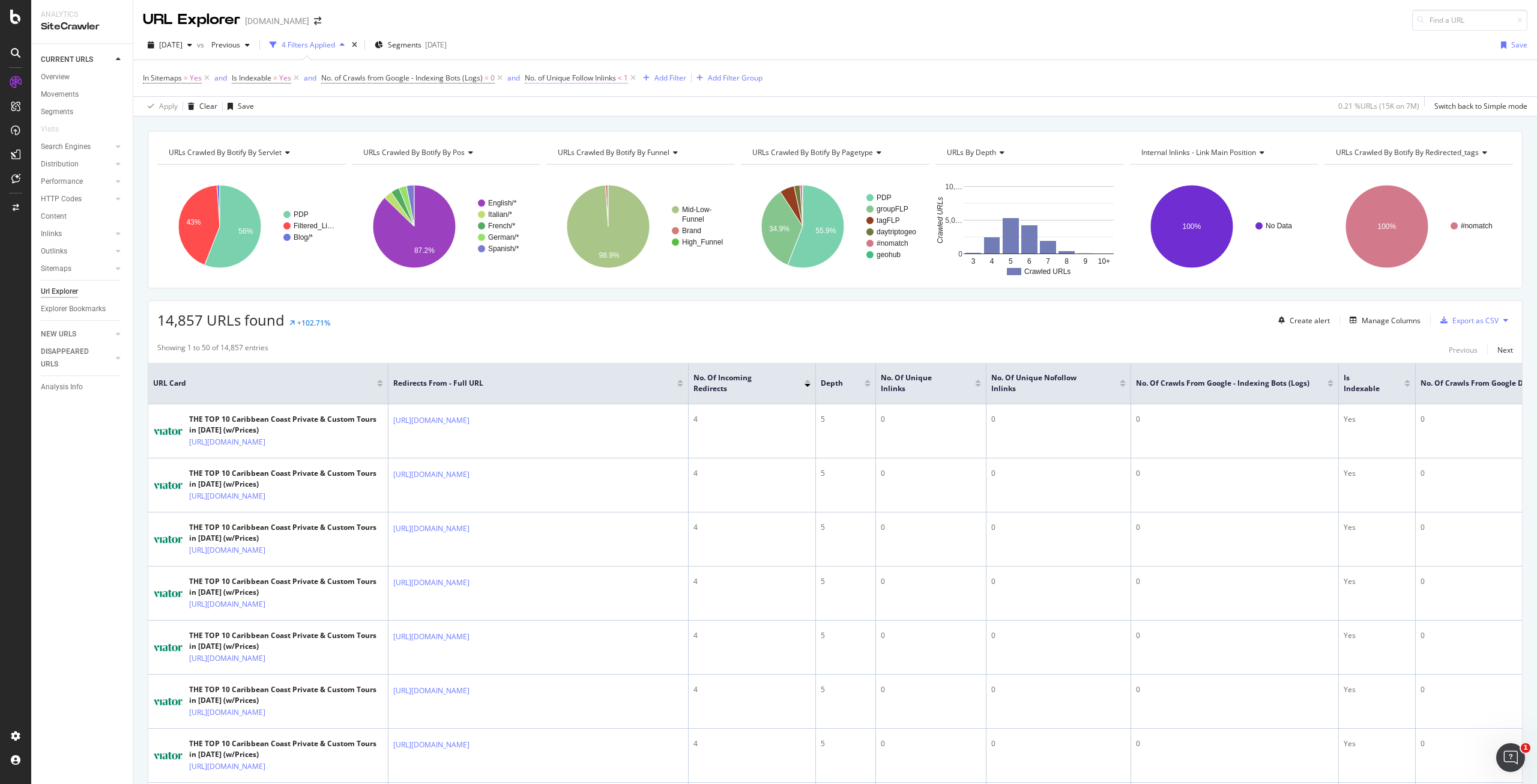
click at [565, 81] on span "No. of Unique Follow Inlinks" at bounding box center [570, 78] width 91 height 11
click at [531, 74] on icon at bounding box center [533, 75] width 3 height 7
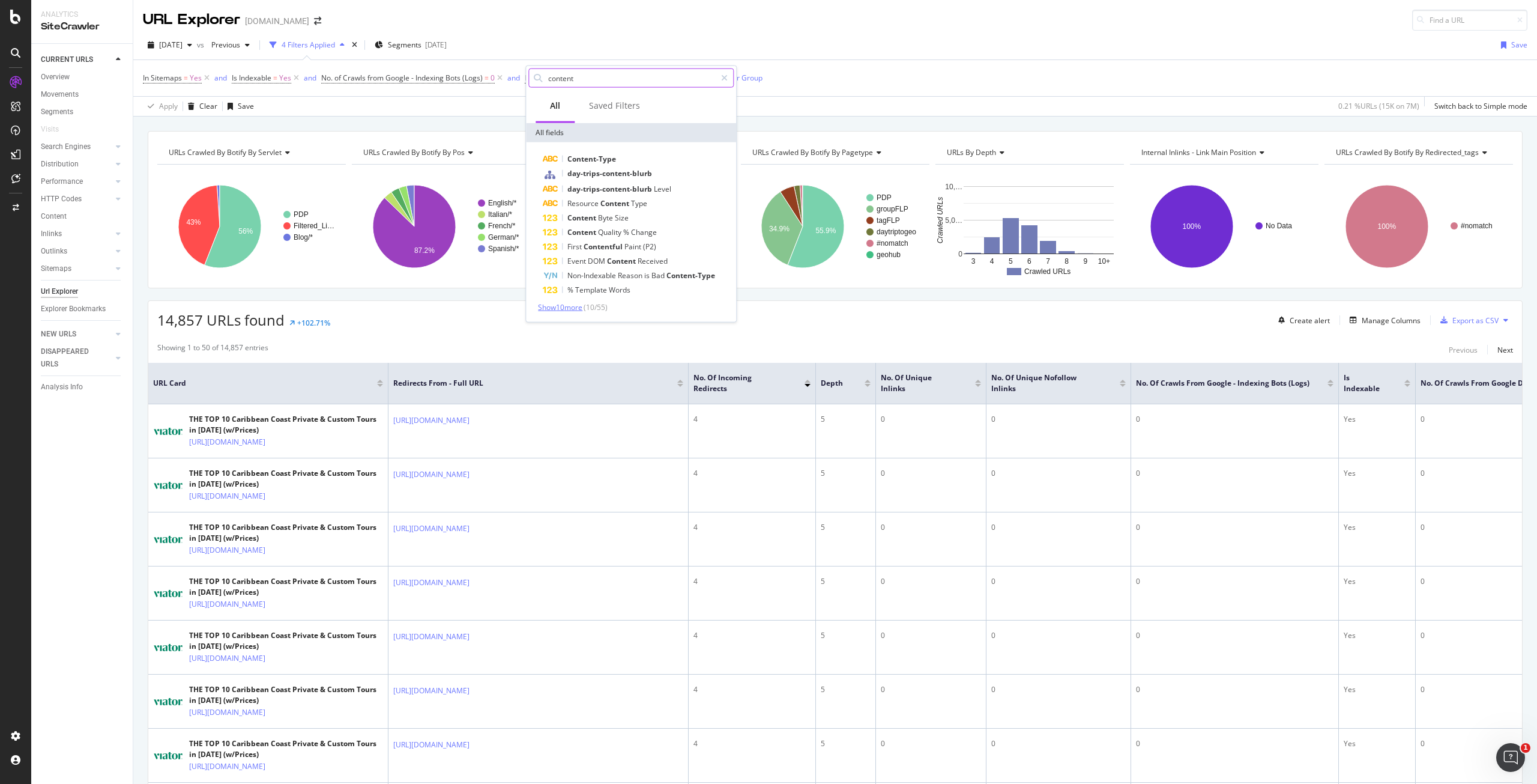
type input "content"
click at [567, 305] on span "Show 10 more" at bounding box center [560, 307] width 44 height 11
click at [622, 228] on span "Quality" at bounding box center [610, 232] width 25 height 11
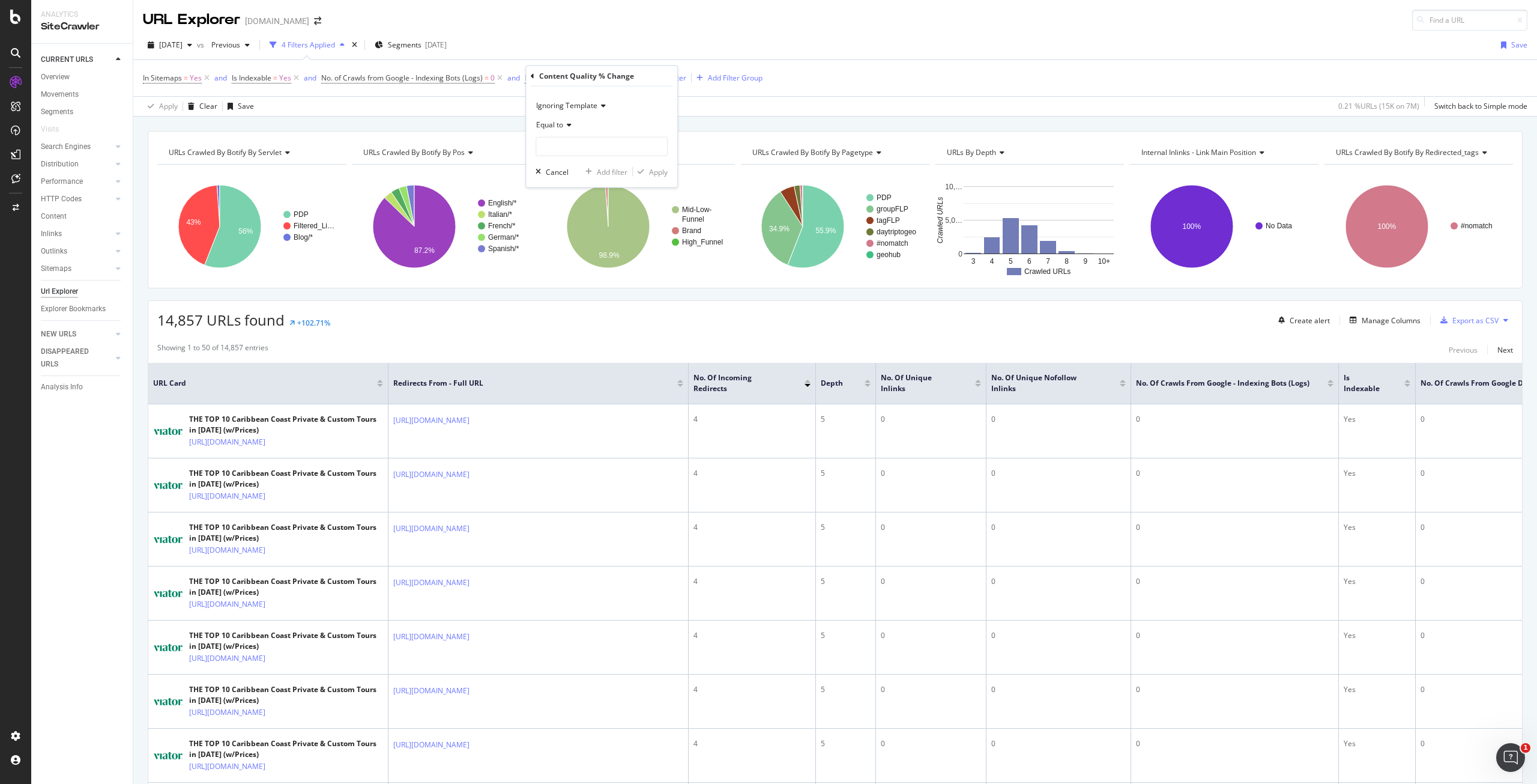
click at [570, 104] on span "Ignoring Template" at bounding box center [566, 105] width 61 height 11
click at [531, 75] on icon at bounding box center [533, 75] width 3 height 7
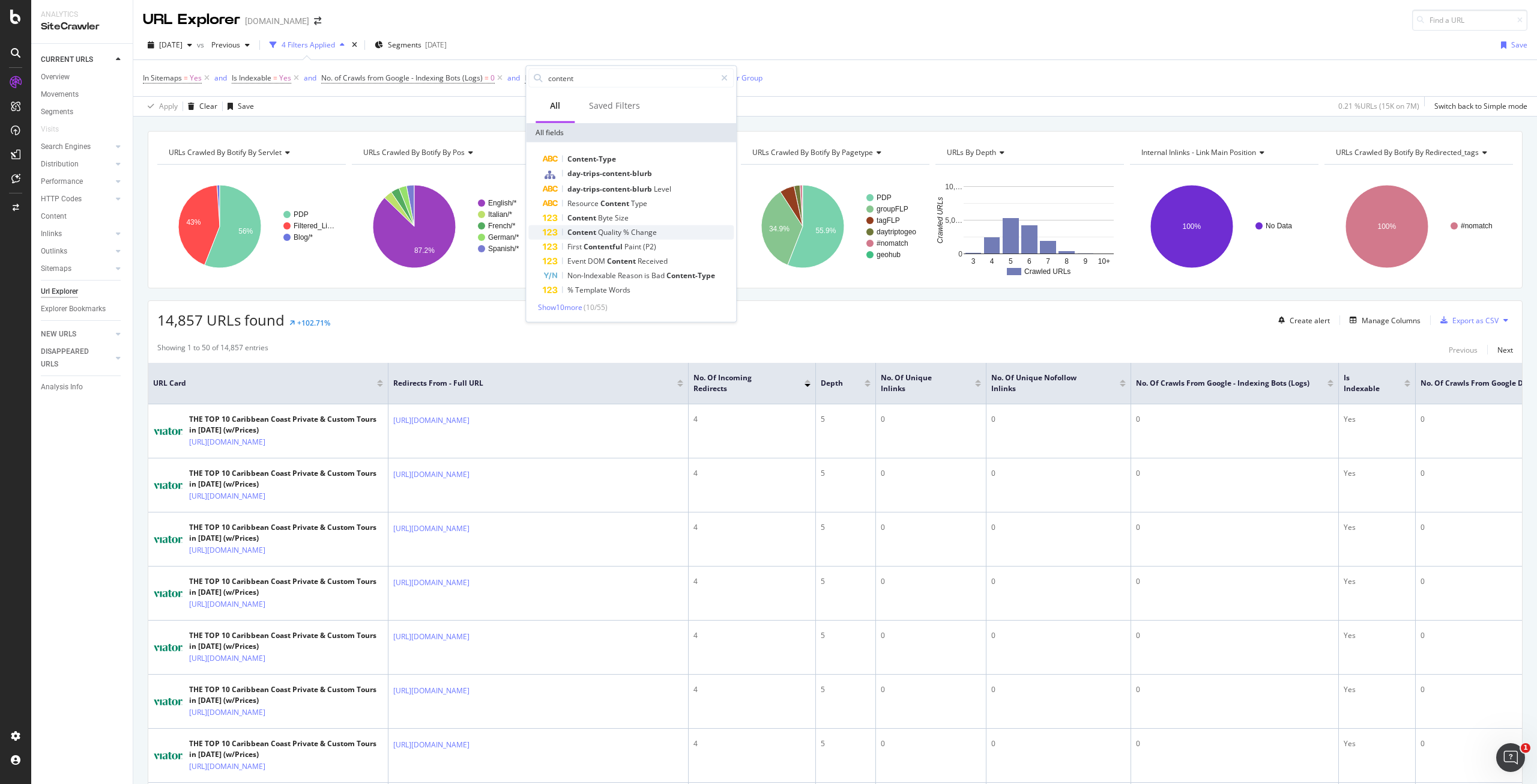
click at [633, 228] on span "Change" at bounding box center [644, 232] width 26 height 11
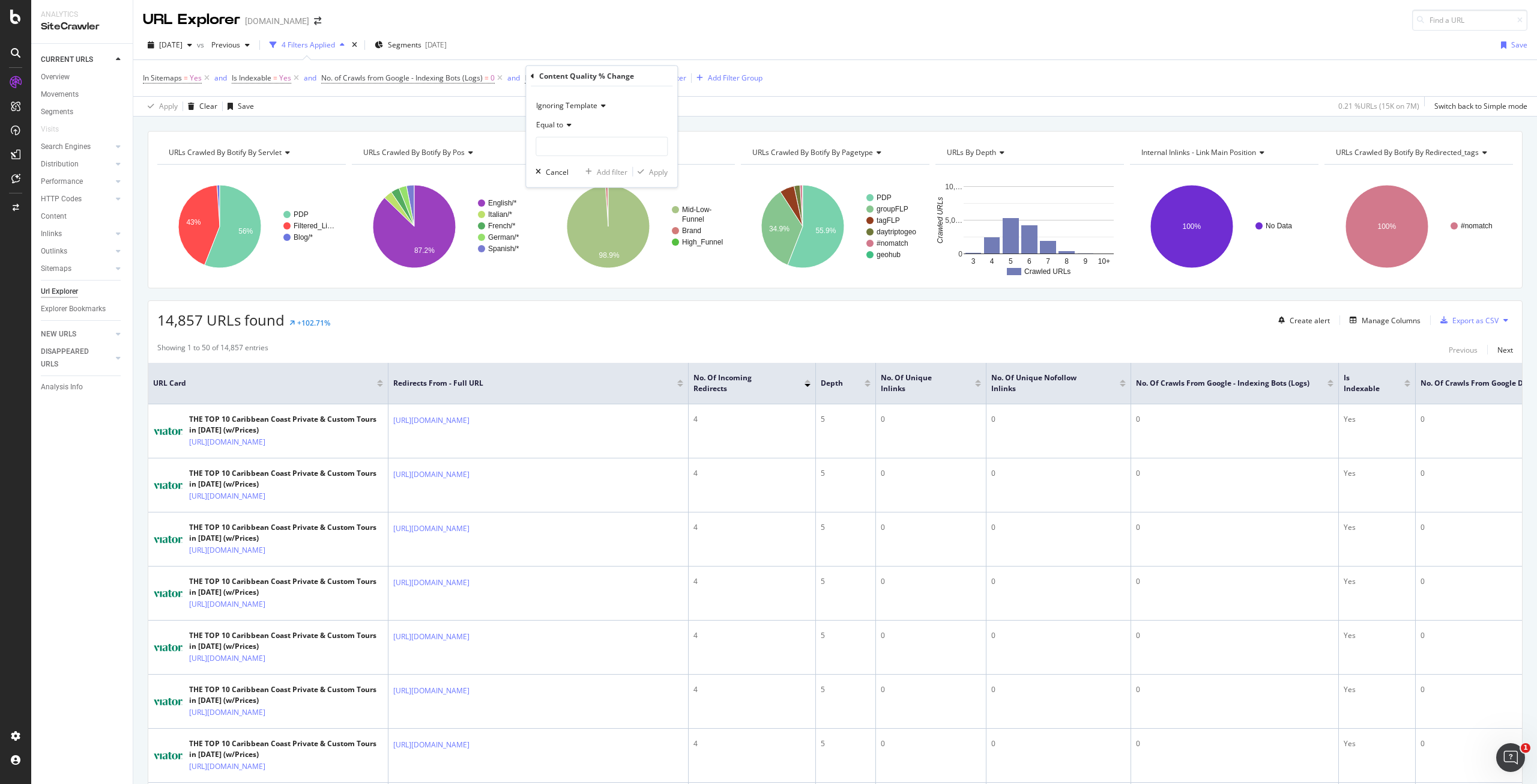
click at [569, 129] on div "Equal to" at bounding box center [602, 125] width 132 height 20
click at [580, 178] on div "Less than" at bounding box center [603, 180] width 129 height 16
click at [588, 150] on input "number" at bounding box center [602, 147] width 132 height 20
type input "5"
click at [654, 169] on div "Apply" at bounding box center [658, 171] width 19 height 11
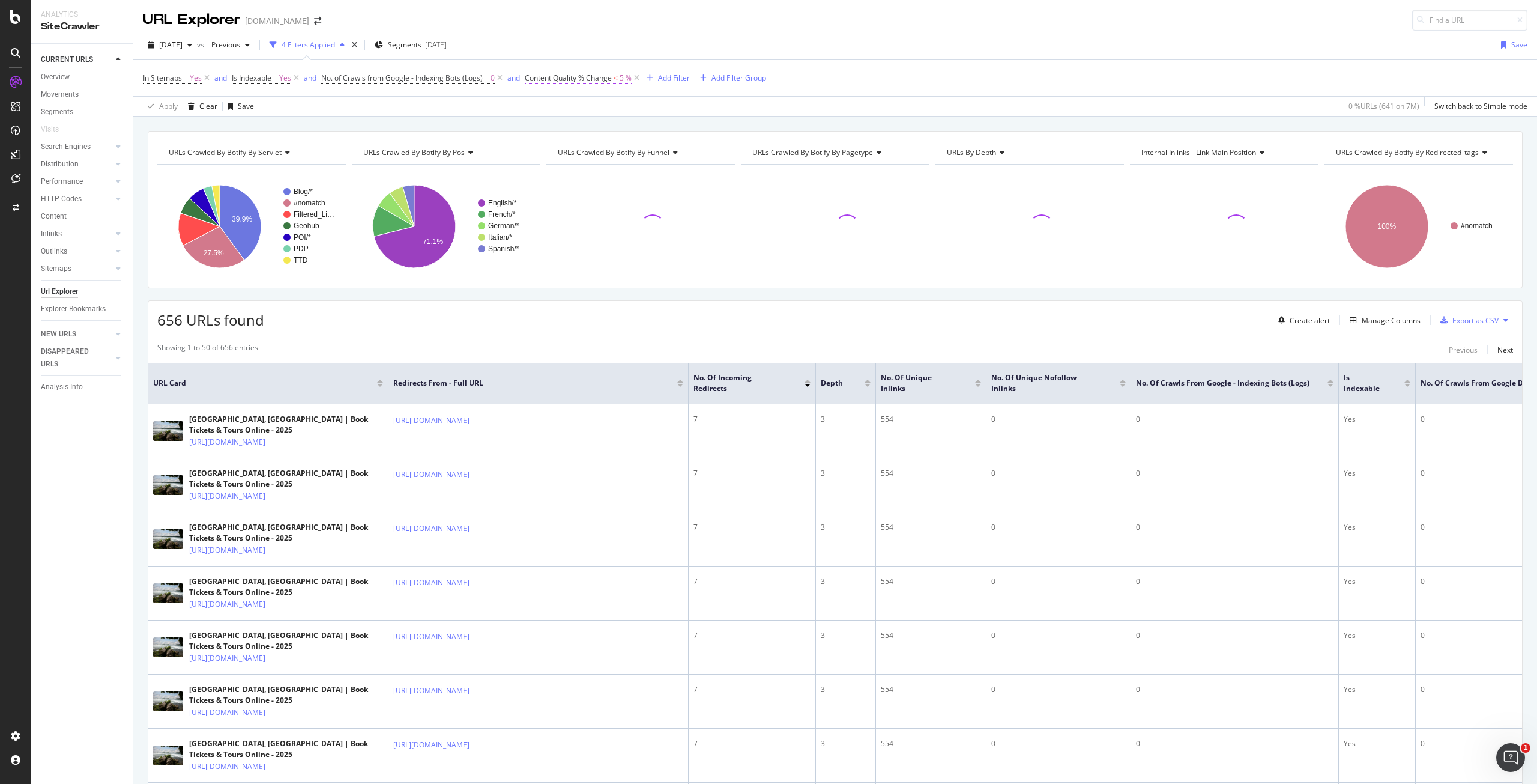
click at [608, 78] on span "Content Quality % Change" at bounding box center [568, 78] width 87 height 11
click at [563, 146] on input "5" at bounding box center [602, 147] width 132 height 20
type input "25"
click at [662, 172] on div "Apply" at bounding box center [658, 171] width 19 height 11
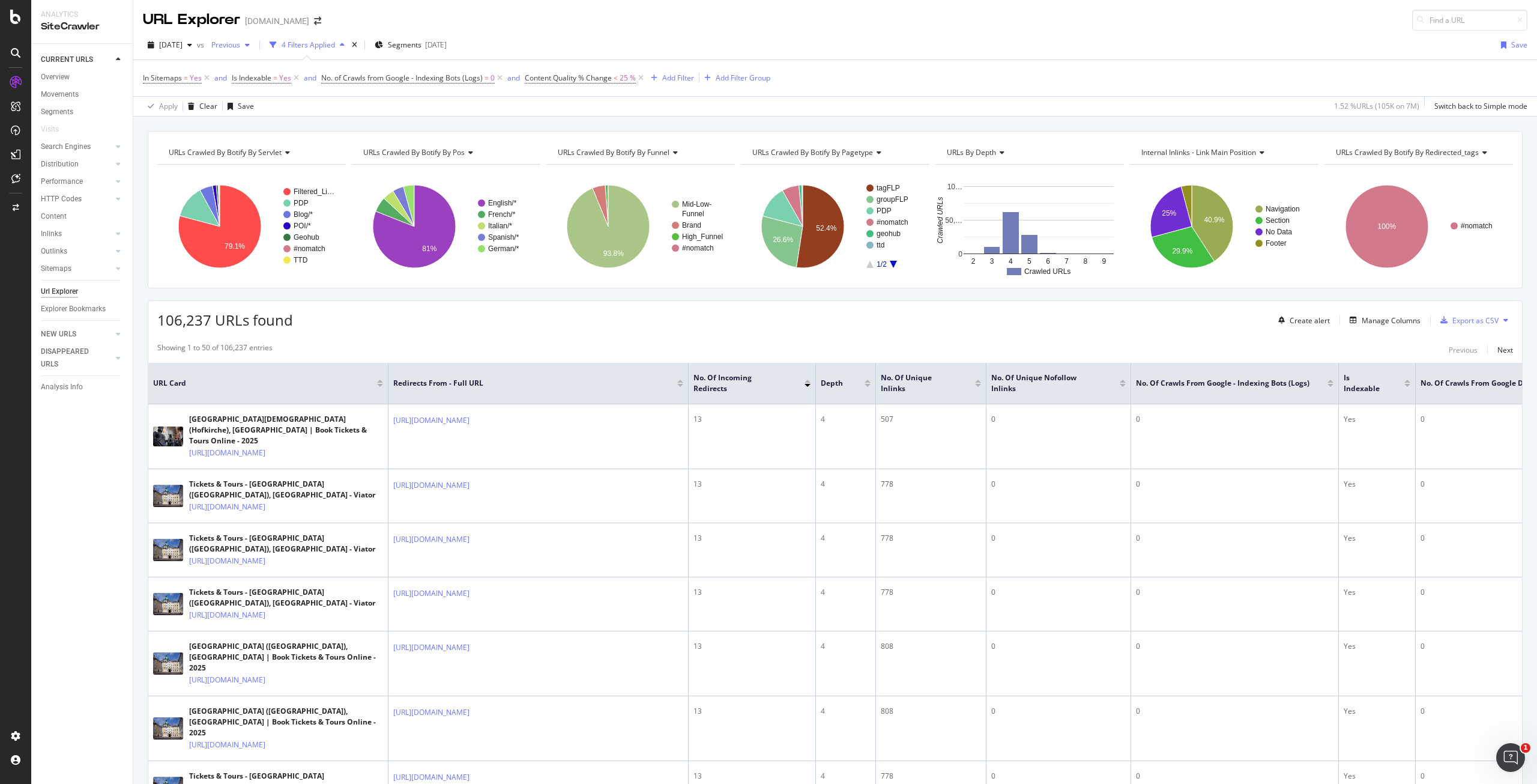
click at [240, 44] on span "Previous" at bounding box center [223, 45] width 33 height 11
click at [277, 138] on div "[DATE] 6.2M URLs" at bounding box center [290, 145] width 143 height 17
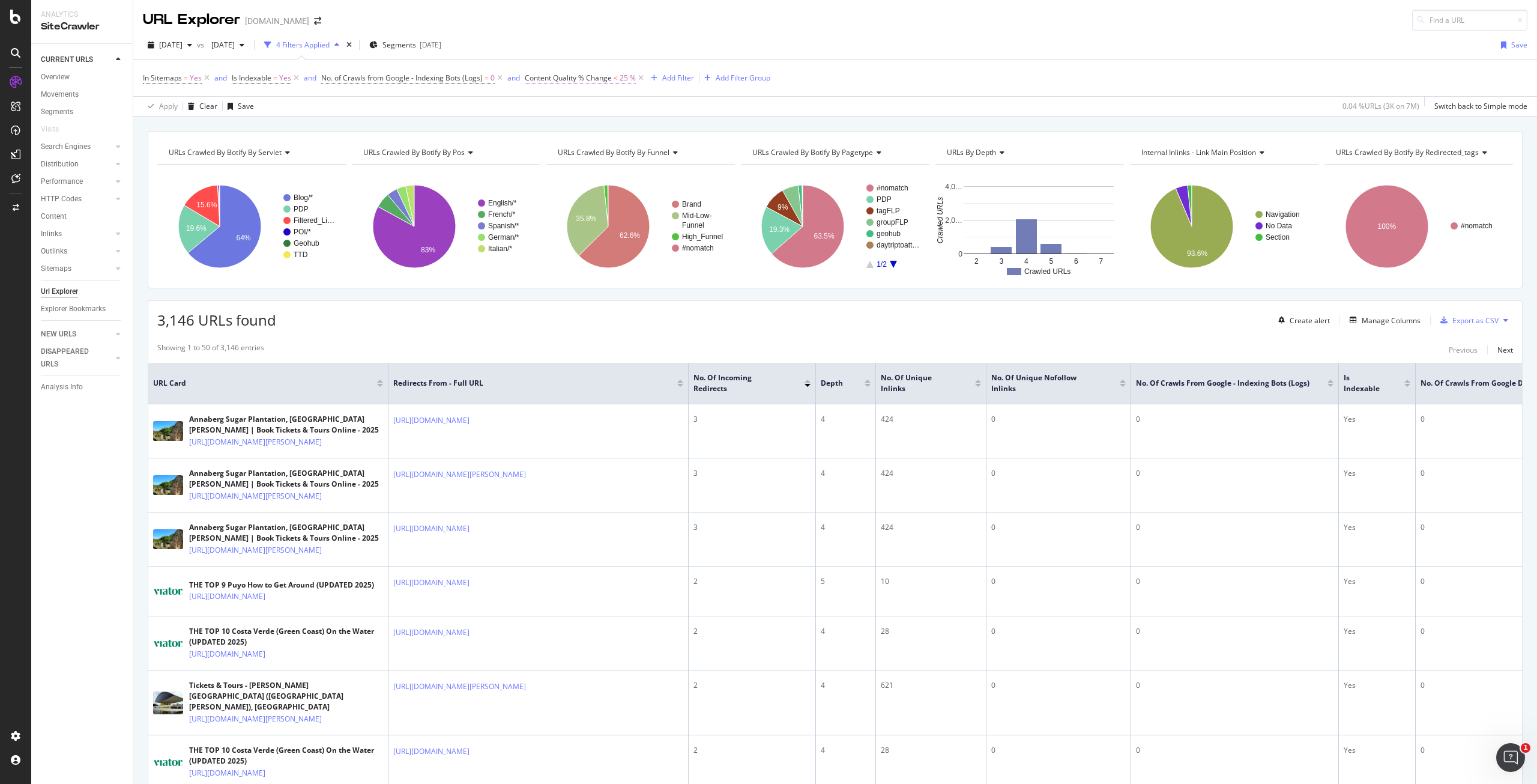
click at [591, 77] on span "Content Quality % Change" at bounding box center [568, 78] width 87 height 11
click at [531, 76] on icon at bounding box center [533, 75] width 3 height 7
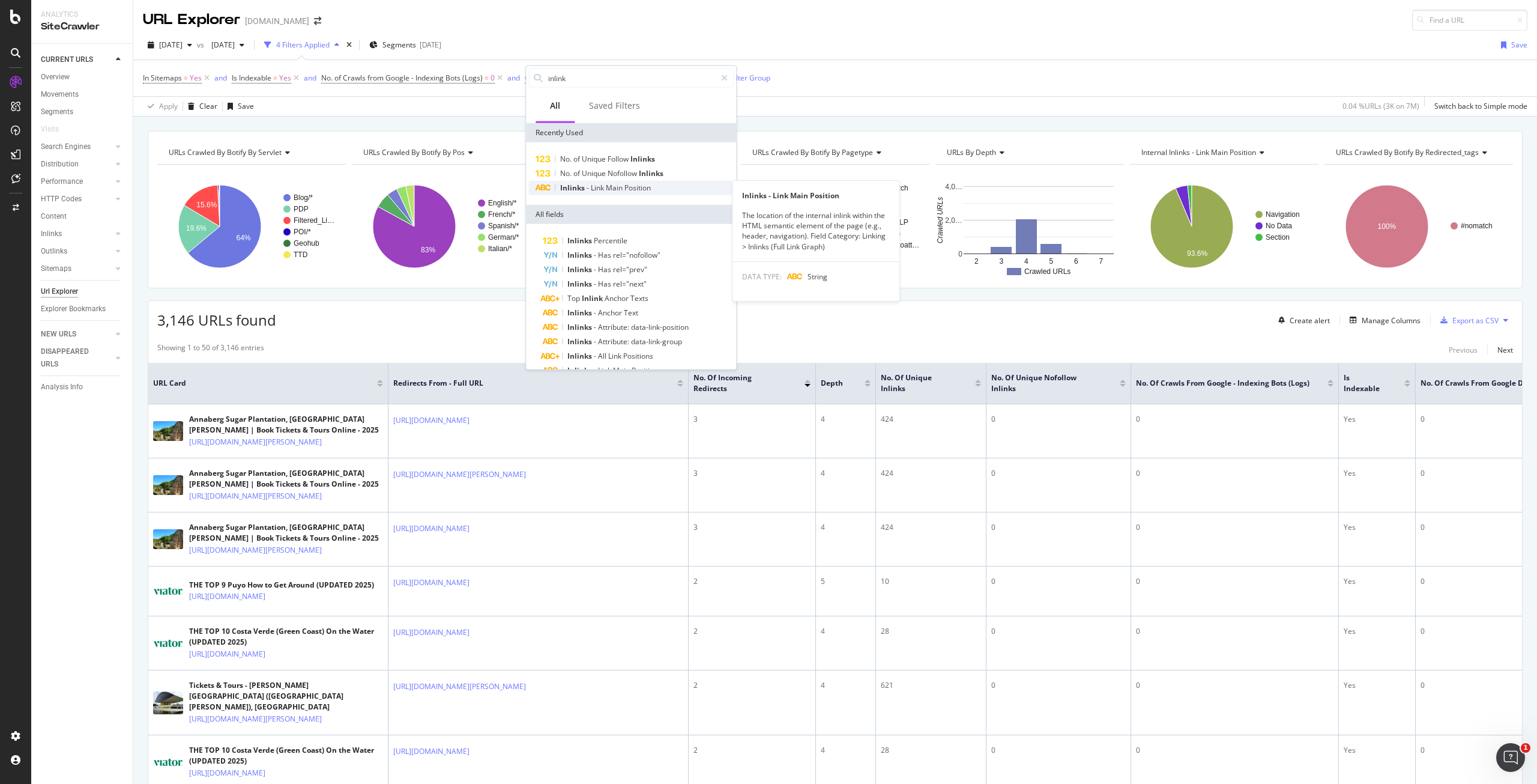
type input "inlink"
click at [601, 189] on span "Link" at bounding box center [598, 188] width 15 height 11
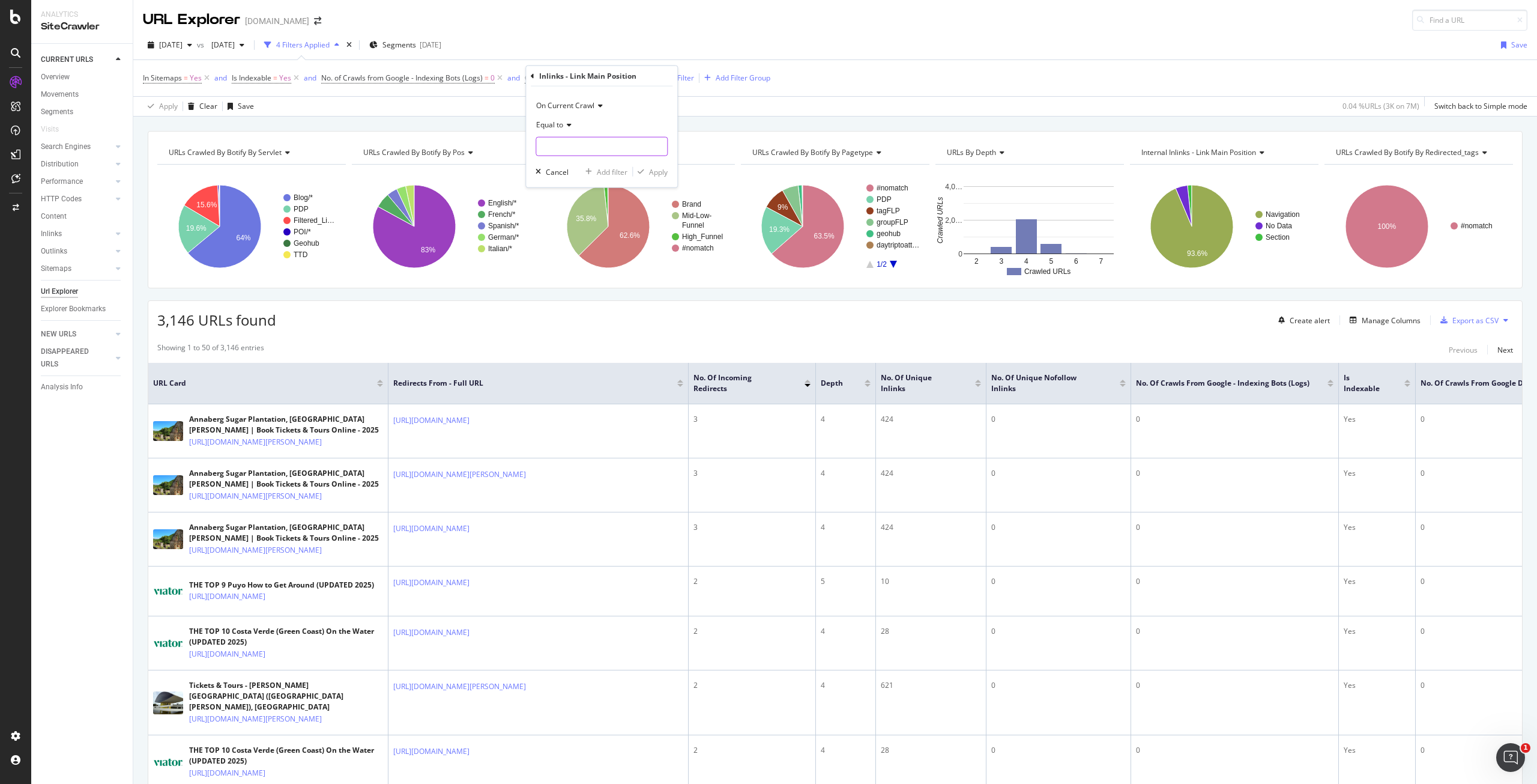
click at [560, 144] on input "text" at bounding box center [601, 147] width 131 height 20
click at [556, 126] on span "Equal to" at bounding box center [549, 124] width 27 height 11
click at [568, 161] on span "Not equal to" at bounding box center [562, 165] width 41 height 11
click at [581, 135] on div "Not equal to" at bounding box center [602, 135] width 132 height 41
click at [581, 142] on input "text" at bounding box center [601, 147] width 131 height 20
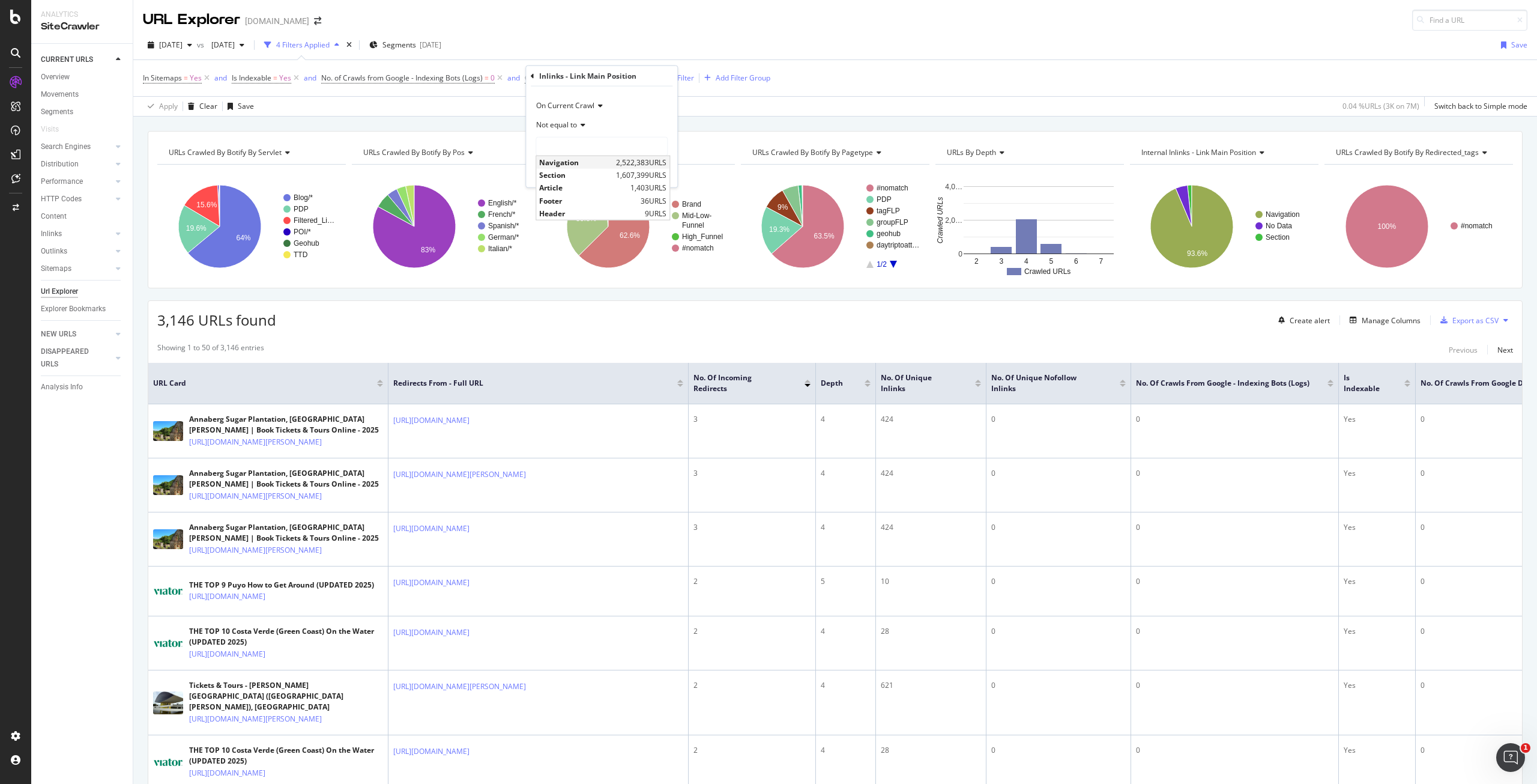
click at [574, 158] on span "Navigation" at bounding box center [576, 162] width 74 height 11
type input "Navigation"
click at [593, 171] on div "button" at bounding box center [589, 171] width 16 height 7
click at [631, 99] on div "Apply Clear Save 0.04 % URLs ( 3K on 7M ) Switch back to Simple mode" at bounding box center [835, 106] width 1404 height 20
click at [636, 78] on span "Navigation" at bounding box center [638, 78] width 36 height 17
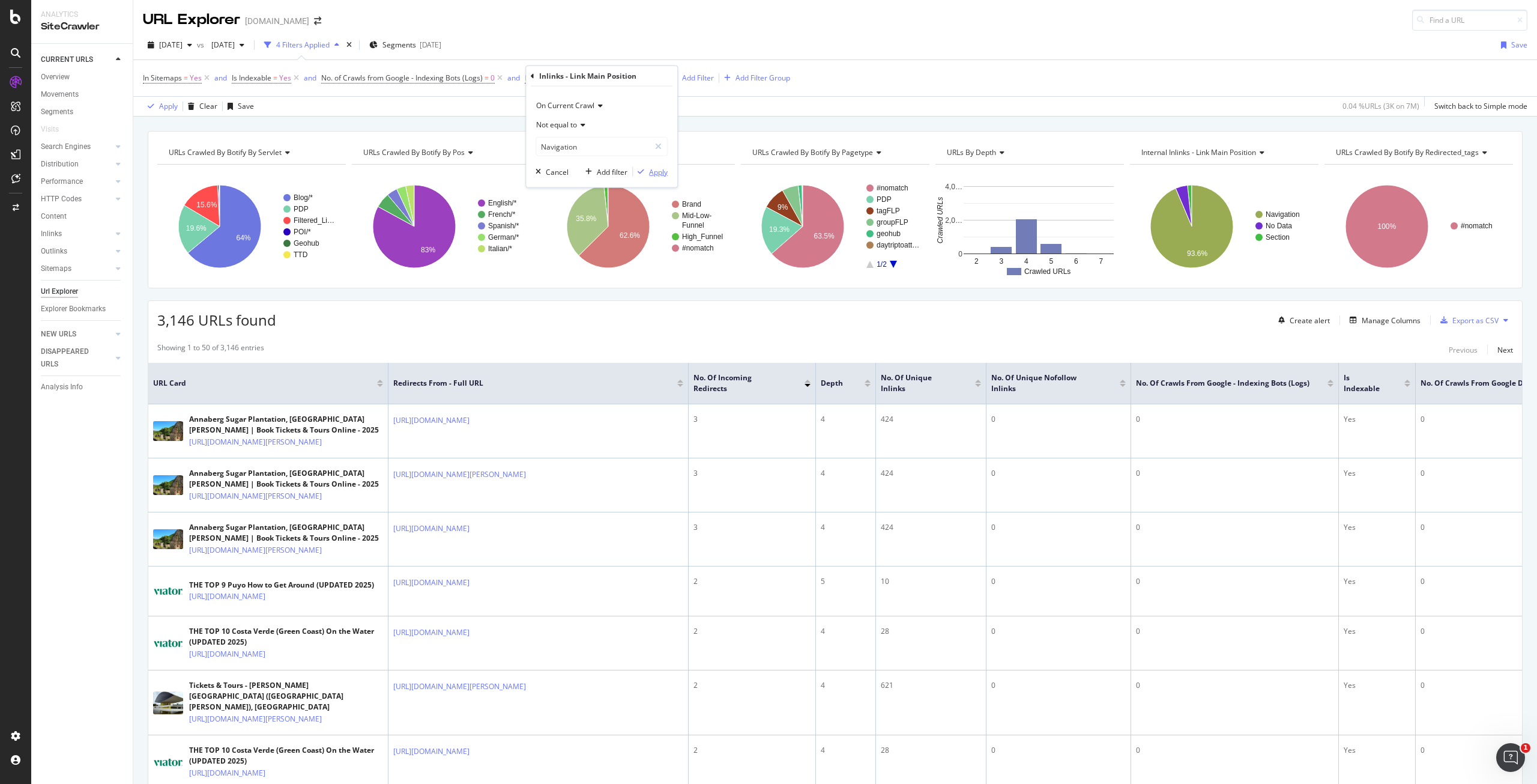
click at [658, 174] on div "Apply" at bounding box center [658, 171] width 19 height 11
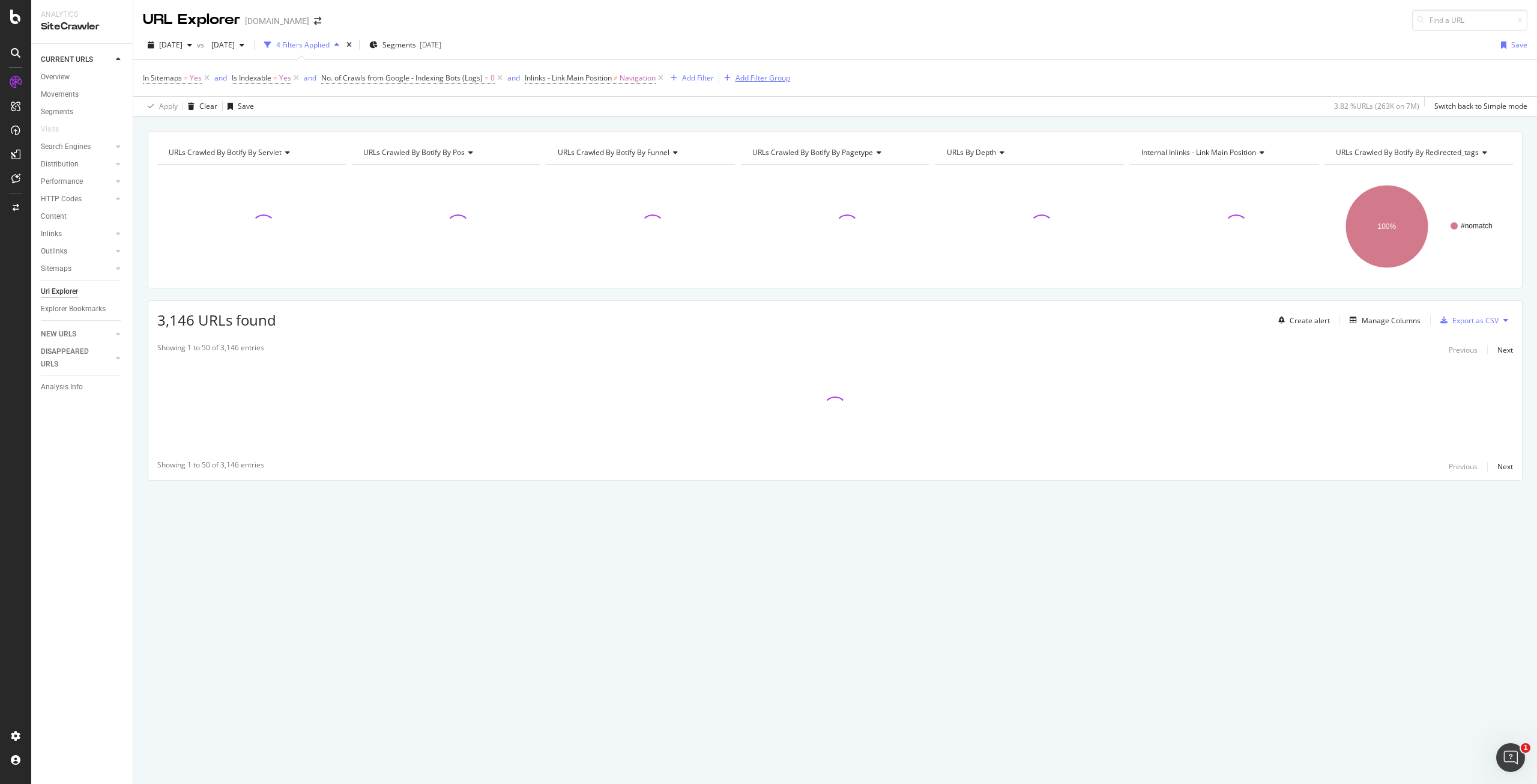
click at [740, 83] on div "Add Filter Group" at bounding box center [755, 78] width 71 height 13
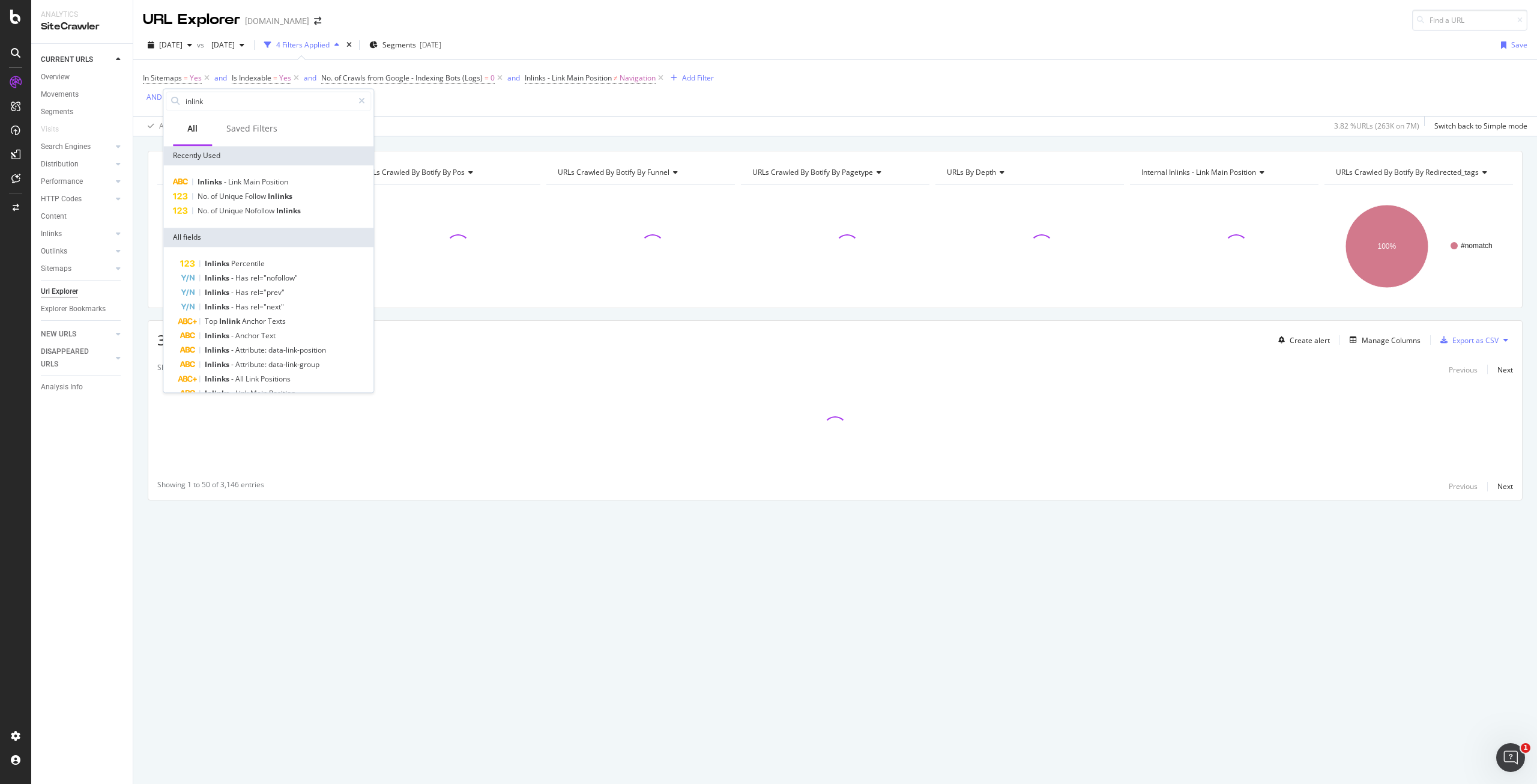
click at [403, 108] on div "In Sitemaps = Yes and Is Indexable = Yes and No. of Crawls from Google - Indexi…" at bounding box center [835, 98] width 1384 height 76
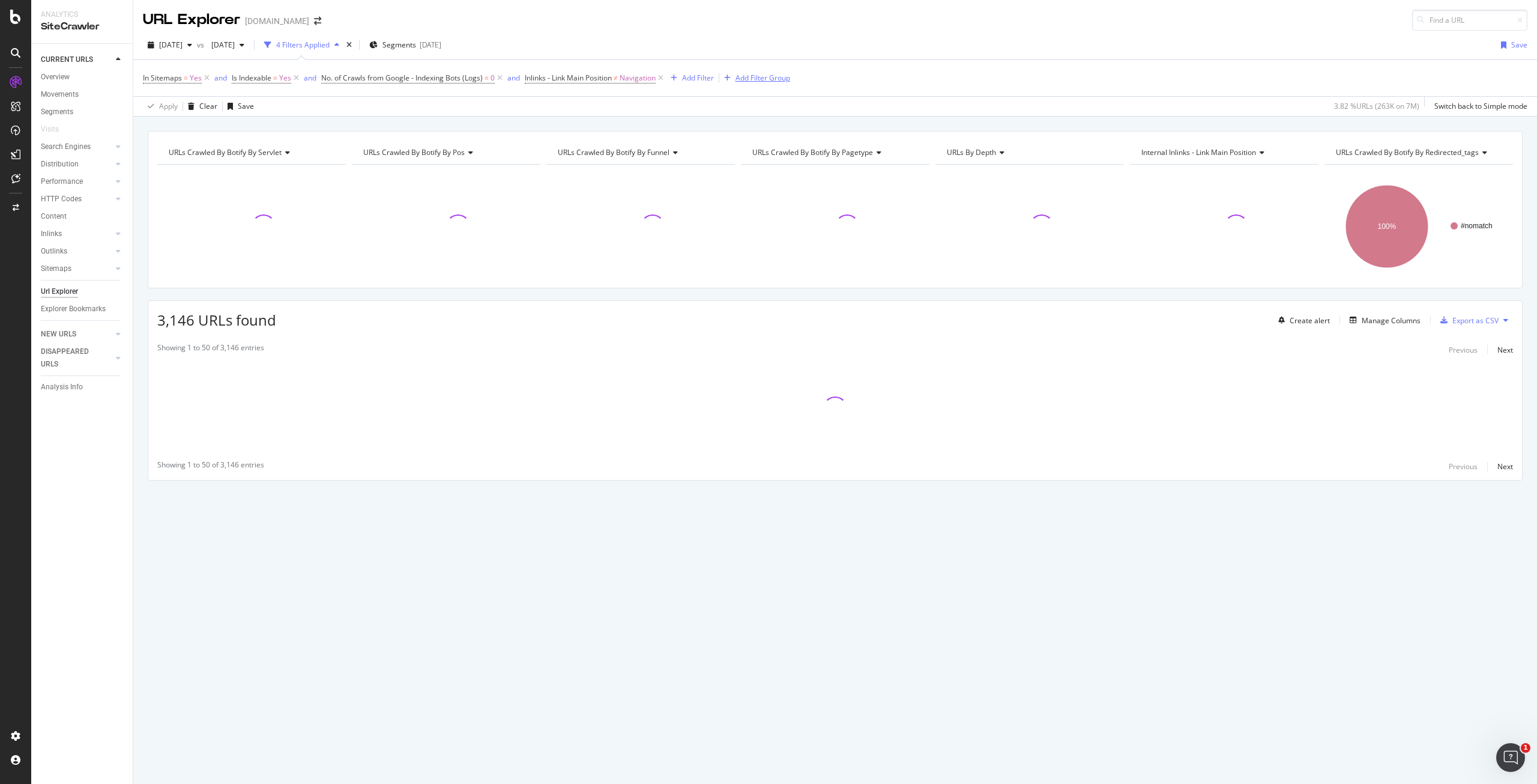
click at [765, 83] on div "Add Filter Group" at bounding box center [755, 78] width 71 height 13
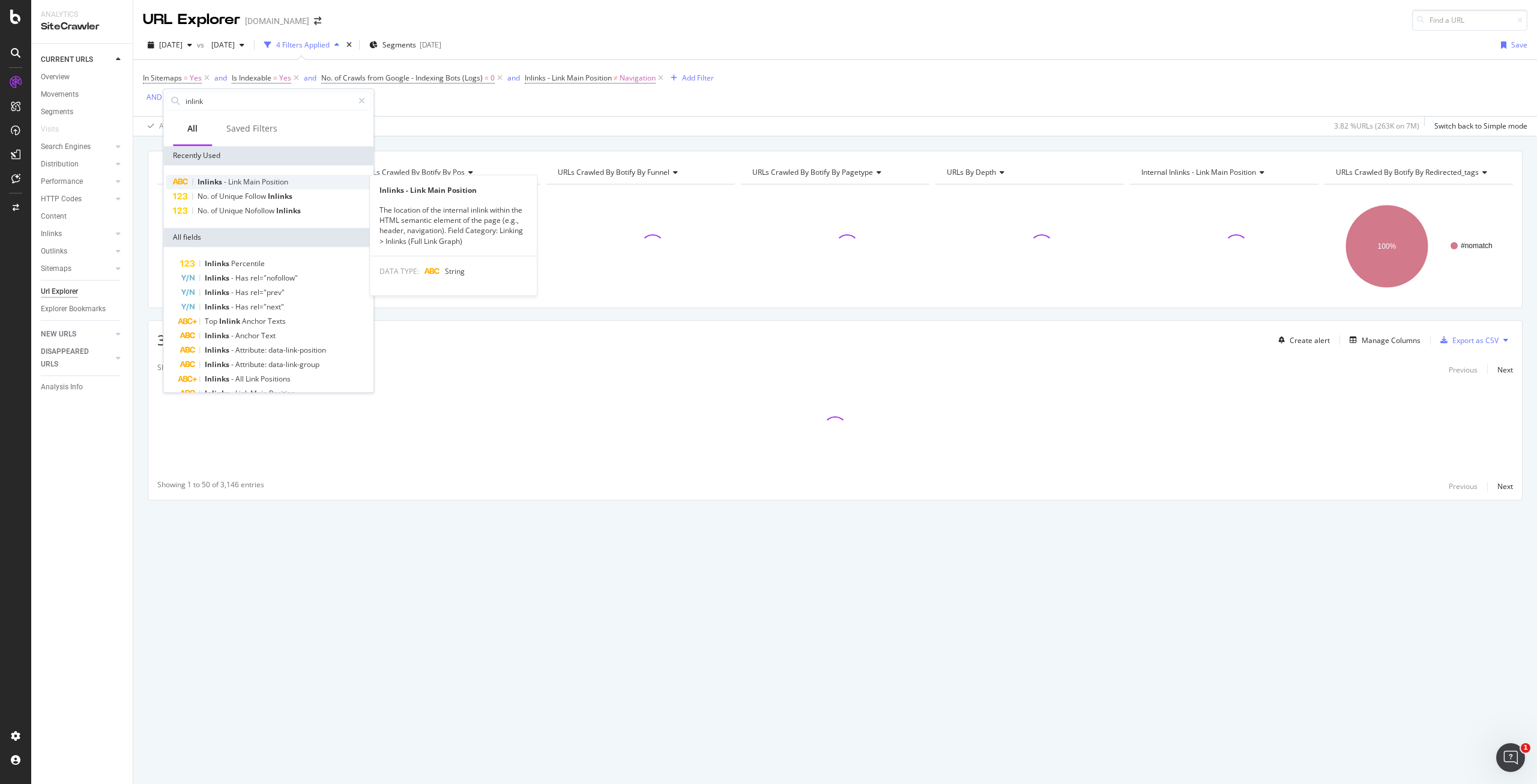
click at [255, 180] on span "Main" at bounding box center [252, 181] width 19 height 11
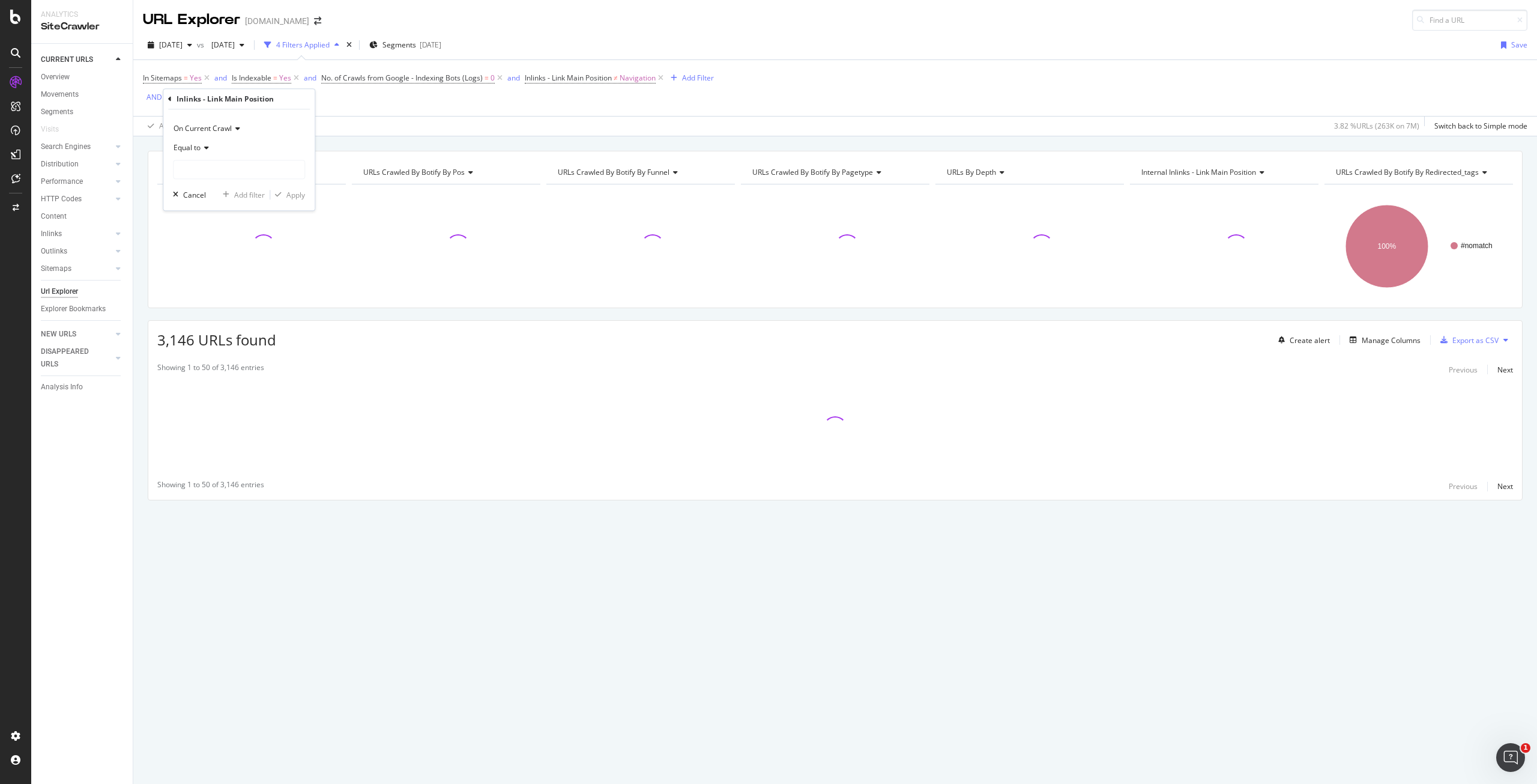
click at [198, 148] on span "Equal to" at bounding box center [187, 147] width 27 height 11
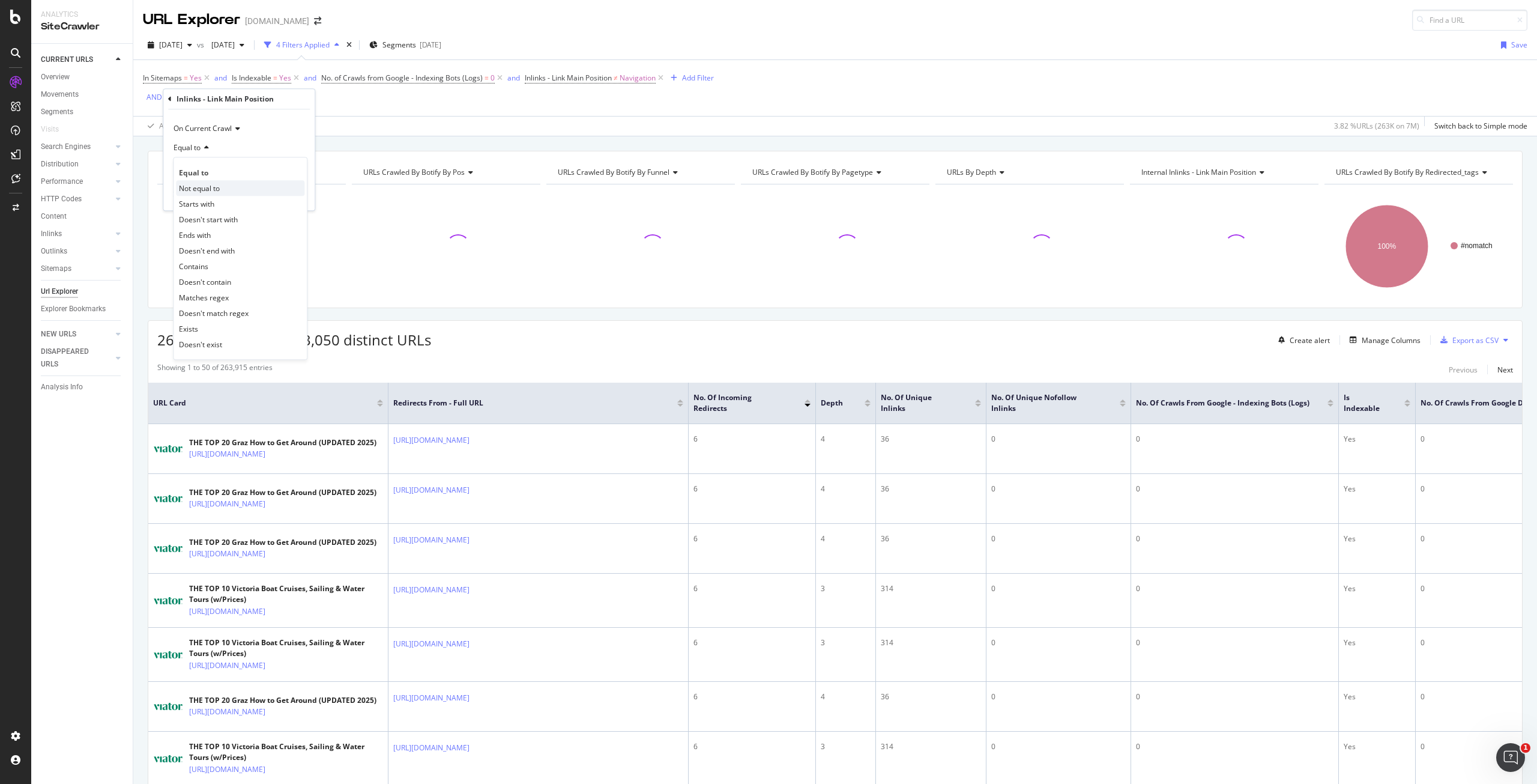
click at [215, 183] on span "Not equal to" at bounding box center [199, 188] width 41 height 11
click at [226, 177] on input "text" at bounding box center [239, 170] width 131 height 20
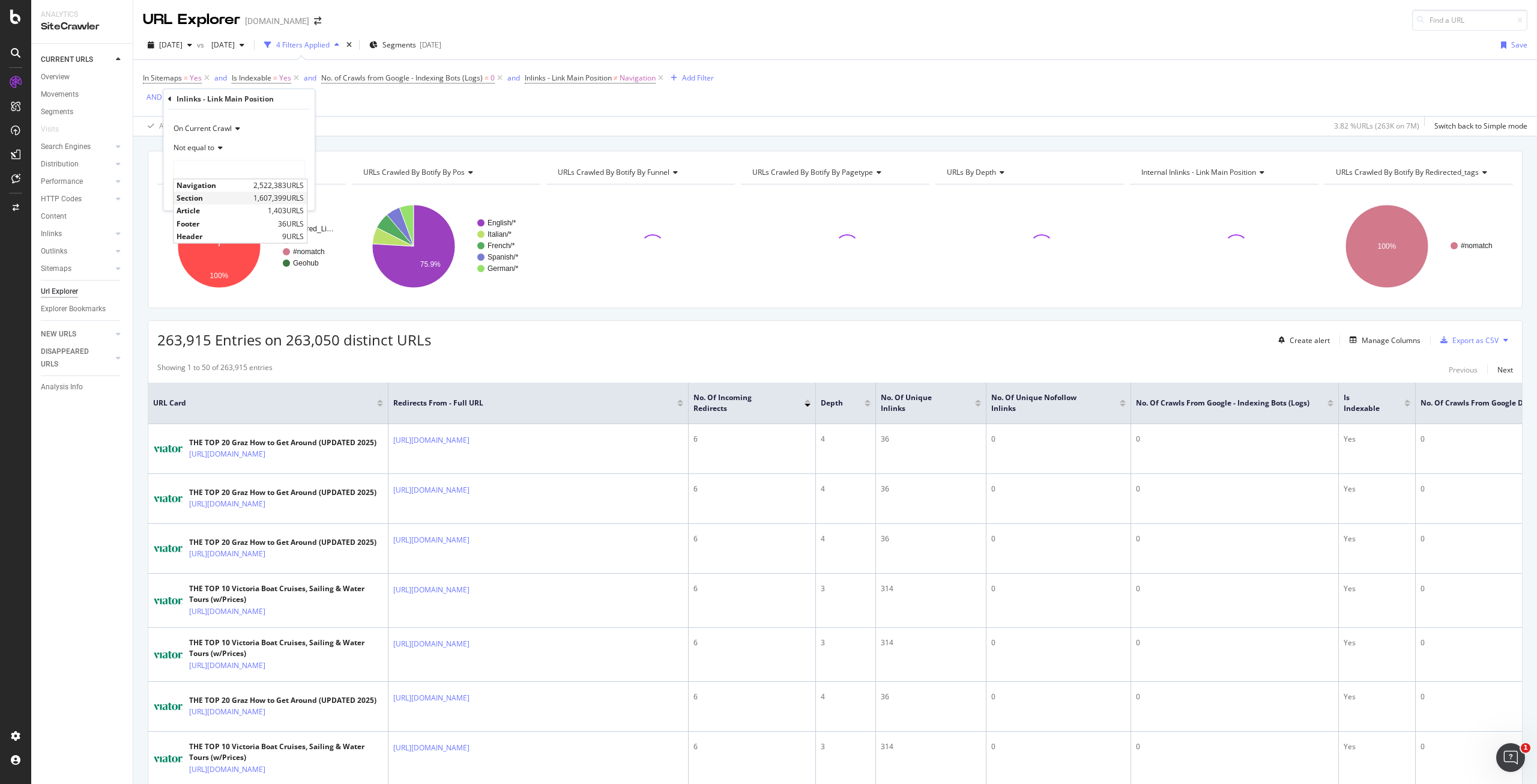
click at [220, 197] on span "Section" at bounding box center [213, 198] width 74 height 11
type input "Section"
click at [291, 192] on div "Apply" at bounding box center [295, 195] width 19 height 11
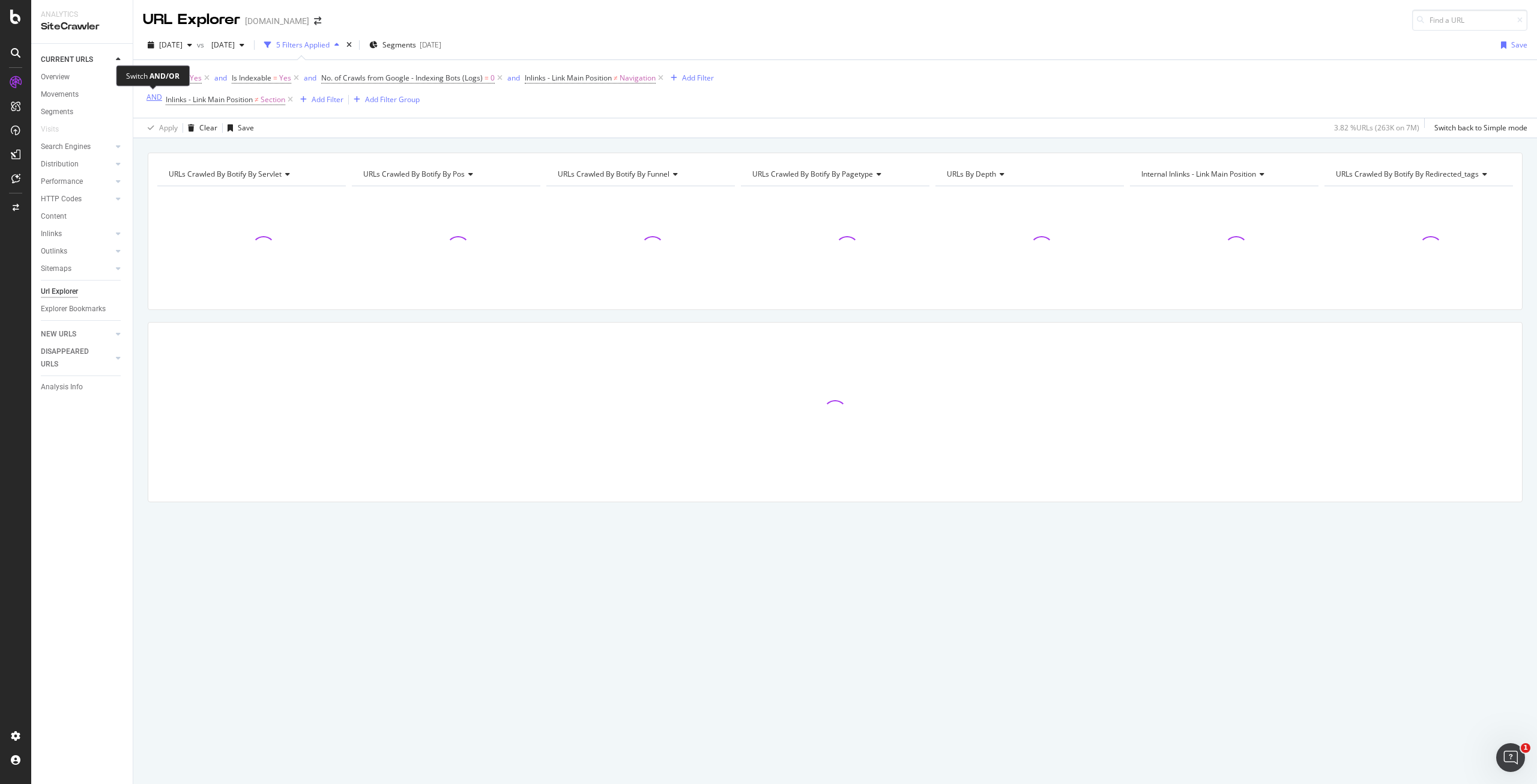
click at [147, 95] on div "AND" at bounding box center [154, 97] width 16 height 11
click at [663, 78] on icon at bounding box center [661, 78] width 11 height 12
click at [308, 99] on div "Add Filter" at bounding box center [321, 100] width 32 height 11
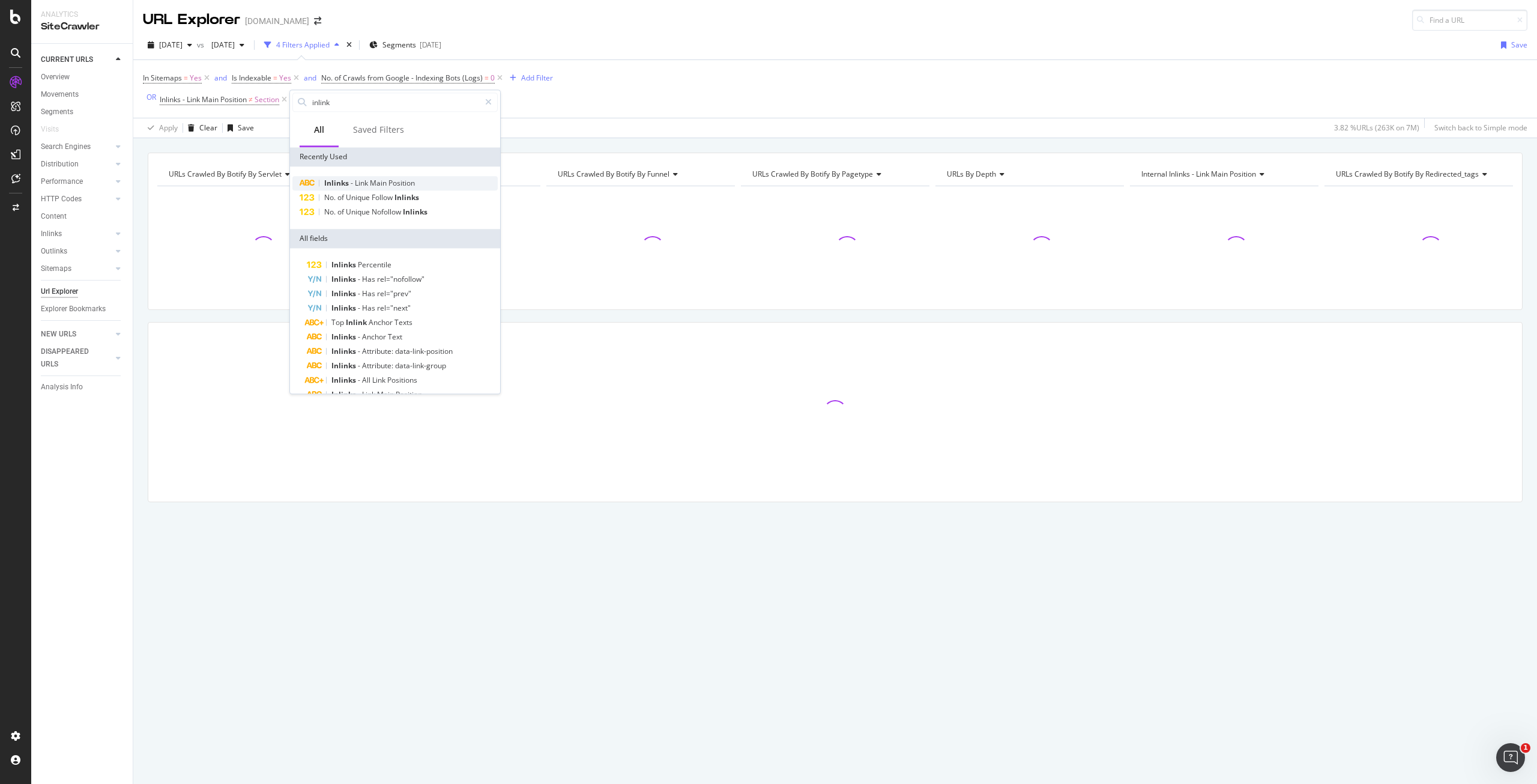
click at [356, 179] on span "Link" at bounding box center [362, 183] width 15 height 11
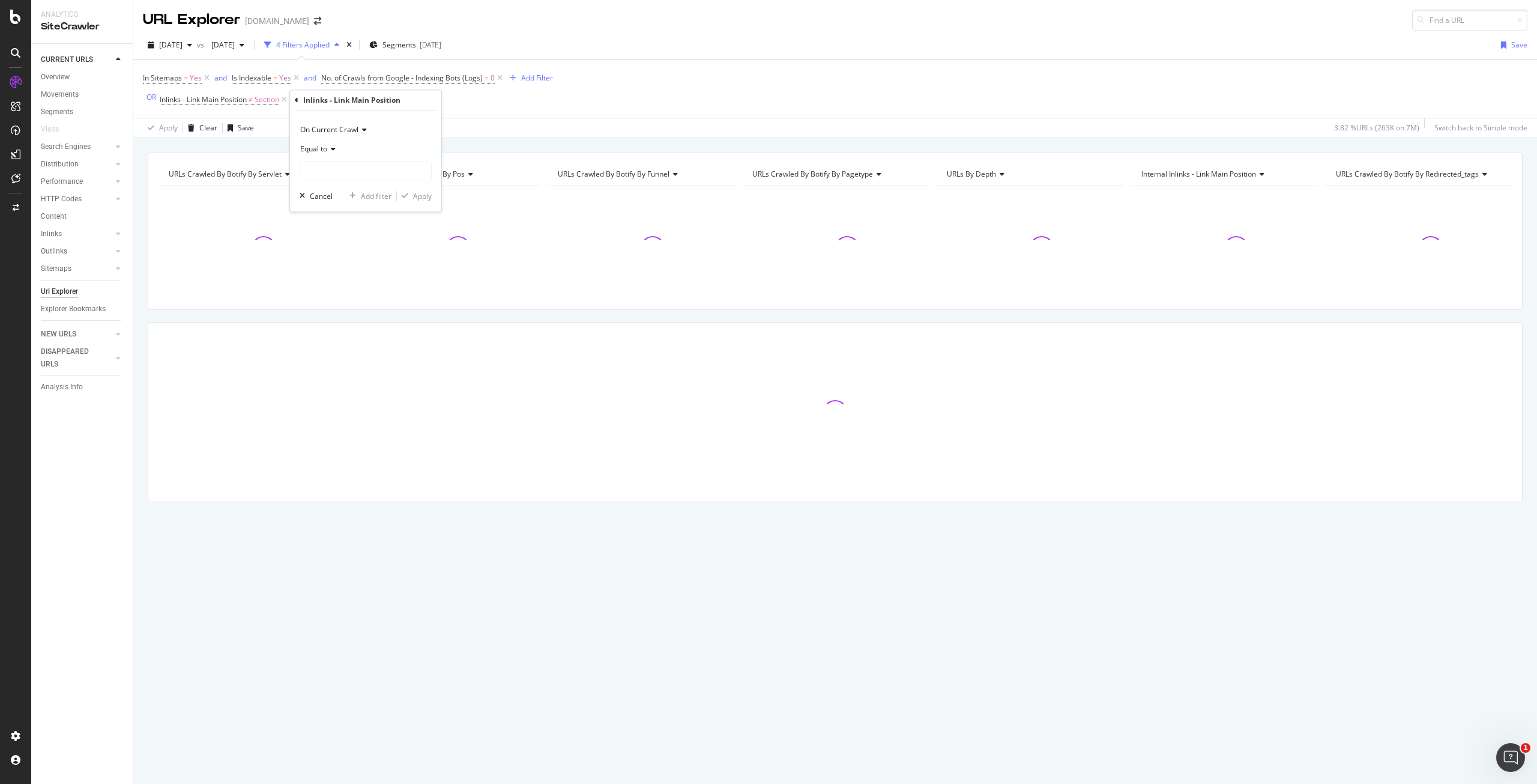
click at [328, 152] on icon at bounding box center [331, 148] width 8 height 7
click at [340, 184] on span "Not equal to" at bounding box center [326, 189] width 41 height 11
click at [348, 166] on input "text" at bounding box center [365, 171] width 131 height 20
click at [356, 188] on span "Navigation" at bounding box center [340, 186] width 74 height 11
type input "Navigation"
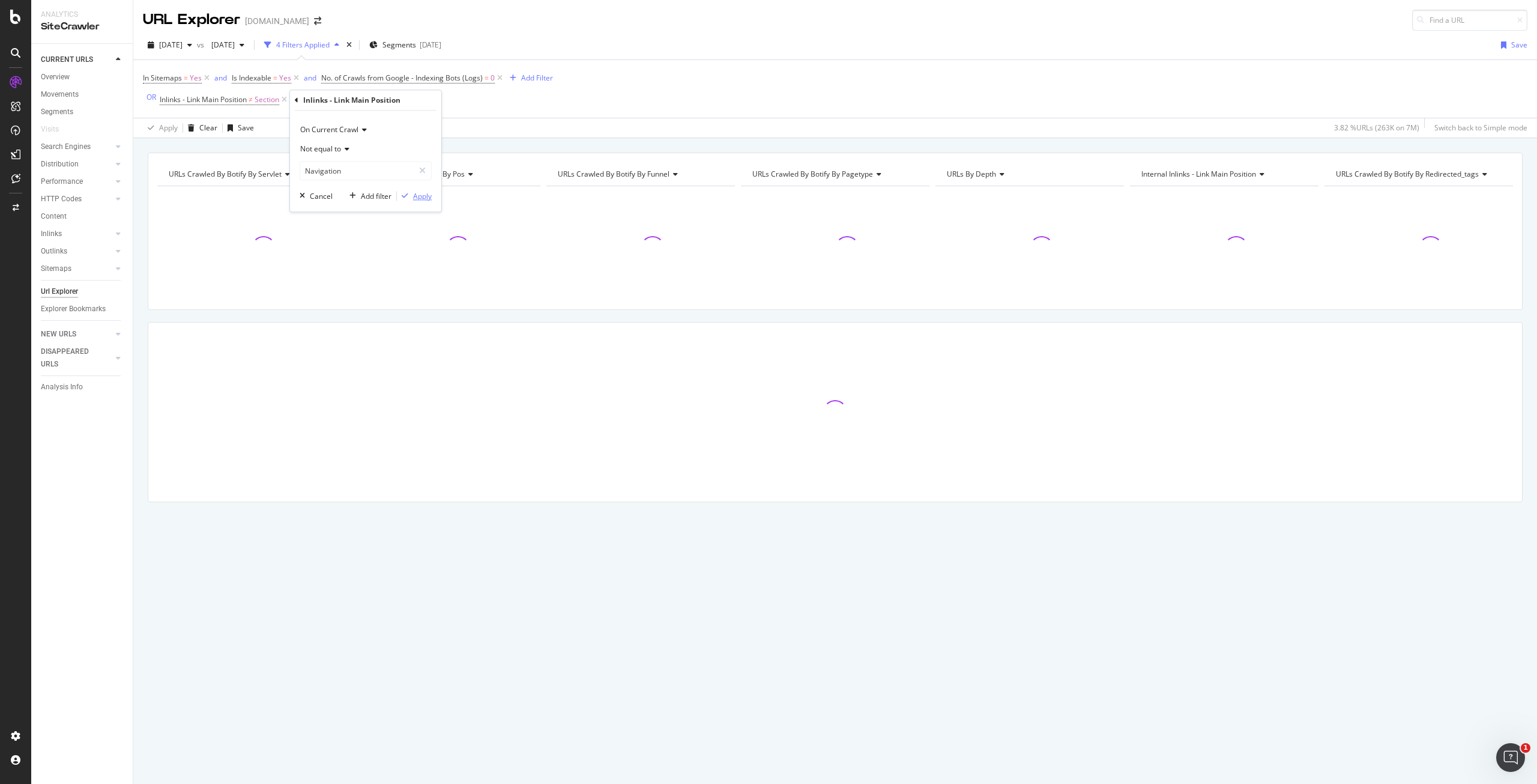
click at [423, 194] on div "Apply" at bounding box center [422, 196] width 19 height 11
click at [491, 101] on div "Add Filter" at bounding box center [481, 100] width 32 height 11
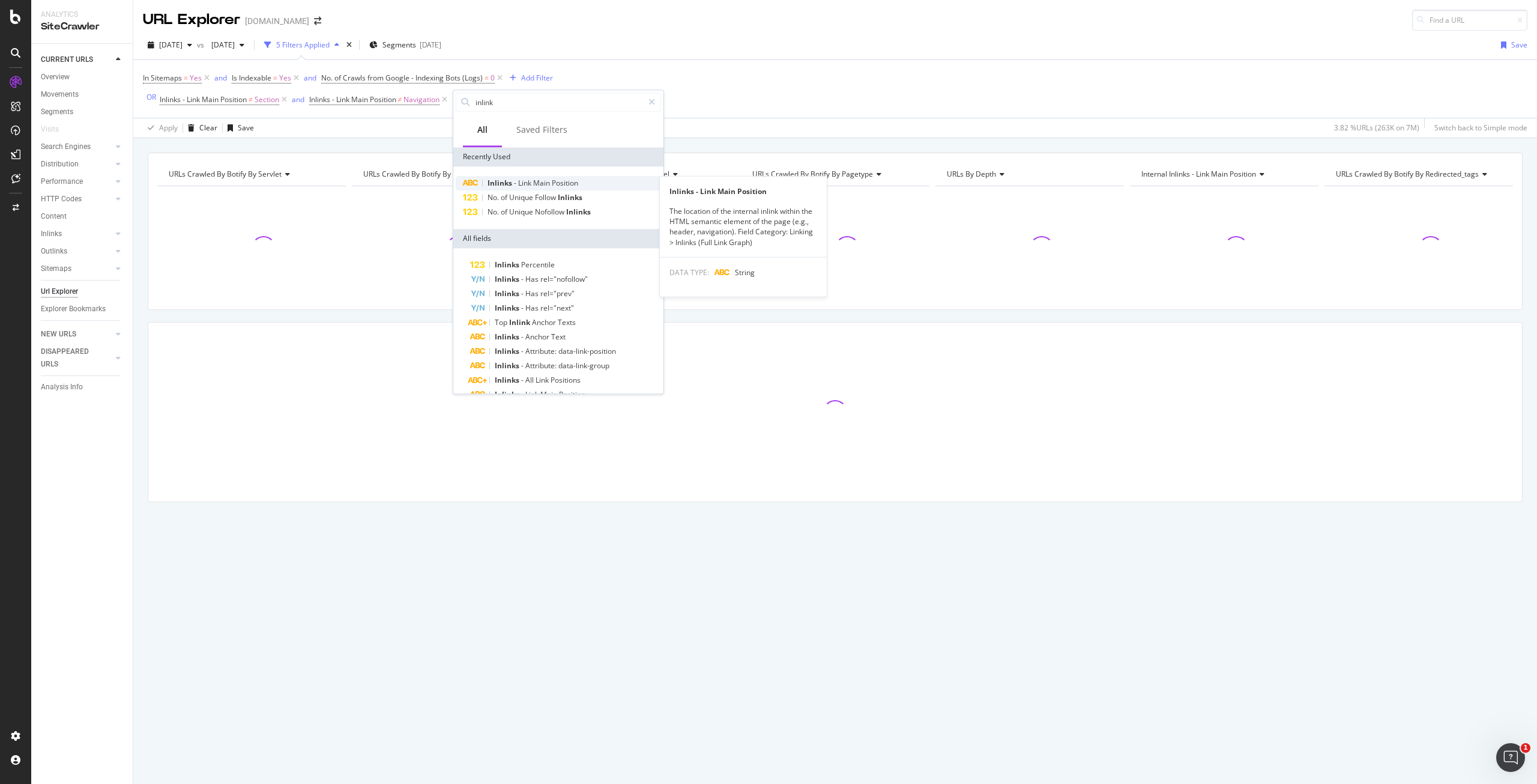
click at [529, 181] on span "Link" at bounding box center [525, 183] width 15 height 11
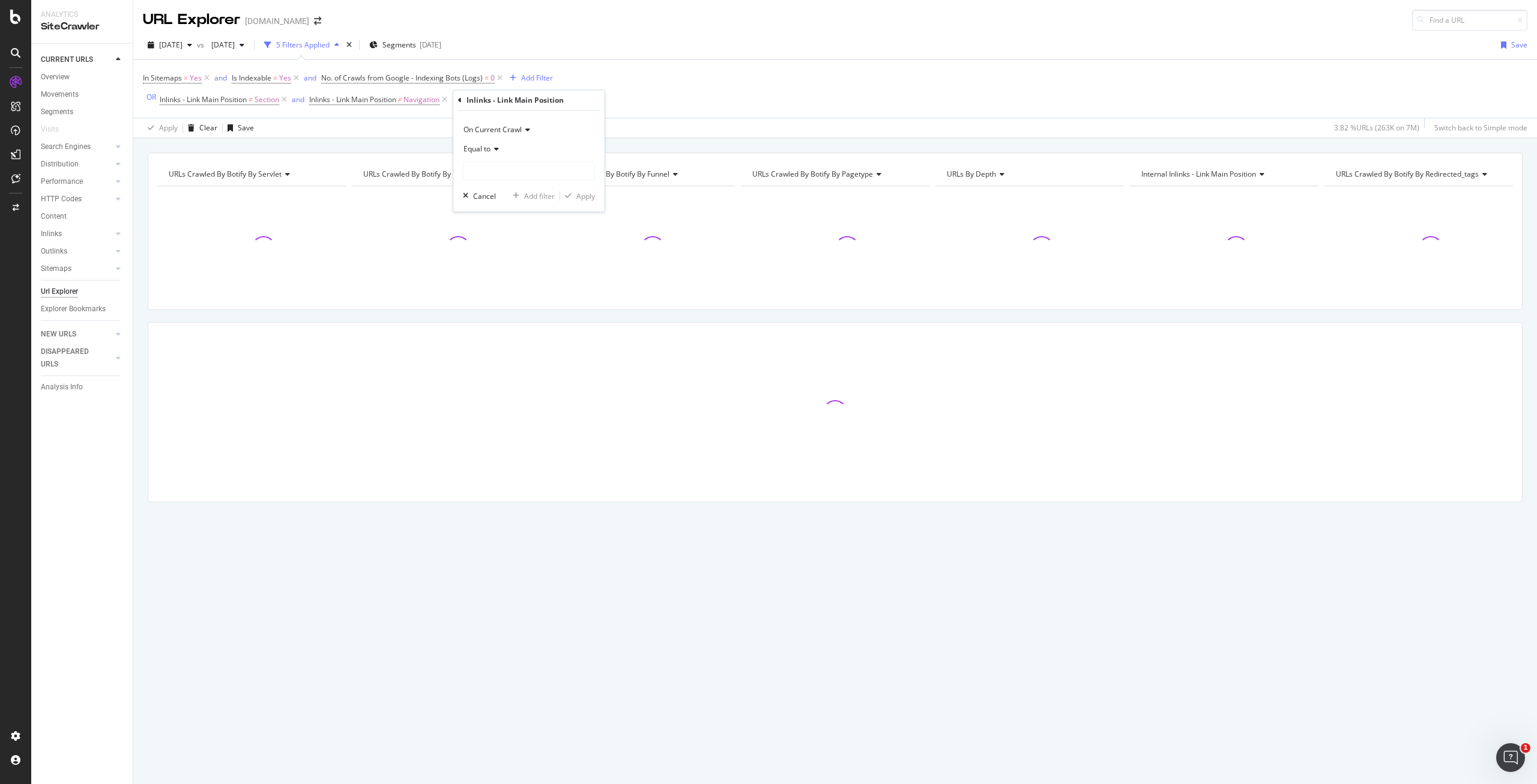
click at [486, 146] on span "Equal to" at bounding box center [476, 148] width 27 height 11
click at [499, 186] on span "Not equal to" at bounding box center [489, 189] width 41 height 11
click at [519, 169] on input "text" at bounding box center [529, 171] width 131 height 20
click at [499, 149] on span "Not equal to" at bounding box center [484, 148] width 41 height 11
click at [511, 339] on div "Doesn't exist" at bounding box center [530, 345] width 129 height 16
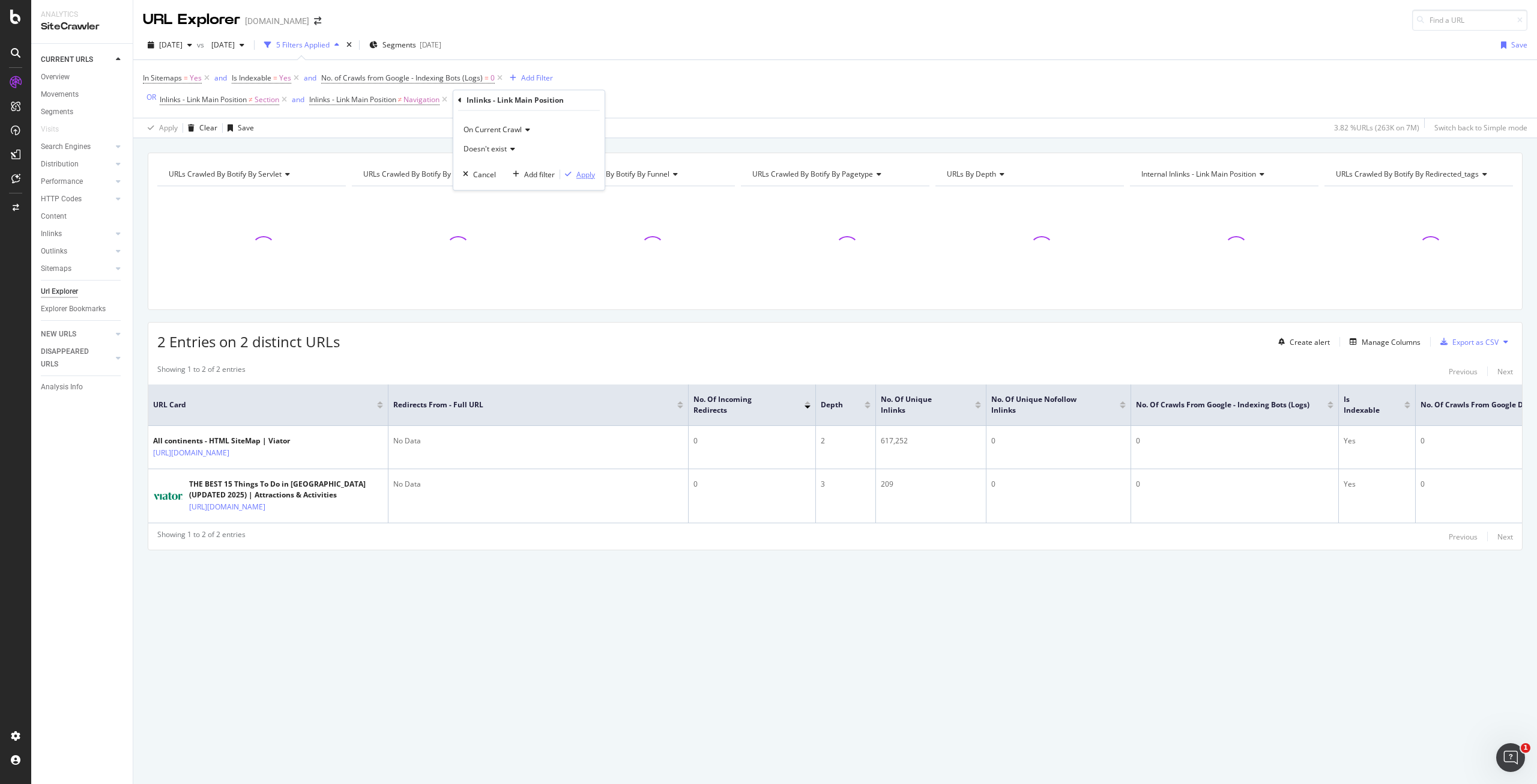
click at [587, 172] on div "Apply" at bounding box center [586, 175] width 19 height 11
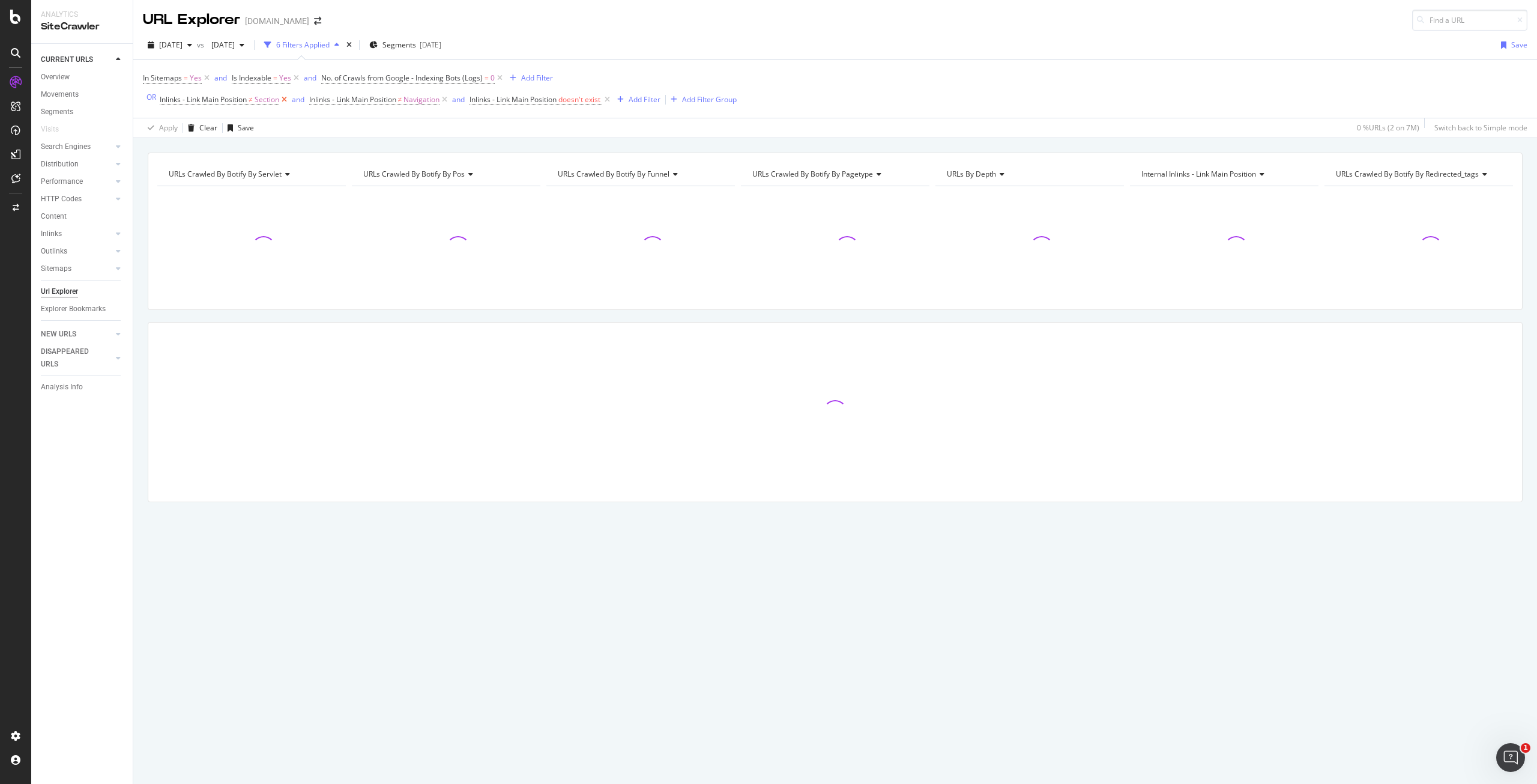
click at [286, 98] on icon at bounding box center [284, 100] width 11 height 12
click at [295, 98] on icon at bounding box center [295, 100] width 11 height 12
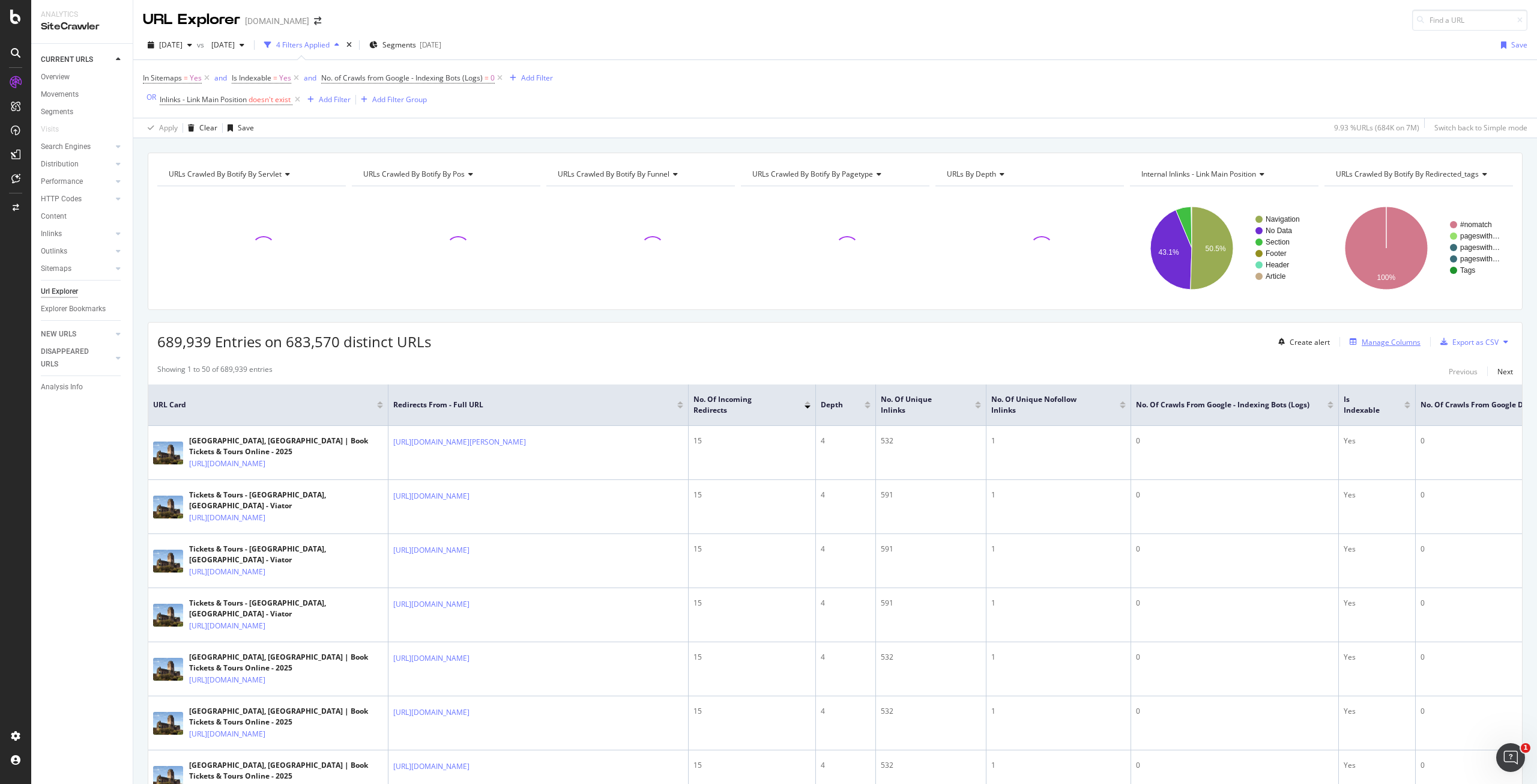
click at [1374, 342] on div "Manage Columns" at bounding box center [1391, 342] width 59 height 11
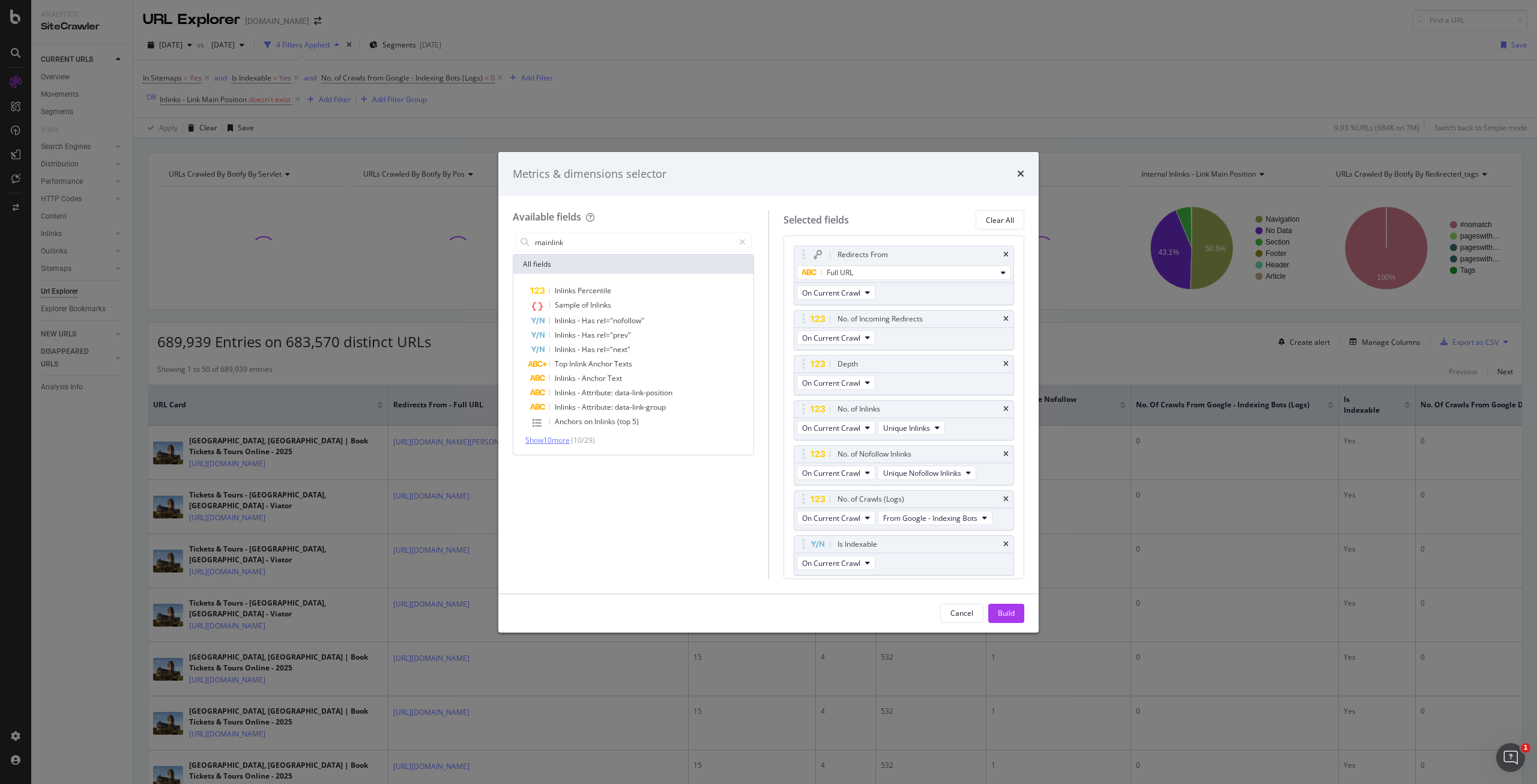
type input "mainlink"
click at [555, 436] on span "Show 10 more" at bounding box center [547, 440] width 44 height 11
click at [610, 456] on span "Main" at bounding box center [606, 451] width 19 height 11
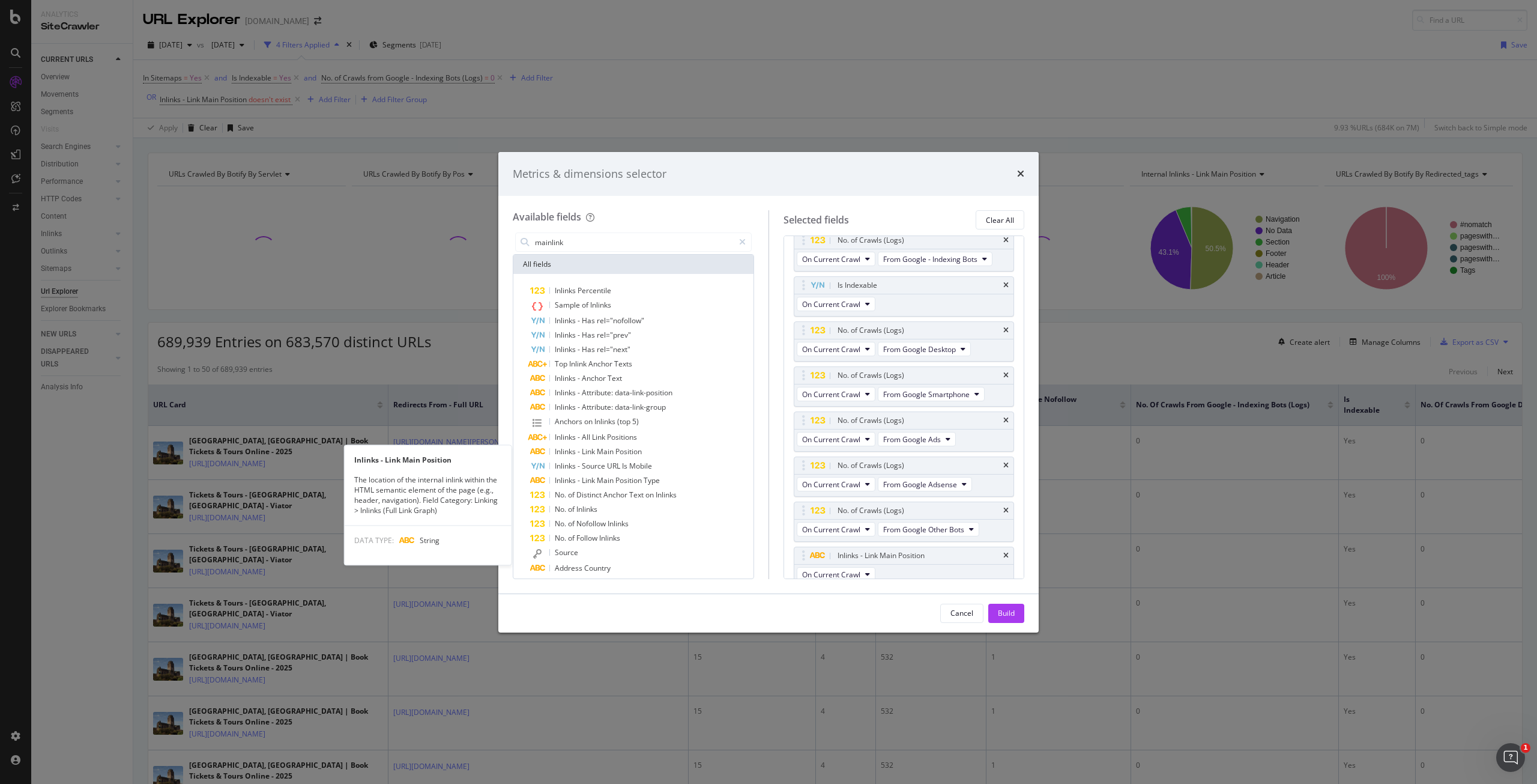
scroll to position [262, 0]
click at [627, 438] on span "Positions" at bounding box center [622, 436] width 30 height 11
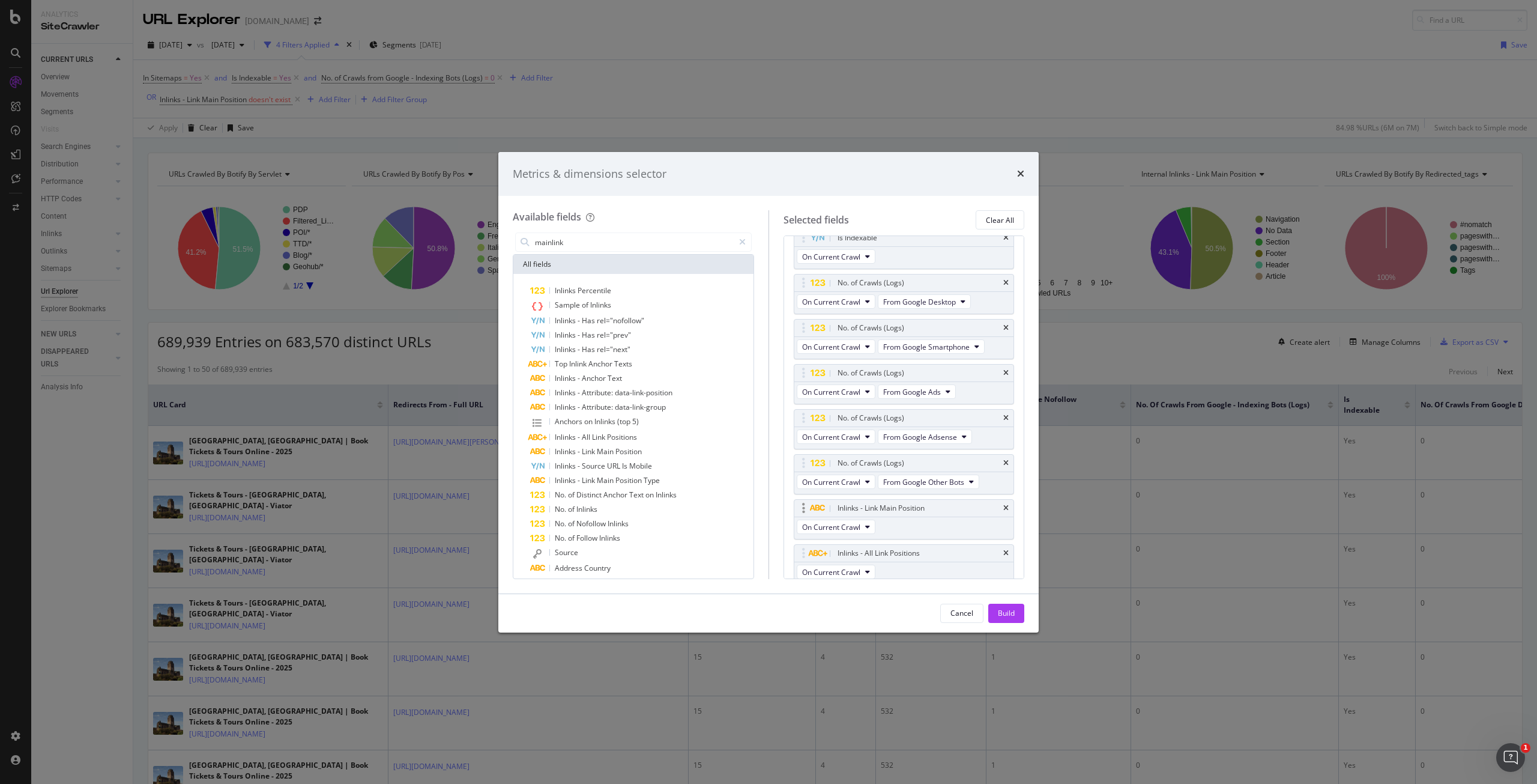
scroll to position [346, 0]
click at [1003, 465] on icon "times" at bounding box center [1006, 468] width 6 height 7
drag, startPoint x: 886, startPoint y: 506, endPoint x: 893, endPoint y: 260, distance: 246.1
click at [893, 260] on body "Analytics SiteCrawler CURRENT URLS Overview Movements Segments Visits Search En…" at bounding box center [768, 392] width 1537 height 784
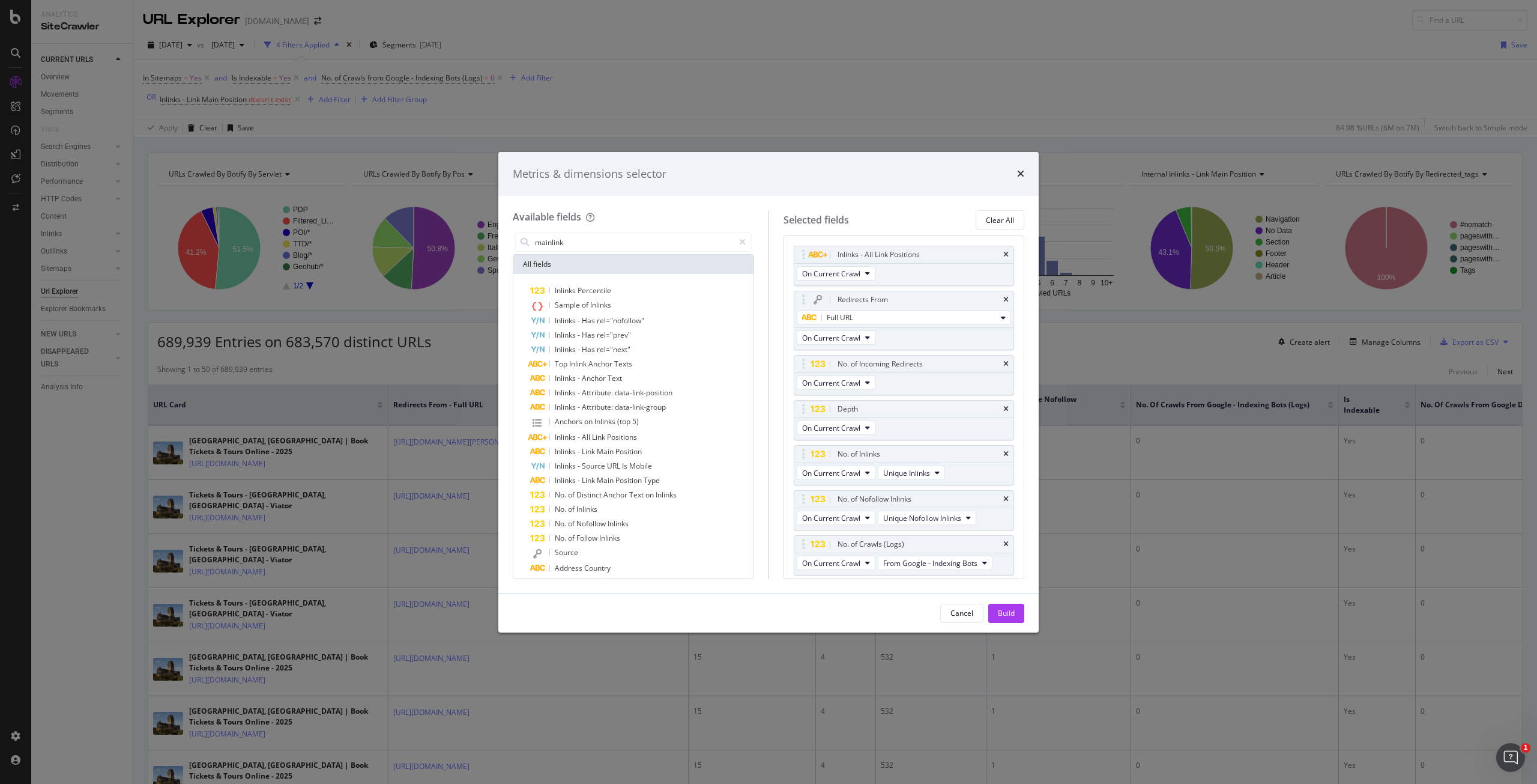
click at [1020, 617] on button "Build" at bounding box center [1006, 613] width 36 height 20
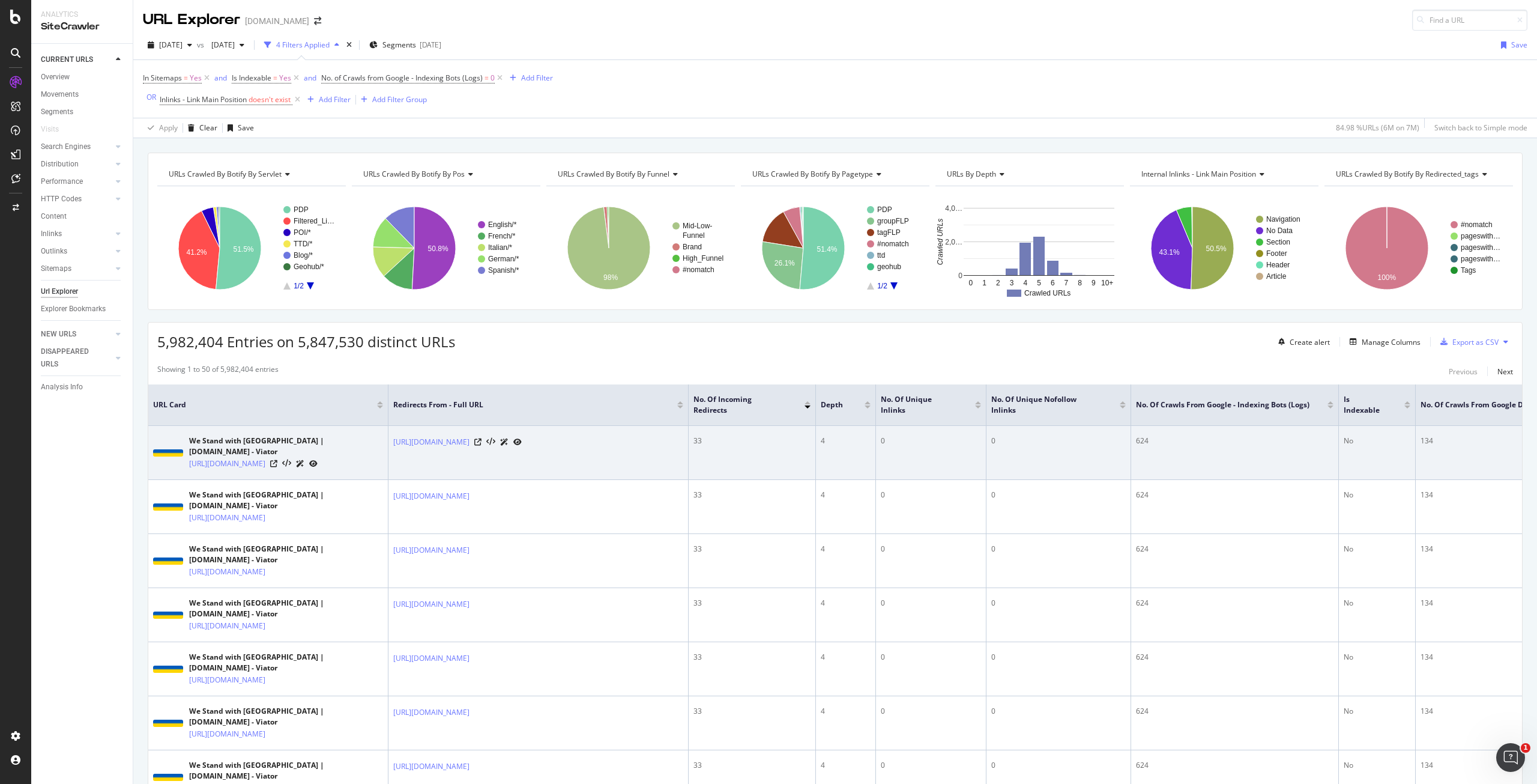
drag, startPoint x: 1011, startPoint y: 474, endPoint x: 644, endPoint y: 463, distance: 367.2
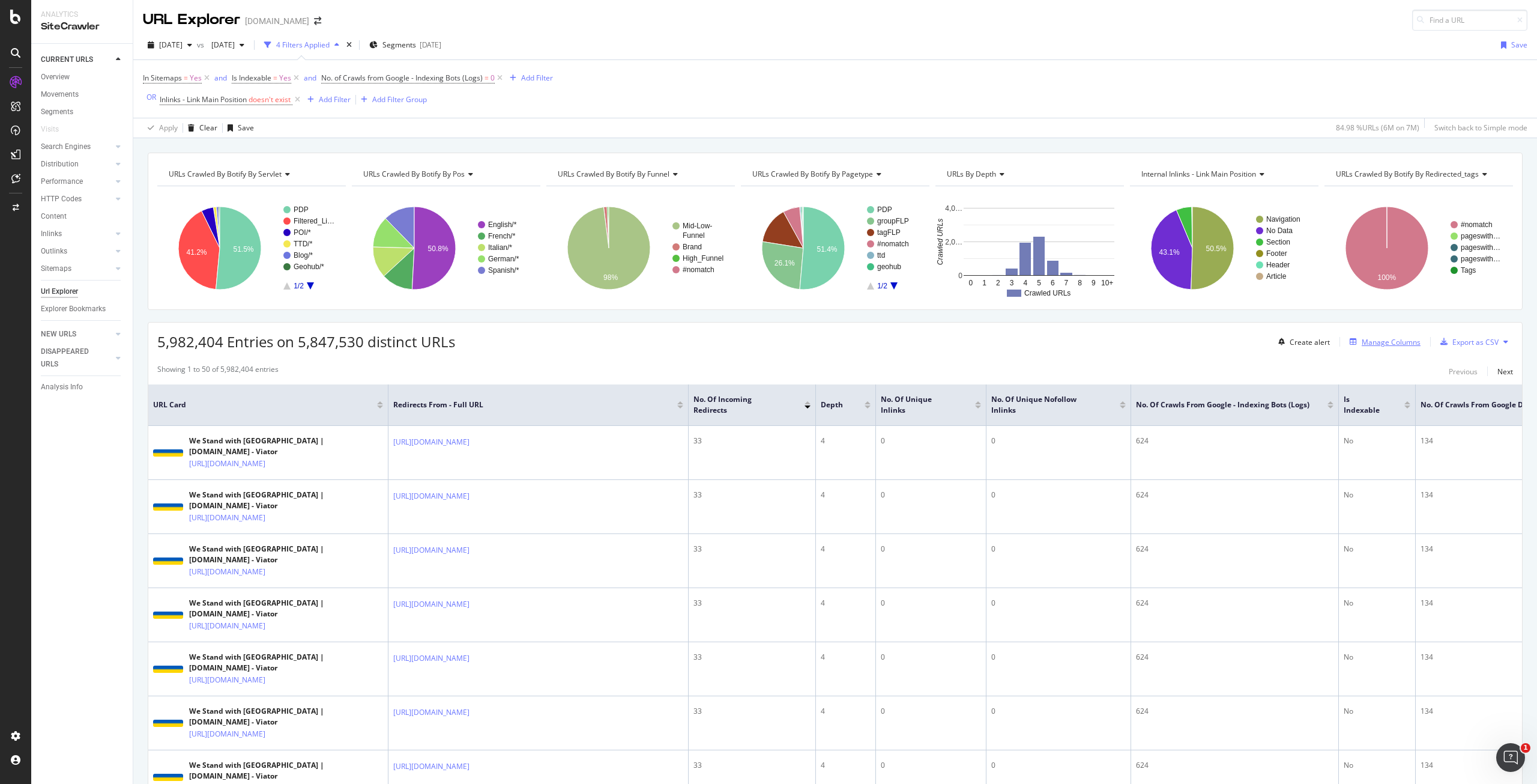
click at [1371, 344] on div "Manage Columns" at bounding box center [1391, 342] width 59 height 11
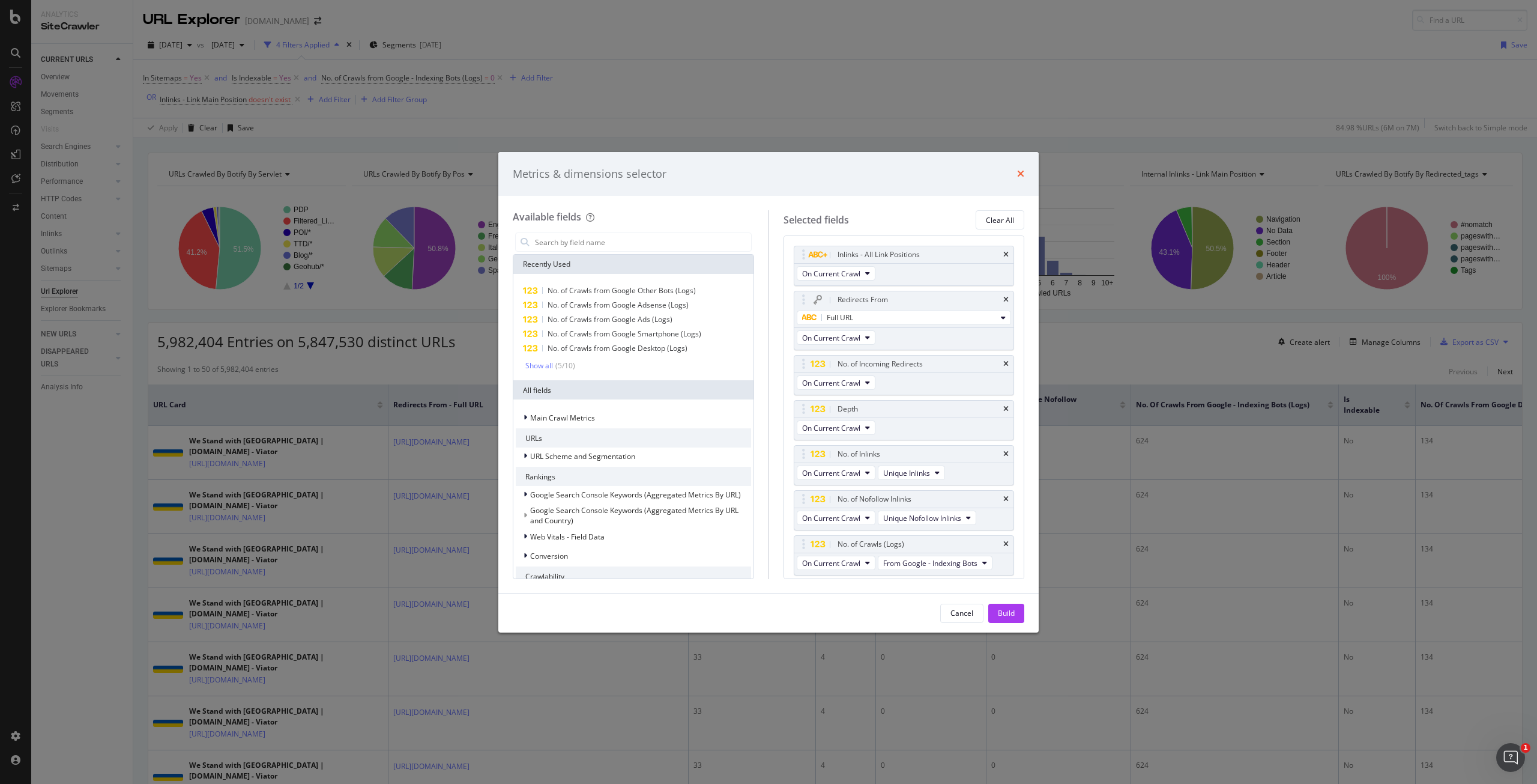
click at [1018, 175] on icon "times" at bounding box center [1021, 174] width 7 height 10
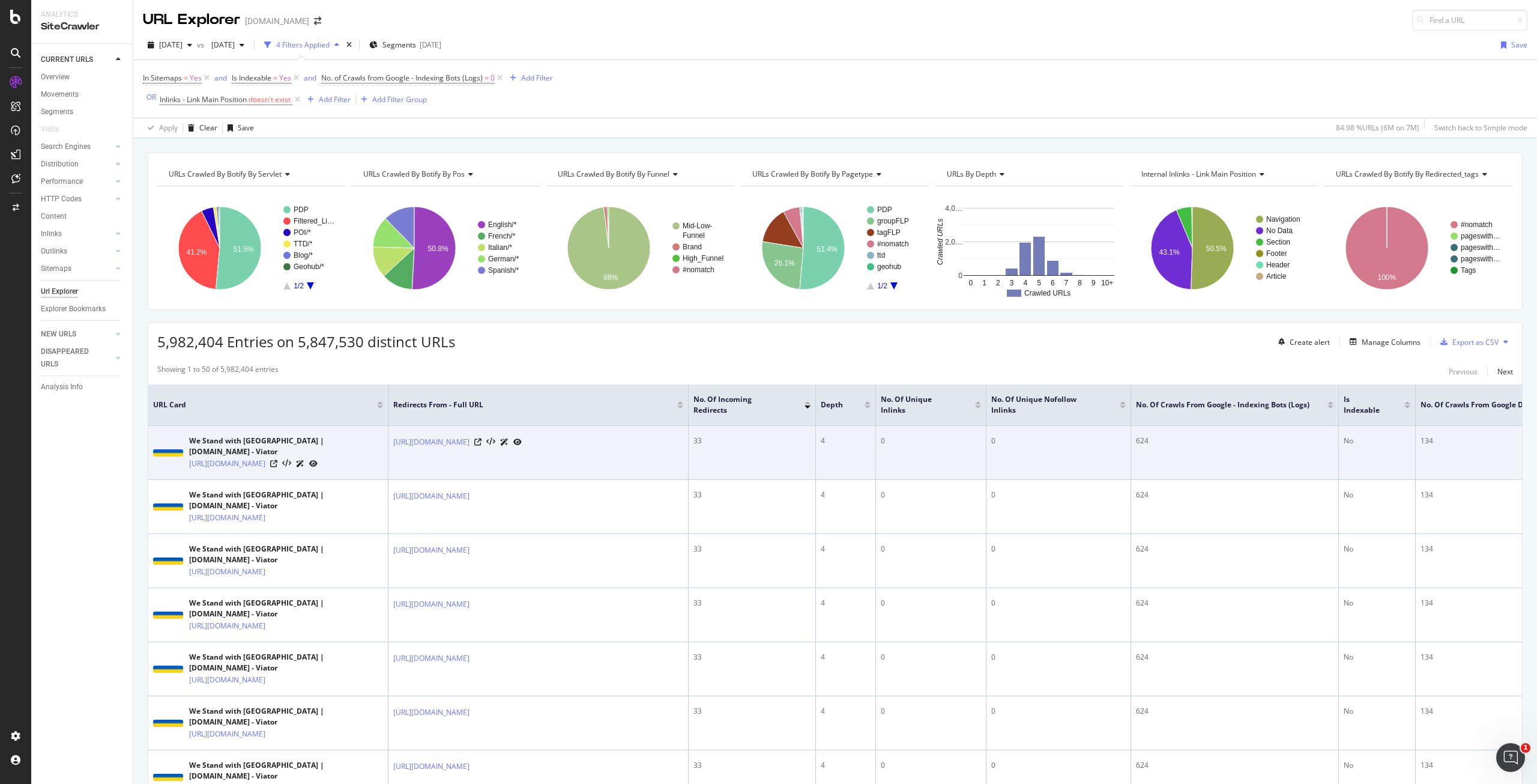
drag, startPoint x: 1117, startPoint y: 452, endPoint x: 1038, endPoint y: 458, distance: 79.2
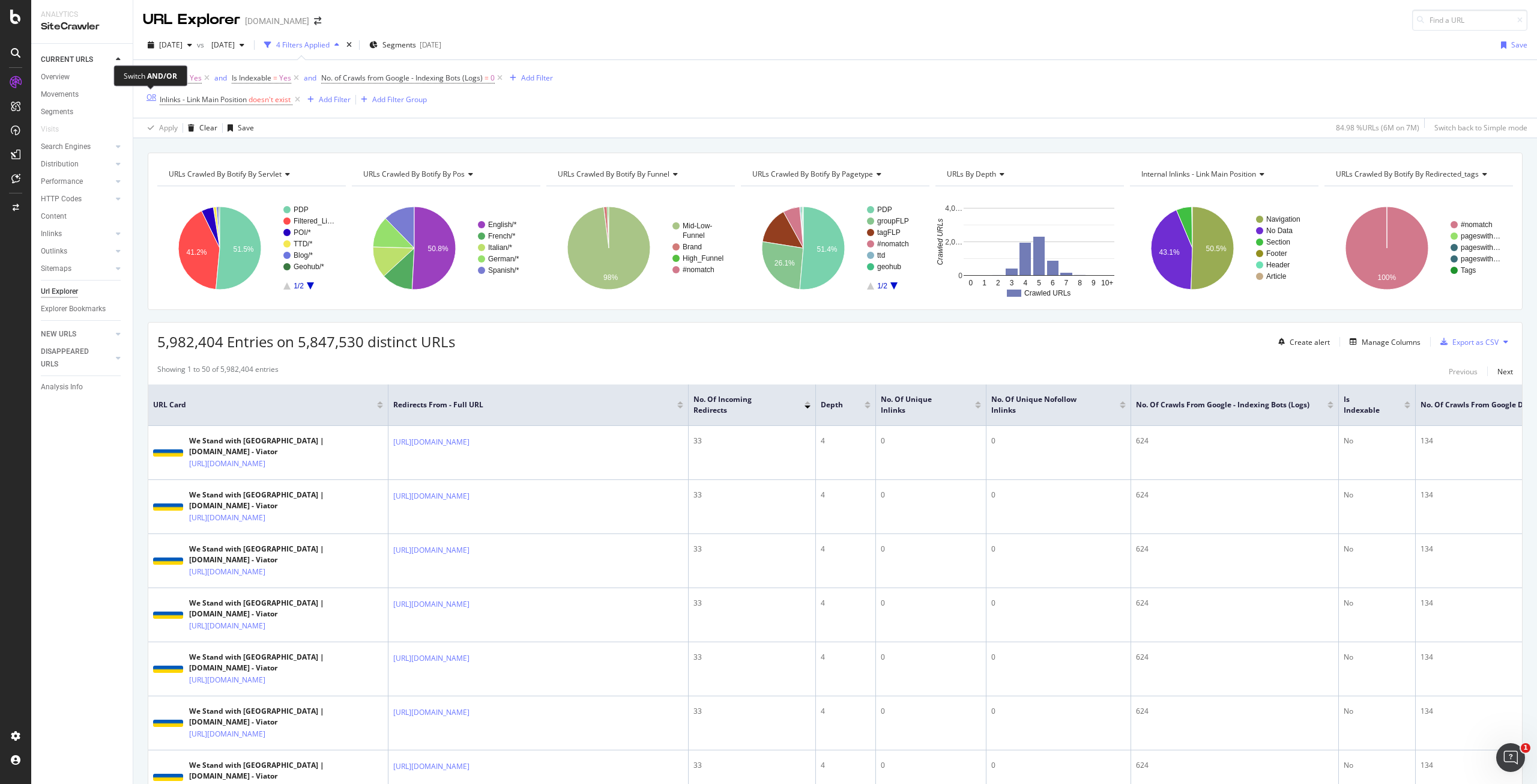
click at [147, 92] on div "OR" at bounding box center [152, 97] width 10 height 11
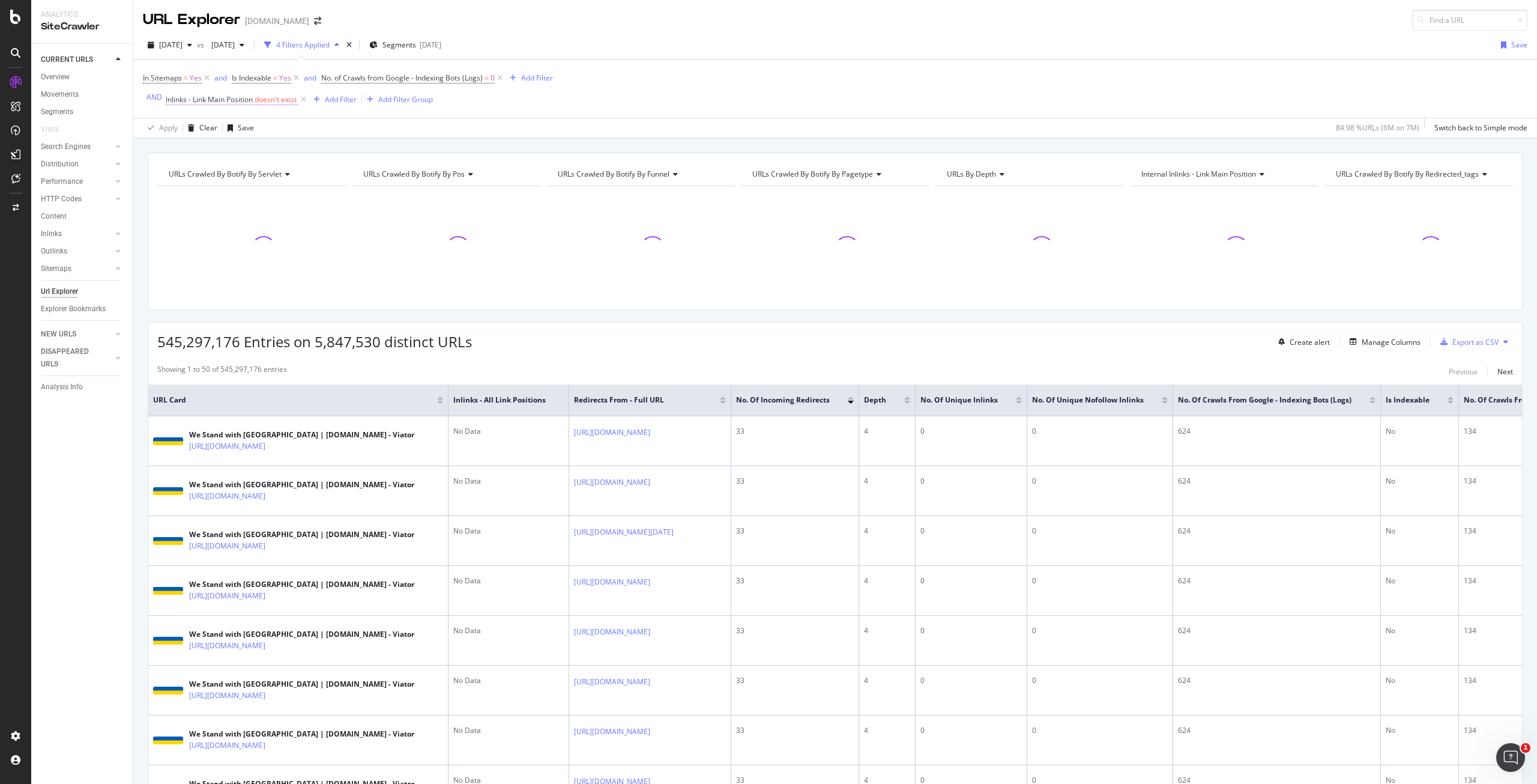
click at [255, 101] on span "doesn't exist" at bounding box center [276, 100] width 42 height 11
click at [193, 148] on span "Doesn't exist" at bounding box center [195, 146] width 43 height 11
click at [198, 171] on span "Equal to" at bounding box center [192, 171] width 27 height 11
click at [208, 171] on input "text" at bounding box center [239, 168] width 131 height 20
type input "No Data"
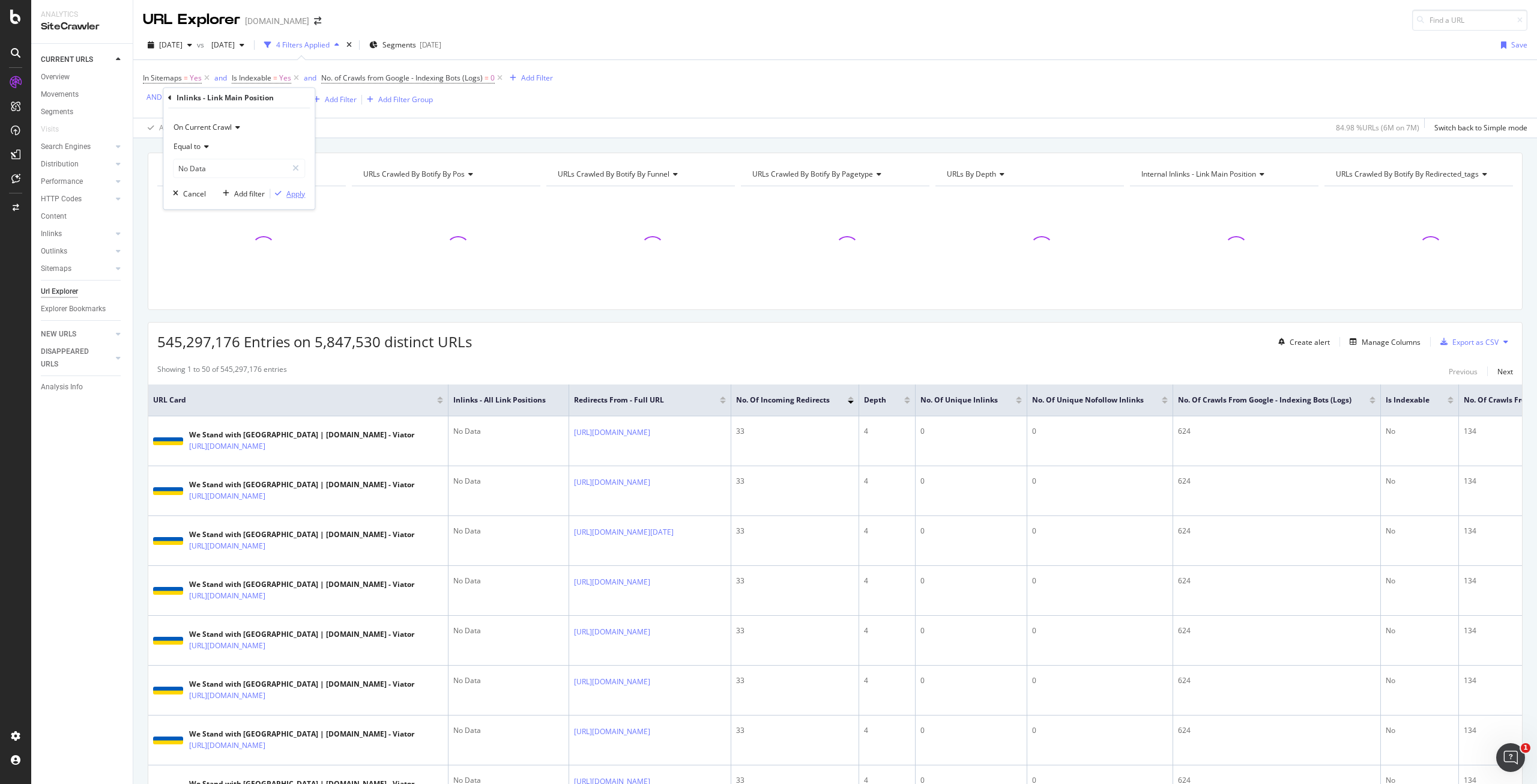
click at [297, 198] on div "Apply" at bounding box center [295, 193] width 19 height 11
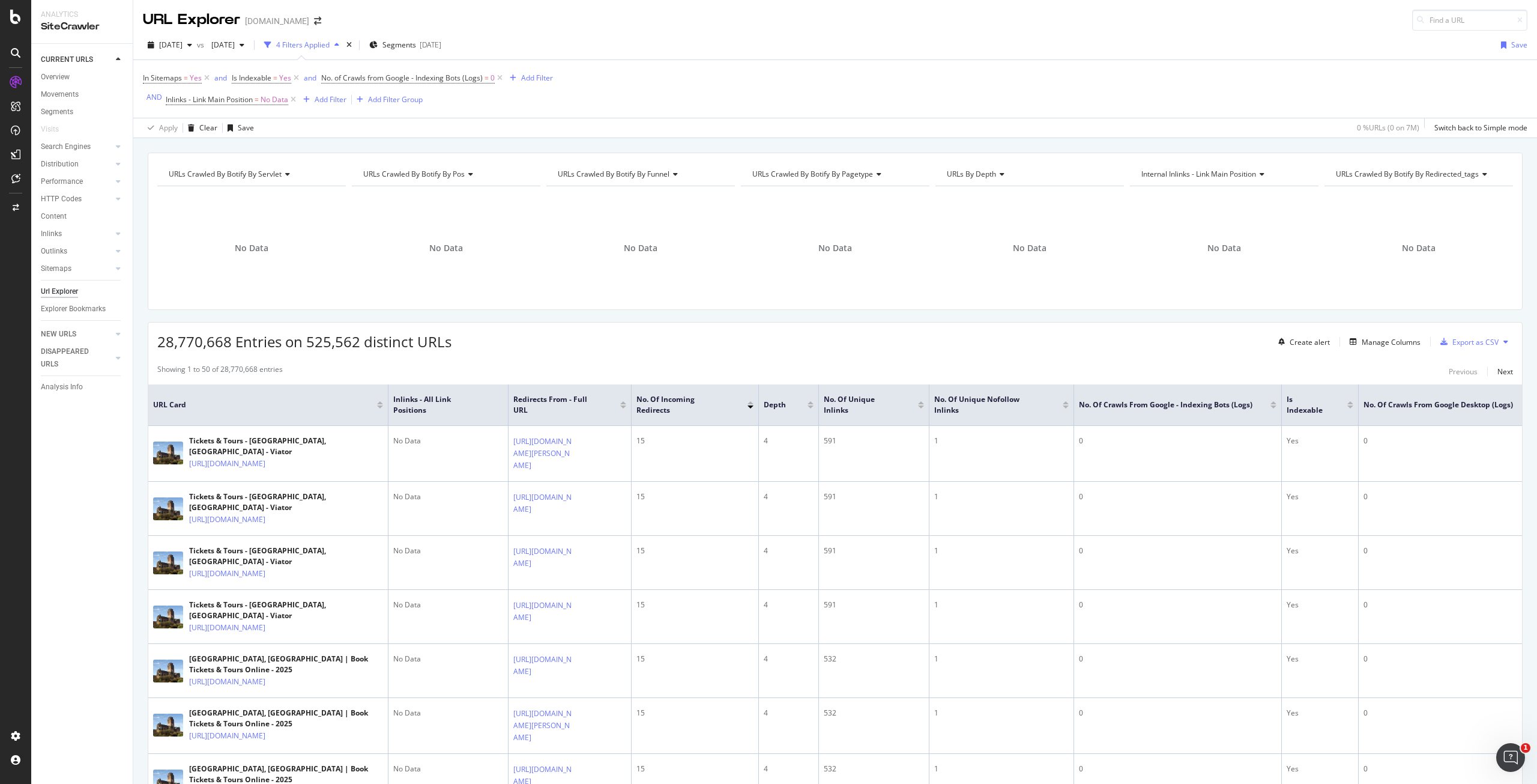
click at [640, 337] on div "28,770,668 Entries on 525,562 distinct URLs Create alert Manage Columns Export …" at bounding box center [835, 337] width 1374 height 29
